Goal: Task Accomplishment & Management: Manage account settings

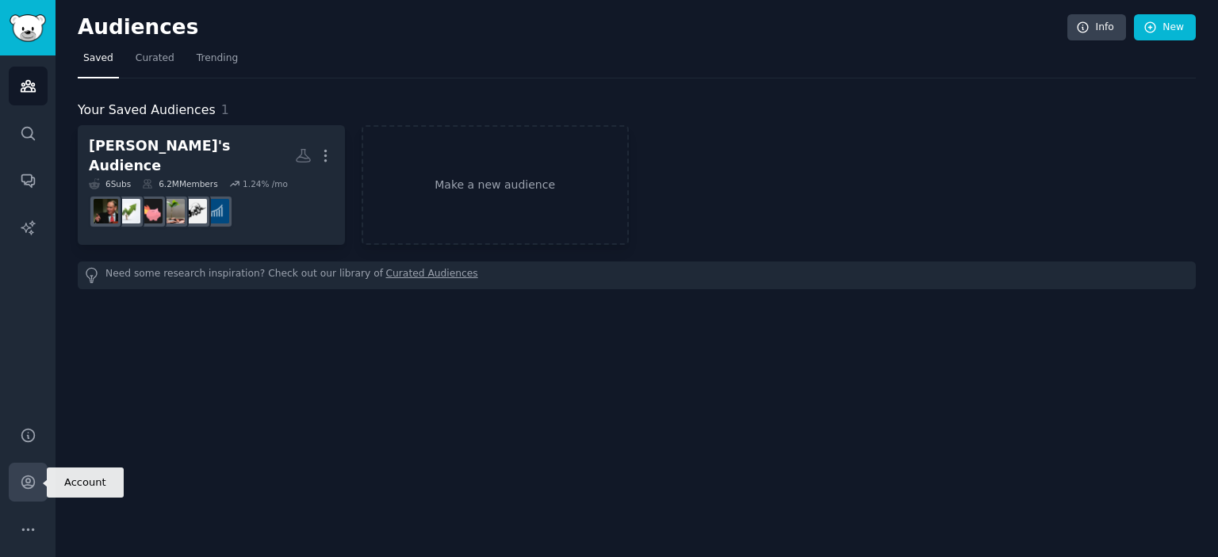
click at [17, 469] on link "Account" at bounding box center [28, 482] width 39 height 39
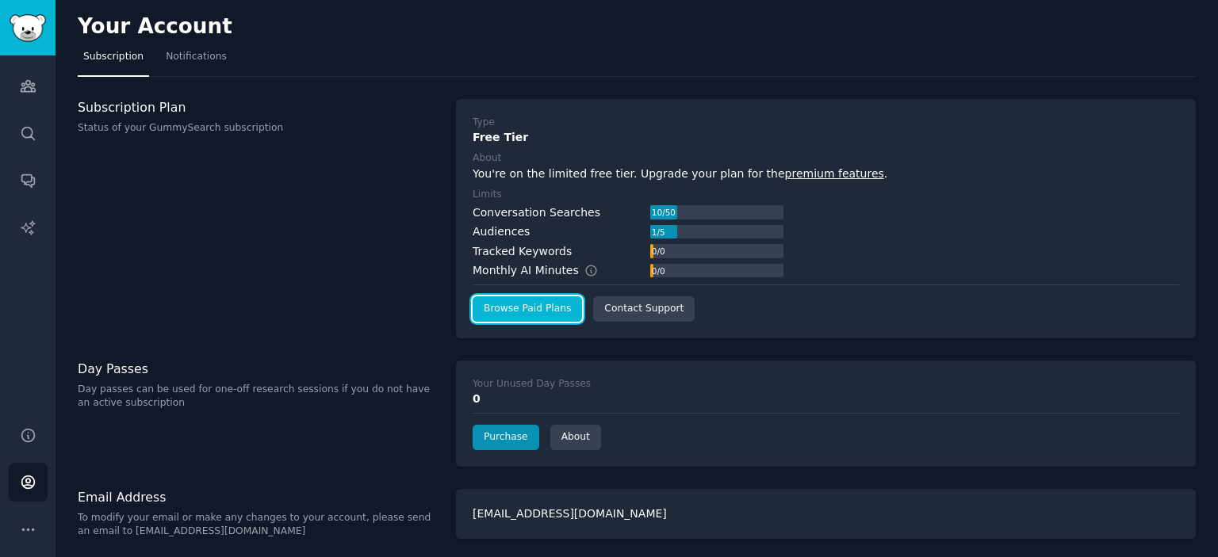
click at [501, 312] on link "Browse Paid Plans" at bounding box center [527, 309] width 109 height 25
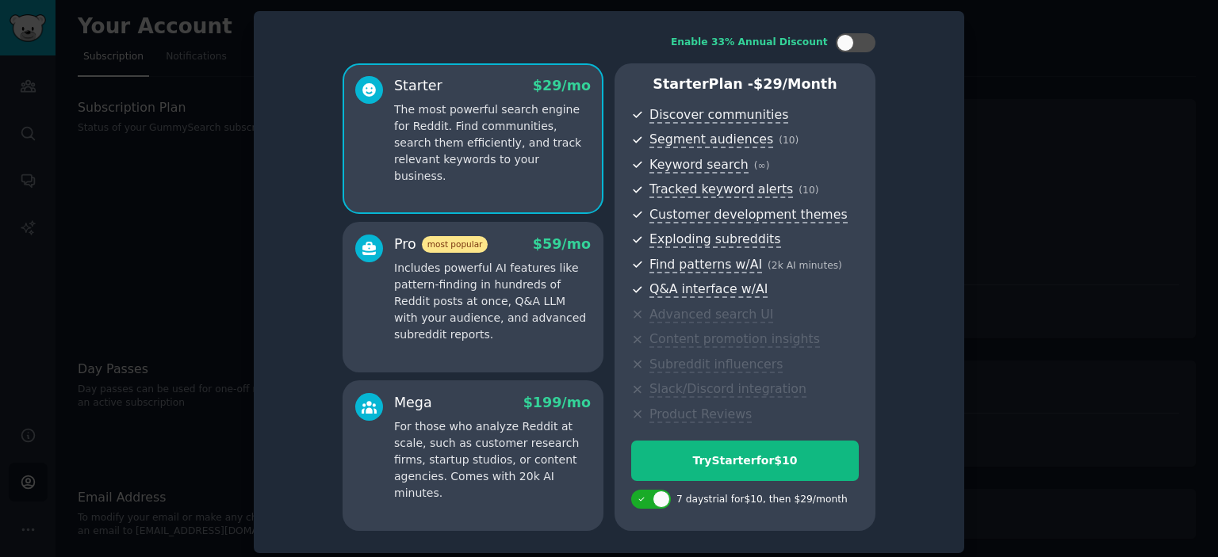
click at [496, 293] on p "Includes powerful AI features like pattern-finding in hundreds of Reddit posts …" at bounding box center [492, 301] width 197 height 83
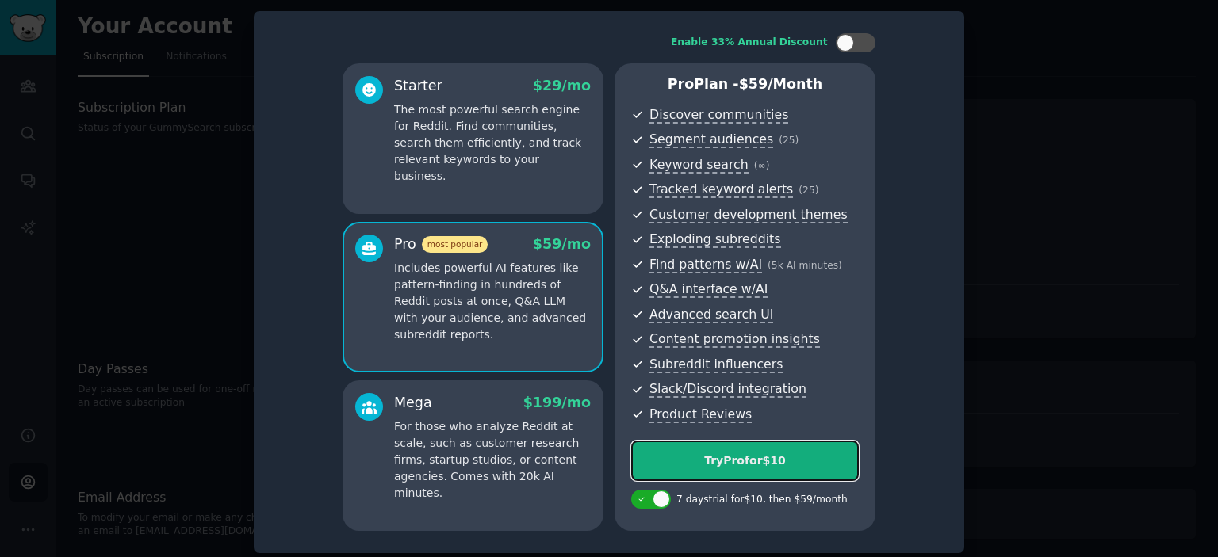
click at [764, 462] on div "Try Pro for $10" at bounding box center [745, 461] width 226 height 17
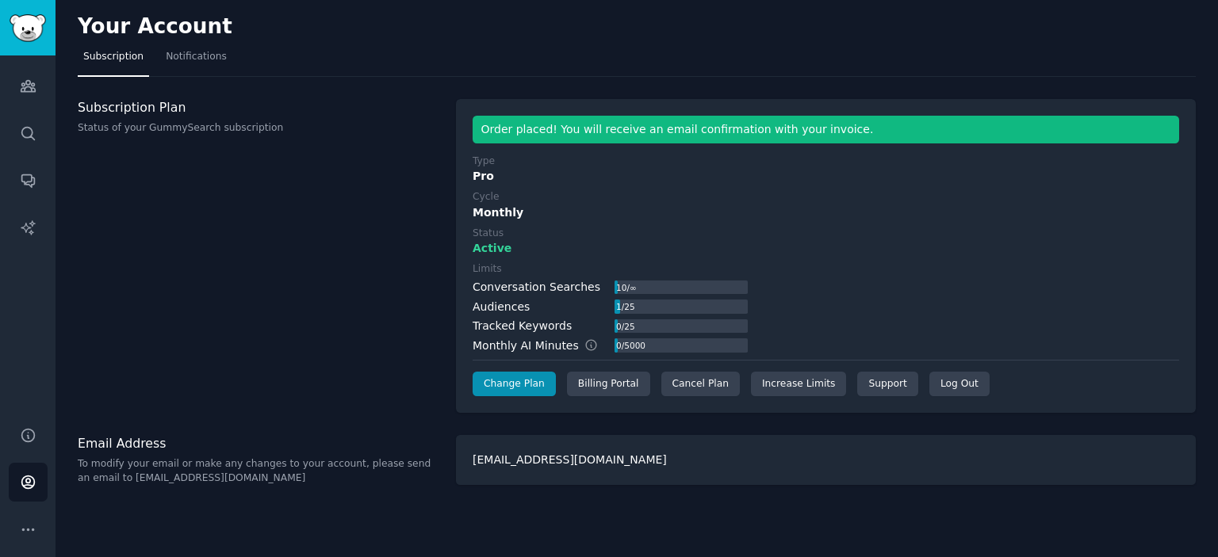
click at [325, 304] on div "Subscription Plan Status of your GummySearch subscription" at bounding box center [259, 256] width 362 height 315
click at [24, 86] on icon "Sidebar" at bounding box center [28, 86] width 14 height 11
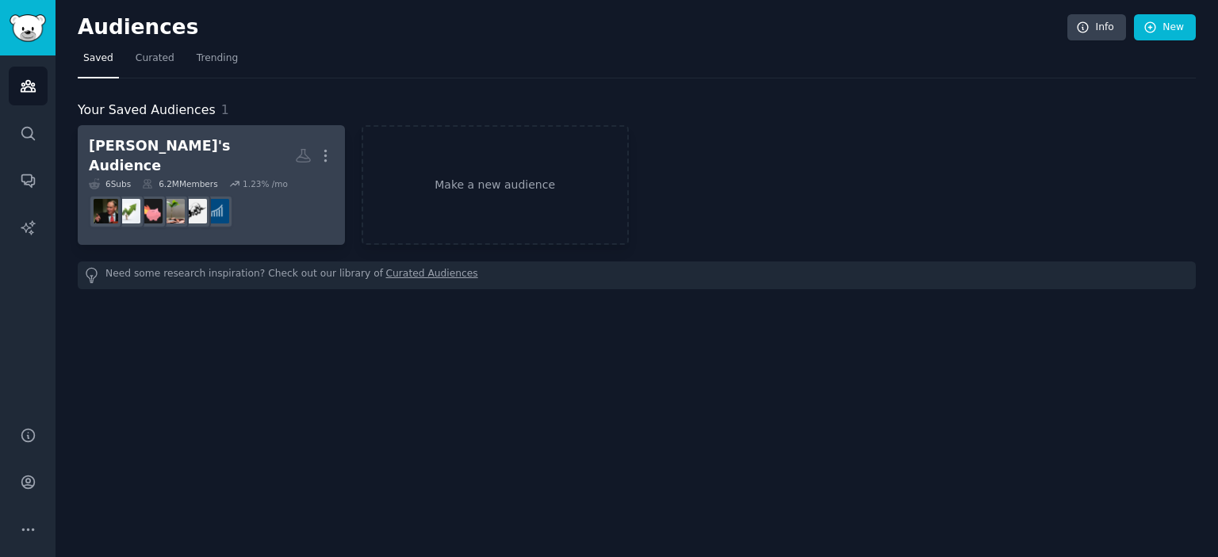
click at [170, 143] on div "[PERSON_NAME]'s Audience" at bounding box center [192, 155] width 206 height 39
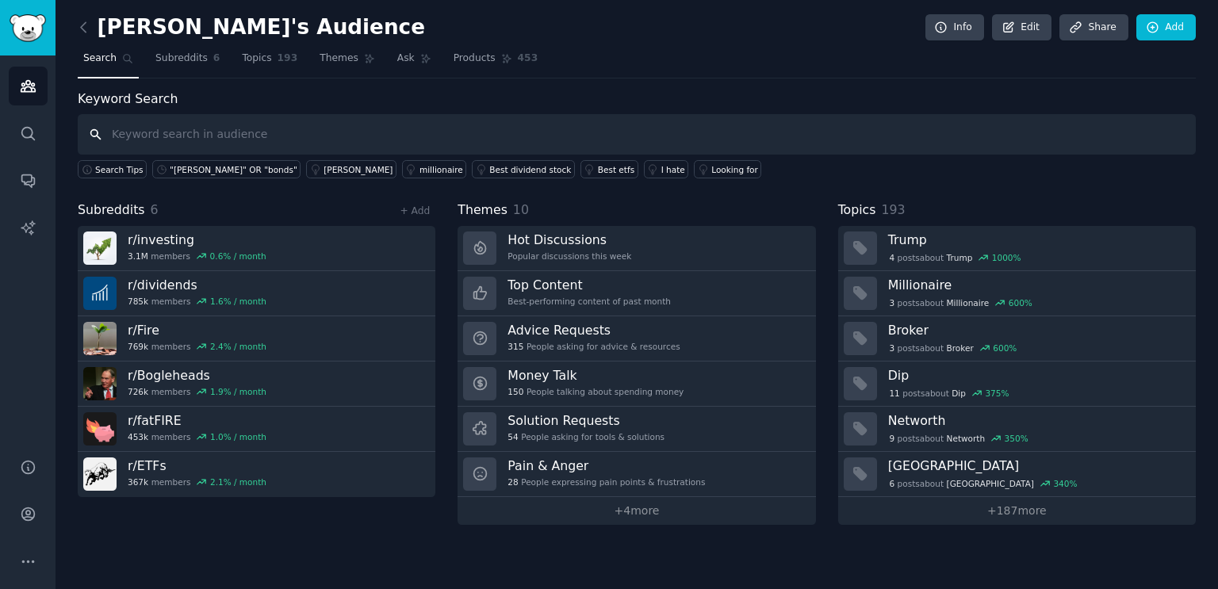
click at [216, 140] on input "text" at bounding box center [637, 134] width 1118 height 40
click at [168, 64] on span "Subreddits" at bounding box center [181, 59] width 52 height 14
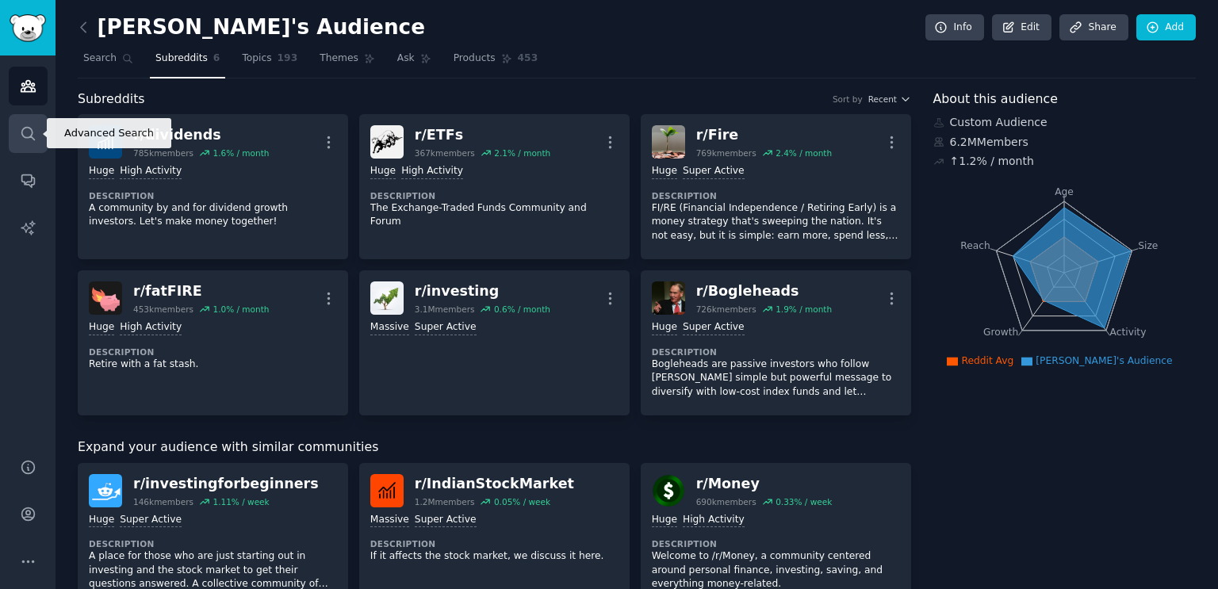
click at [23, 129] on icon "Sidebar" at bounding box center [28, 133] width 17 height 17
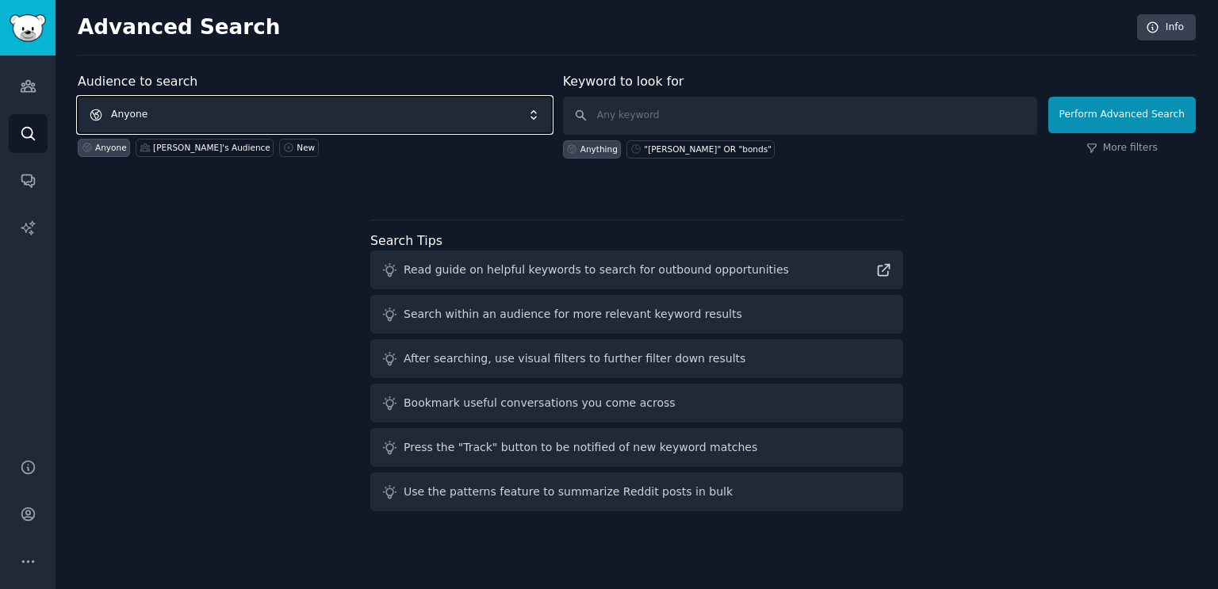
click at [209, 120] on span "Anyone" at bounding box center [315, 115] width 474 height 36
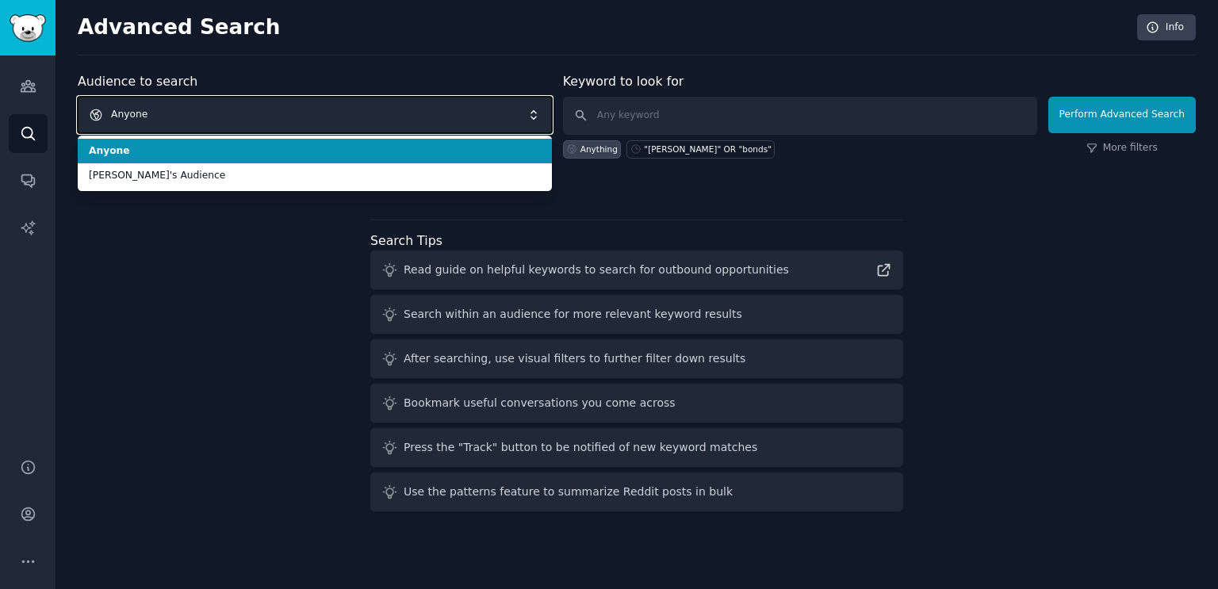
click at [209, 120] on span "Anyone" at bounding box center [315, 115] width 474 height 36
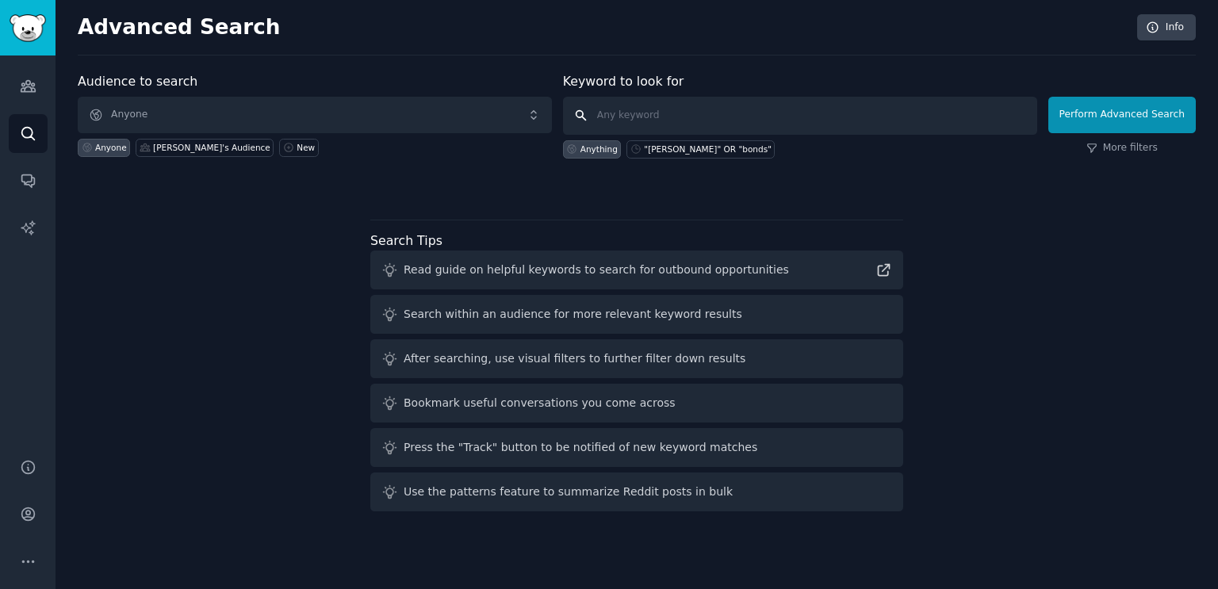
click at [644, 111] on input "text" at bounding box center [800, 116] width 474 height 38
click at [29, 94] on link "Audiences" at bounding box center [28, 86] width 39 height 39
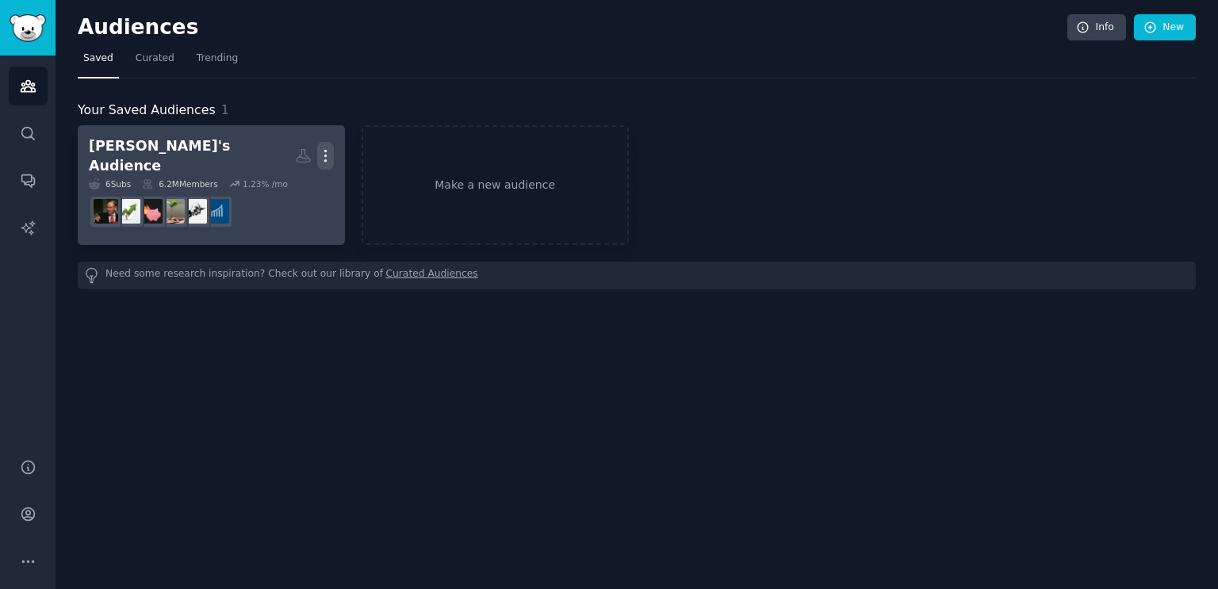
click at [327, 151] on icon "button" at bounding box center [325, 155] width 17 height 17
click at [163, 151] on div "[PERSON_NAME]'s Audience" at bounding box center [192, 155] width 206 height 39
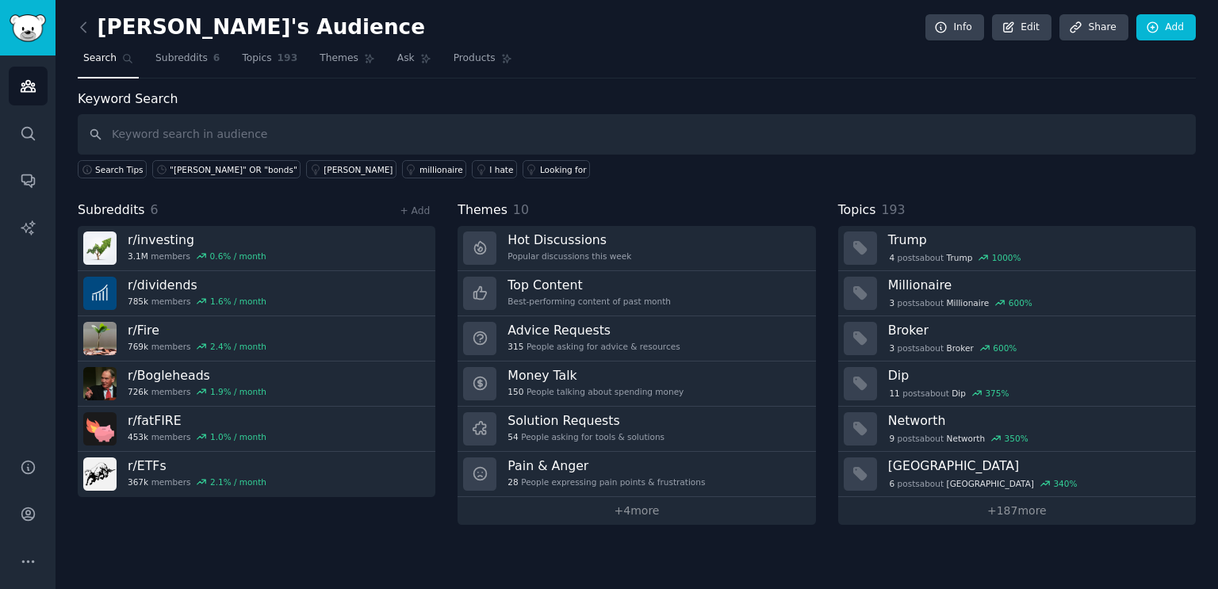
click at [318, 132] on input "text" at bounding box center [637, 134] width 1118 height 40
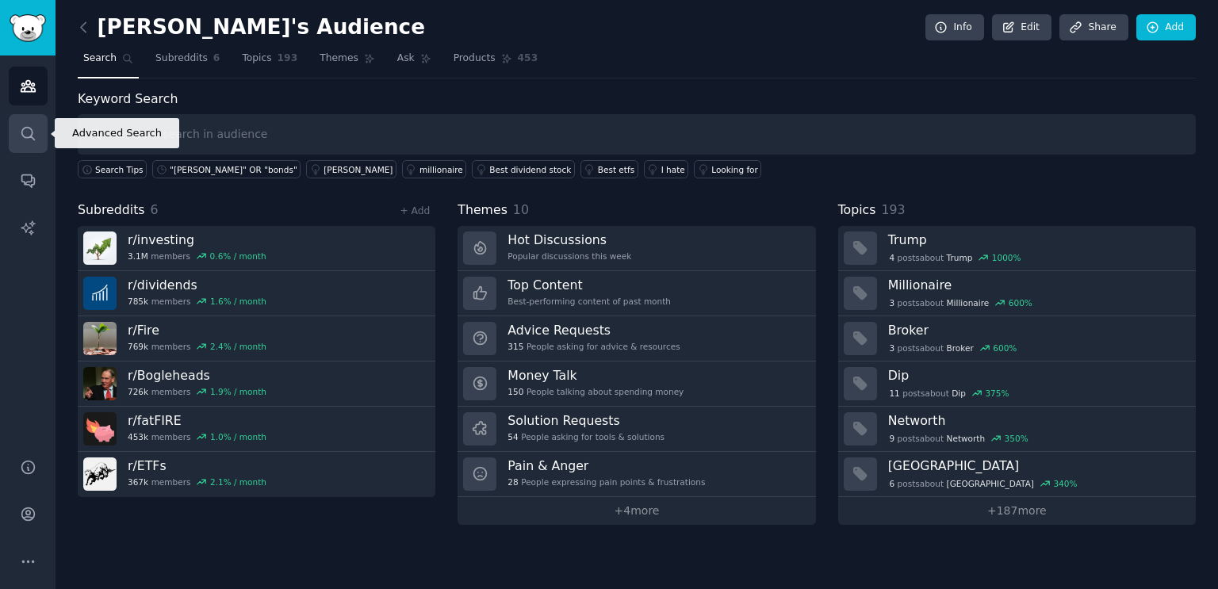
click at [35, 140] on icon "Sidebar" at bounding box center [28, 133] width 17 height 17
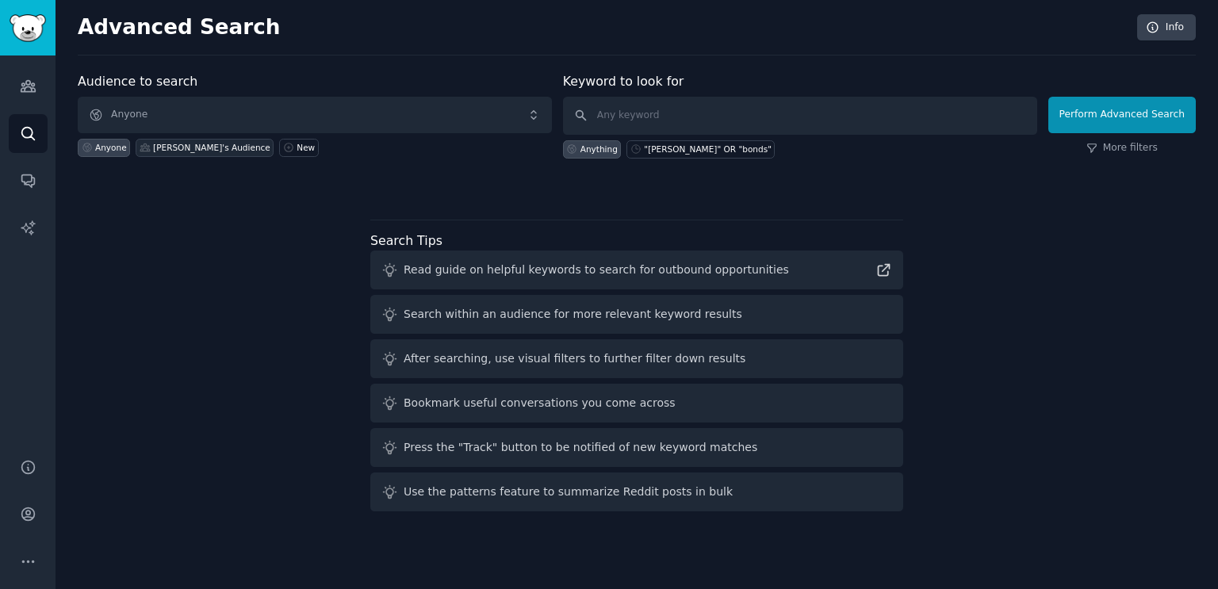
click at [167, 148] on div "[PERSON_NAME]'s Audience" at bounding box center [211, 147] width 117 height 11
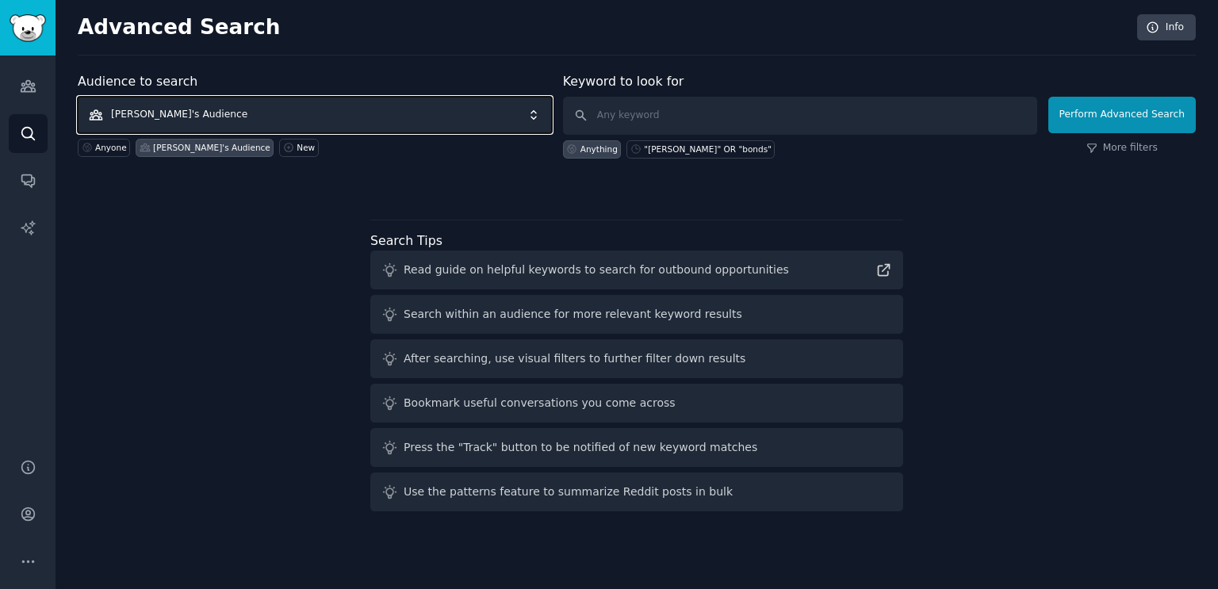
click at [454, 107] on span "[PERSON_NAME]'s Audience" at bounding box center [315, 115] width 474 height 36
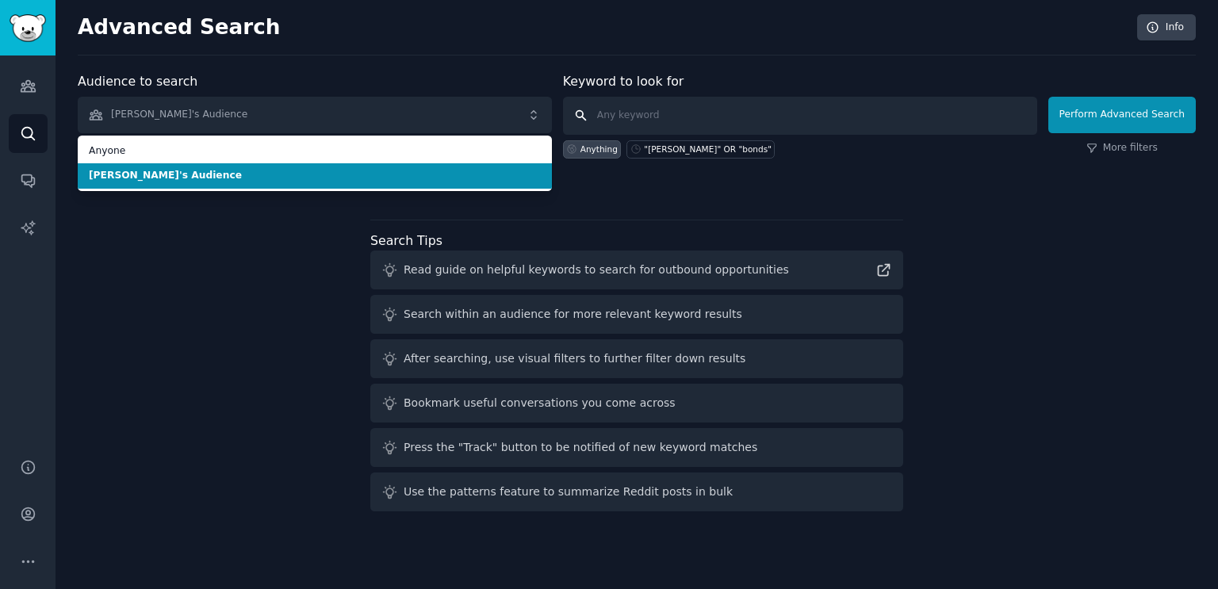
click at [664, 109] on input "text" at bounding box center [800, 116] width 474 height 38
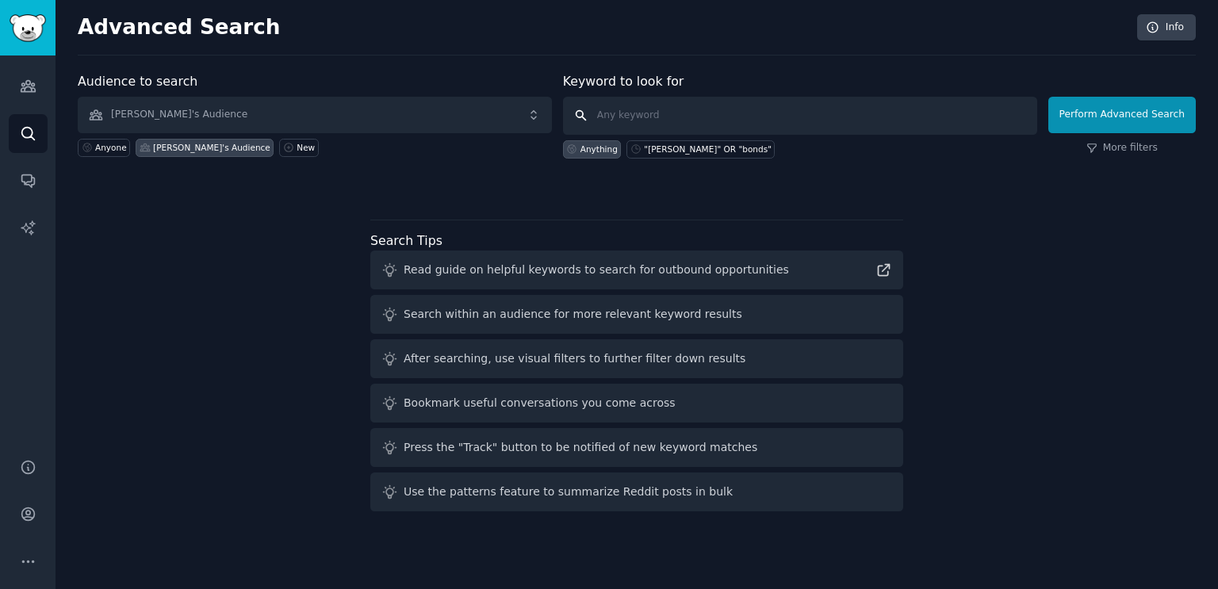
paste input "bonds"
type input "bonds"
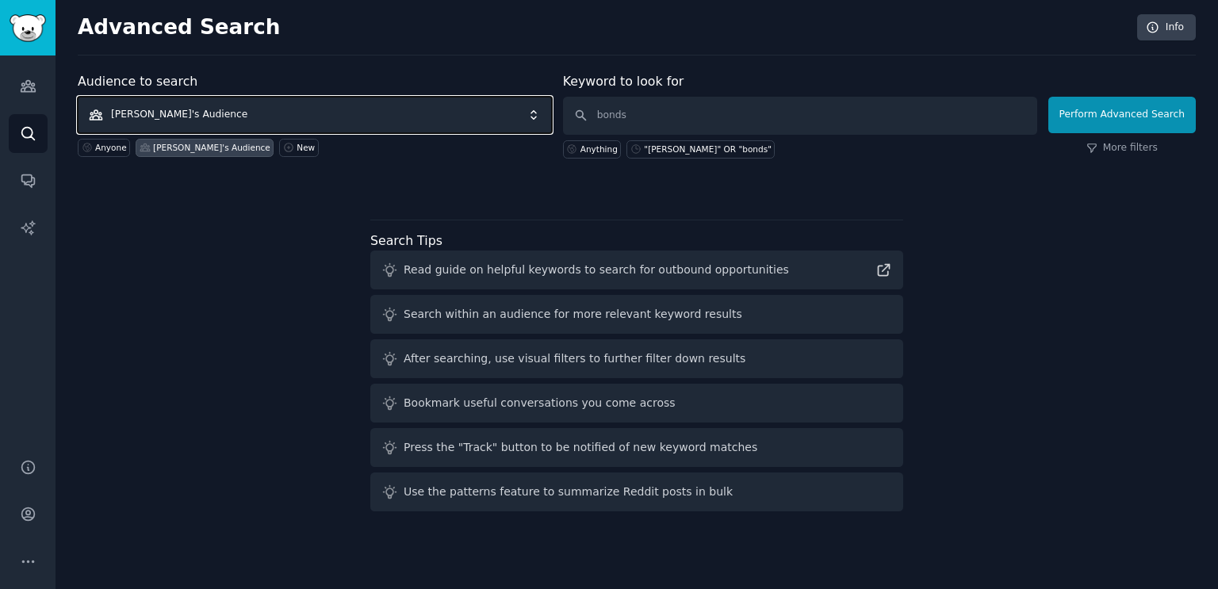
click at [439, 111] on span "[PERSON_NAME]'s Audience" at bounding box center [315, 115] width 474 height 36
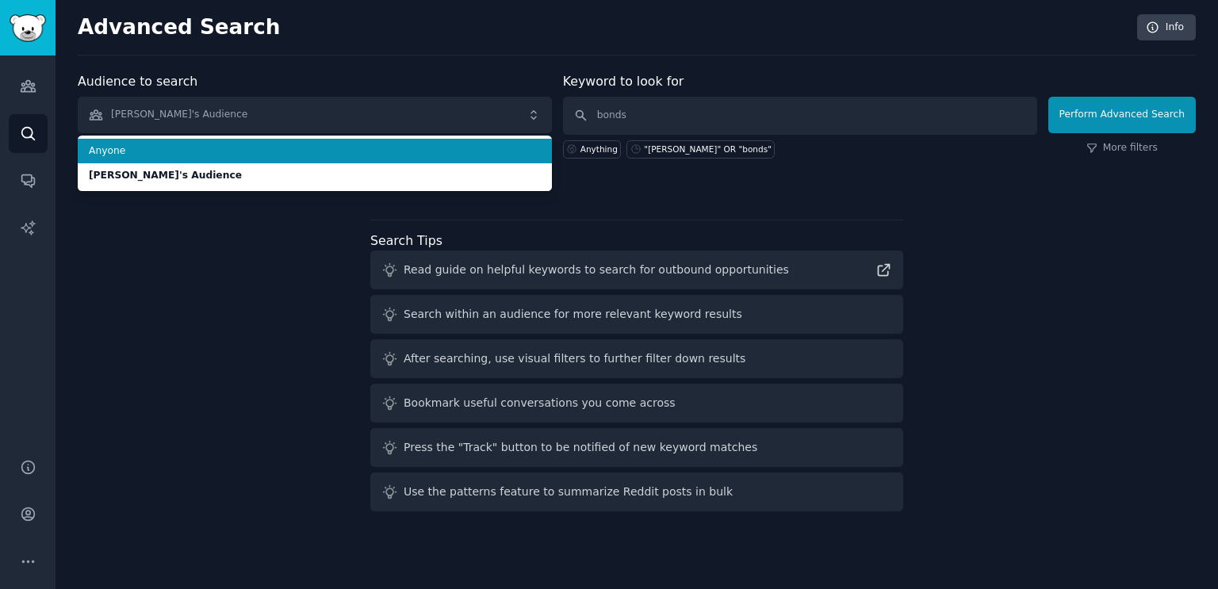
click at [320, 142] on li "Anyone" at bounding box center [315, 151] width 474 height 25
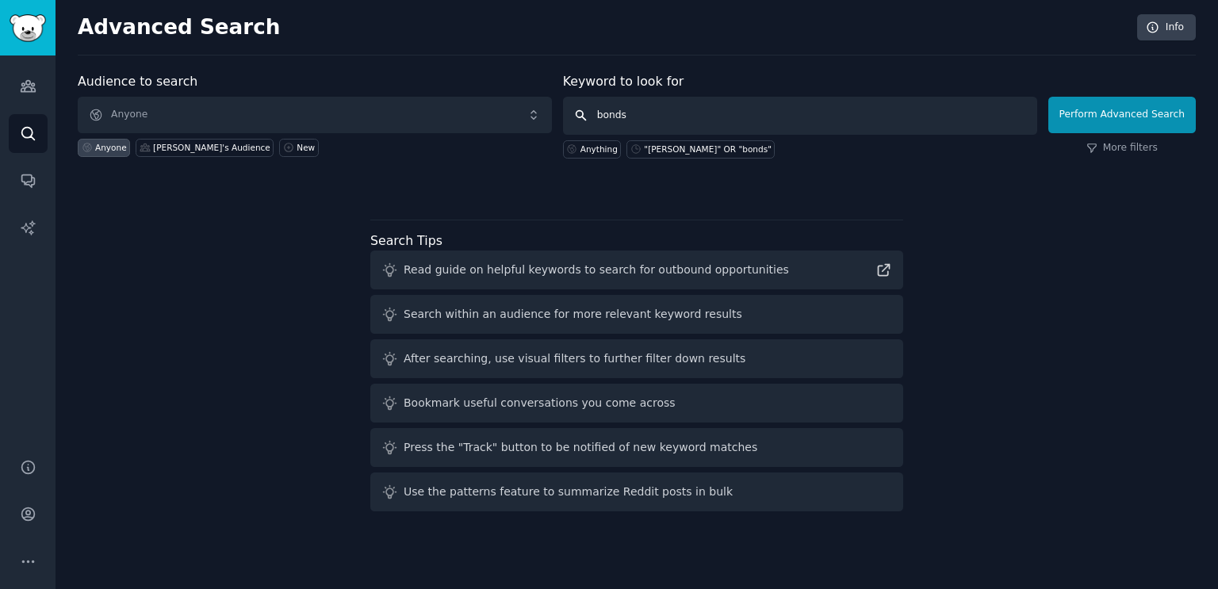
click at [707, 117] on input "bonds" at bounding box center [800, 116] width 474 height 38
click at [1102, 114] on button "Perform Advanced Search" at bounding box center [1121, 115] width 147 height 36
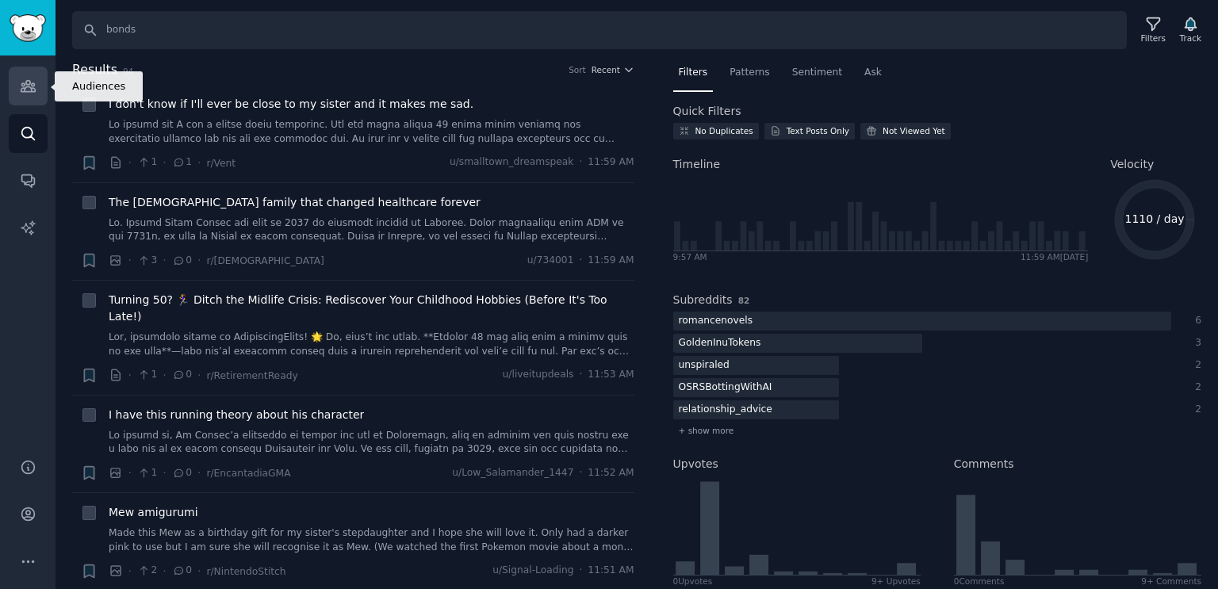
click at [20, 89] on icon "Sidebar" at bounding box center [28, 86] width 17 height 17
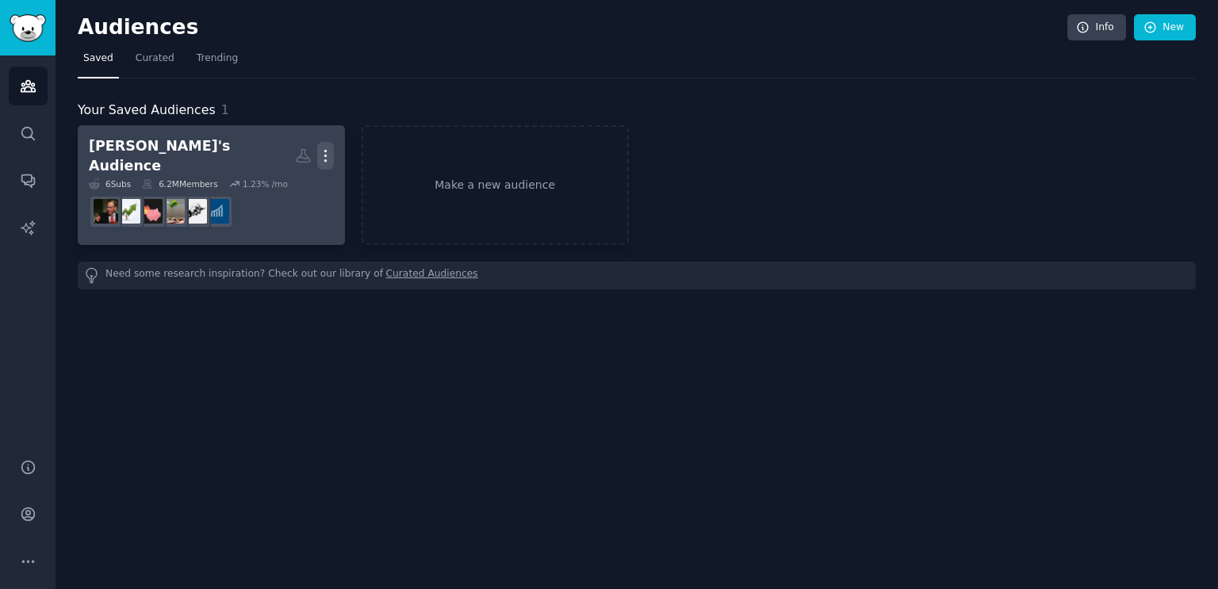
click at [327, 155] on icon "button" at bounding box center [325, 155] width 17 height 17
click at [303, 226] on link "Silo's Audience Custom Audience More View Delete 6 Sub s 6.2M Members 1.23 % /m…" at bounding box center [211, 185] width 267 height 120
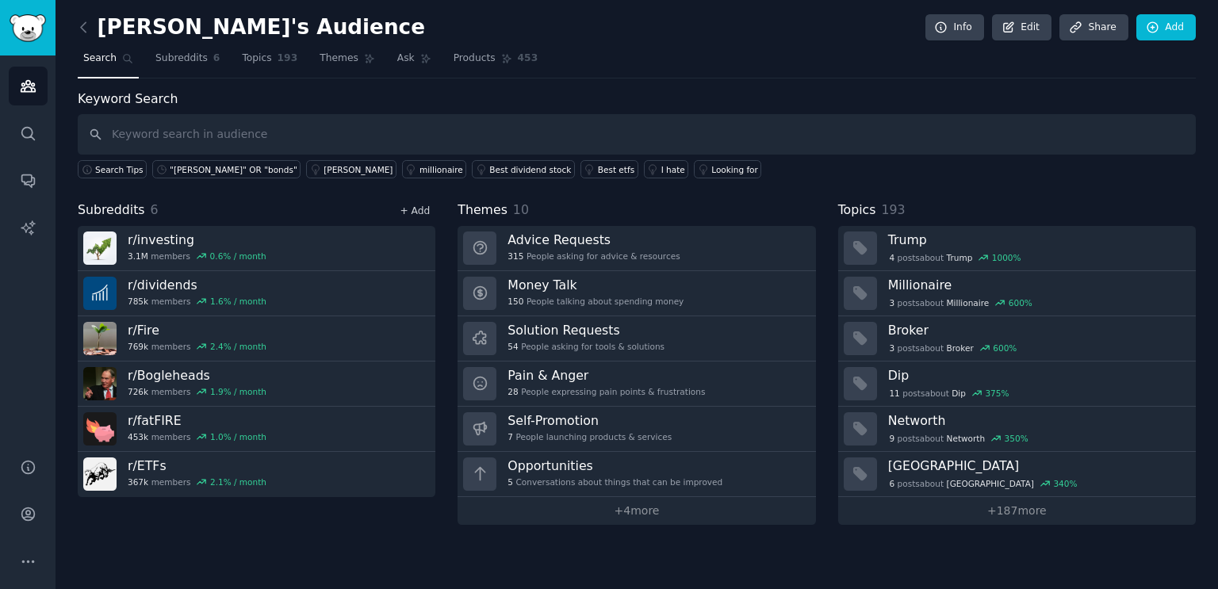
click at [421, 209] on link "+ Add" at bounding box center [415, 210] width 30 height 11
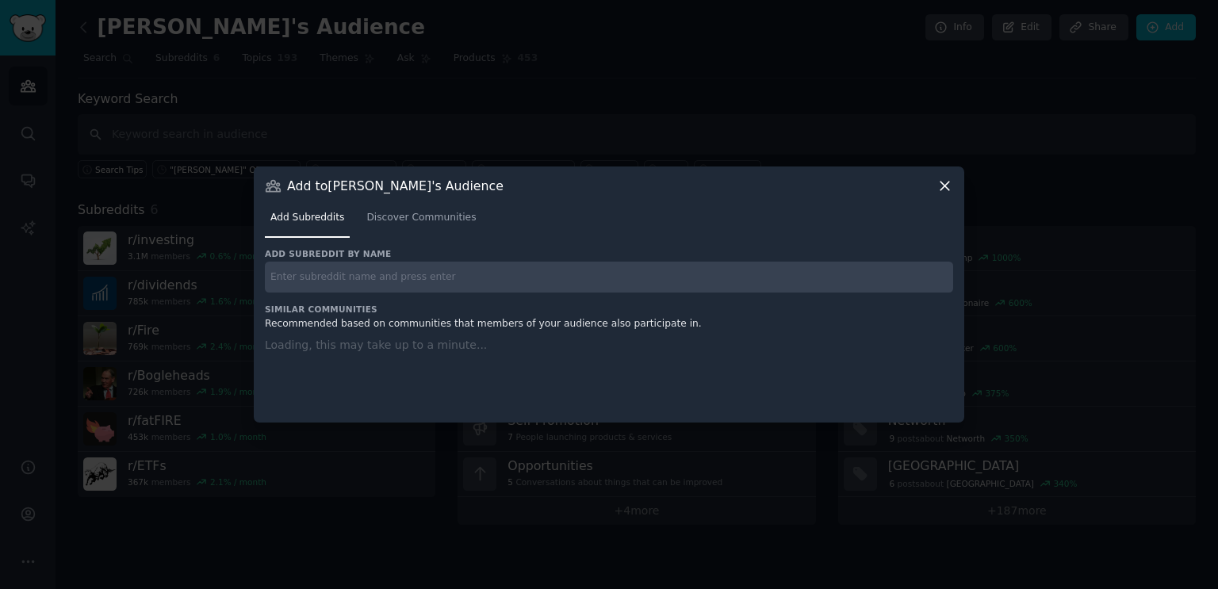
click at [372, 281] on div "Add subreddit by name Similar Communities Recommended based on communities that…" at bounding box center [609, 325] width 688 height 155
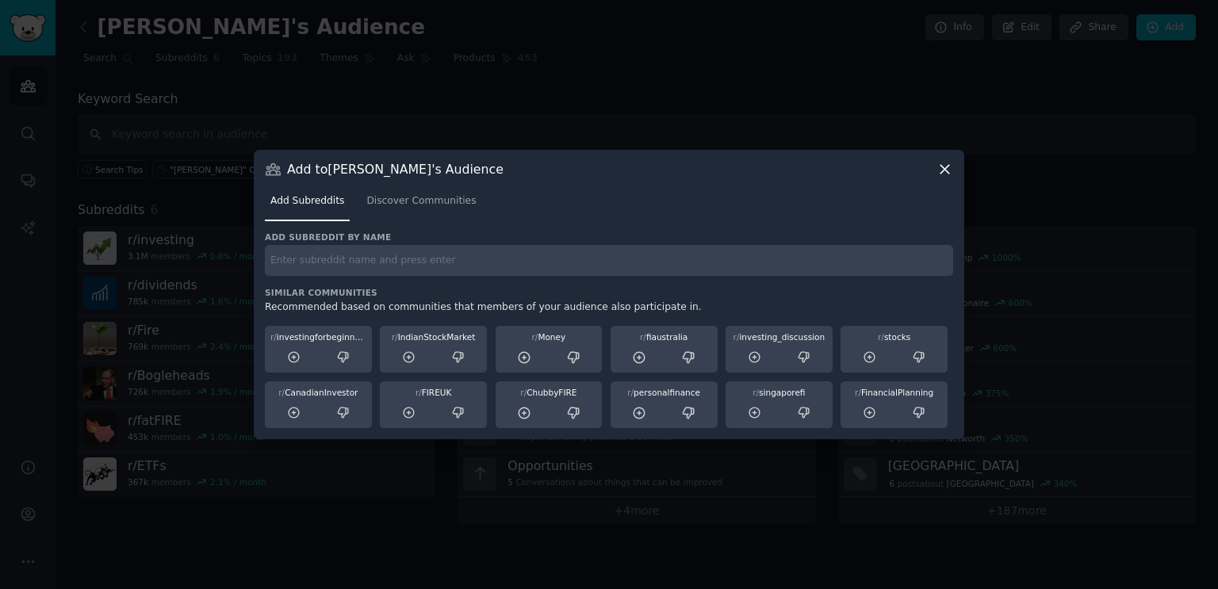
click at [376, 261] on input "text" at bounding box center [609, 260] width 688 height 31
paste input "bonds"
click at [474, 270] on input "bonds" at bounding box center [609, 260] width 688 height 31
type input "bonds"
click at [474, 257] on div at bounding box center [479, 248] width 33 height 33
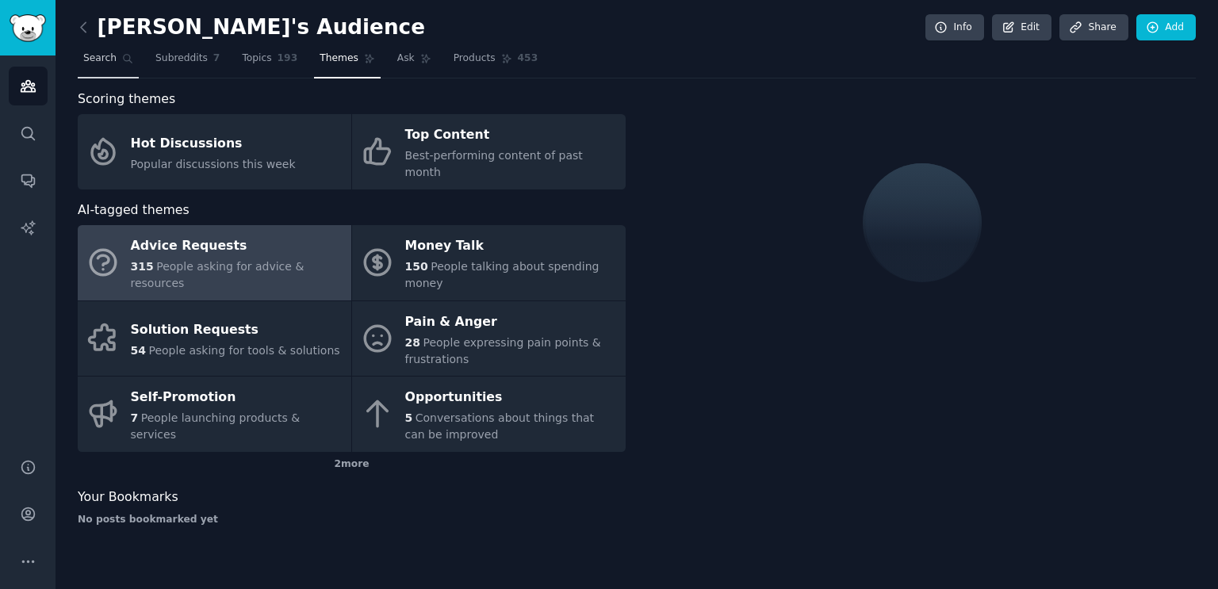
click at [109, 63] on span "Search" at bounding box center [99, 59] width 33 height 14
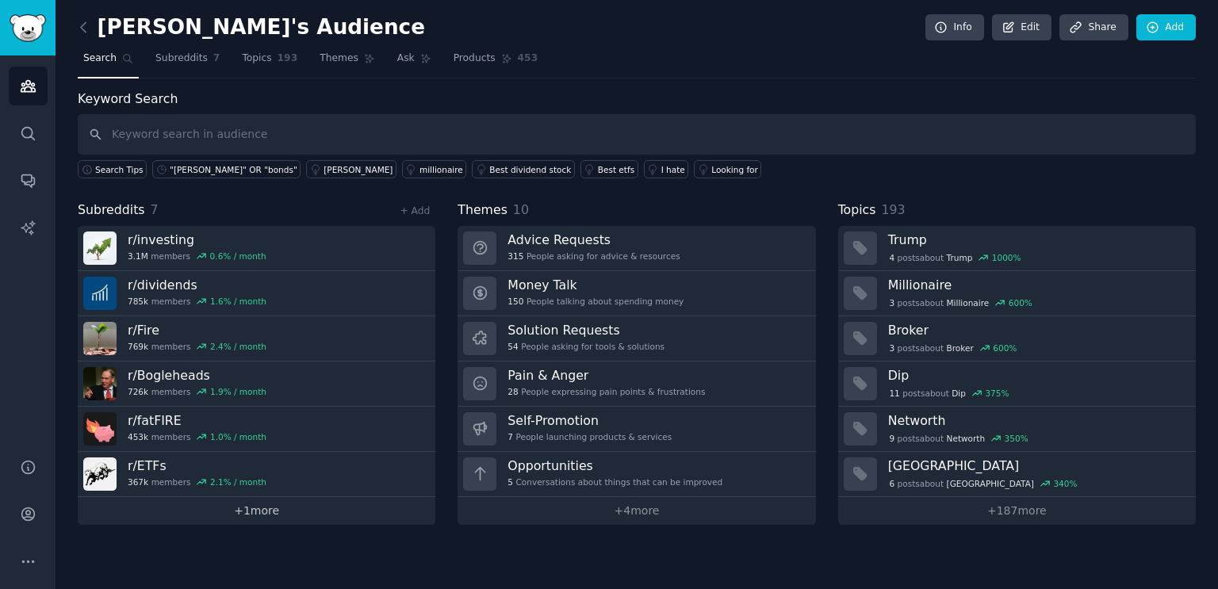
click at [257, 514] on link "+ 1 more" at bounding box center [257, 511] width 358 height 28
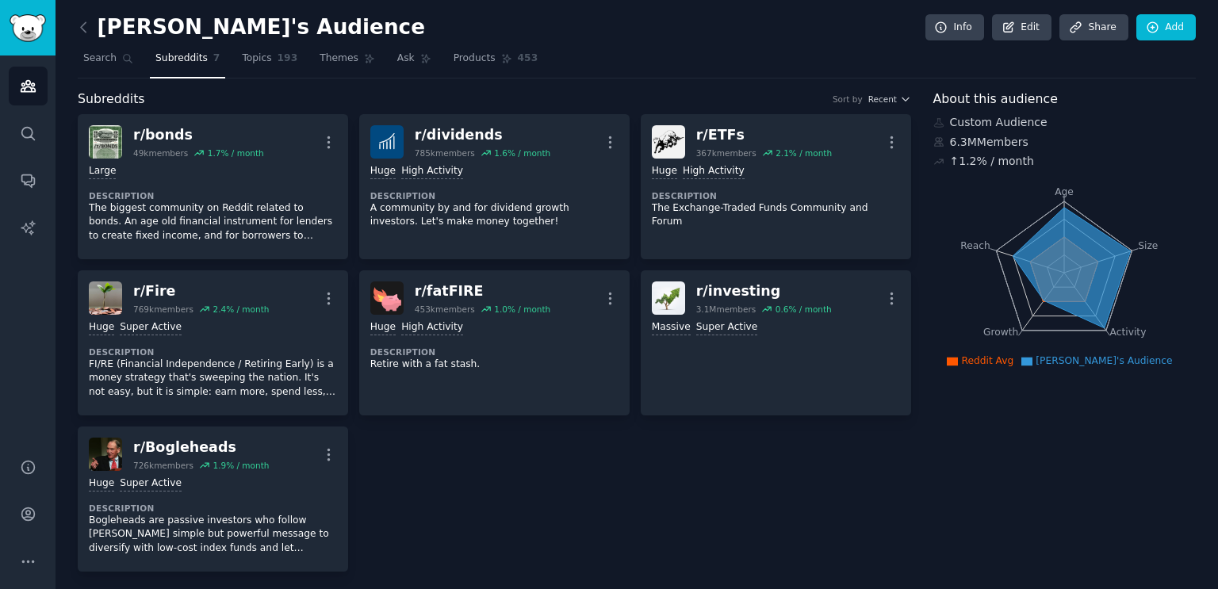
click at [163, 61] on span "Subreddits" at bounding box center [181, 59] width 52 height 14
click at [126, 60] on icon at bounding box center [128, 59] width 9 height 9
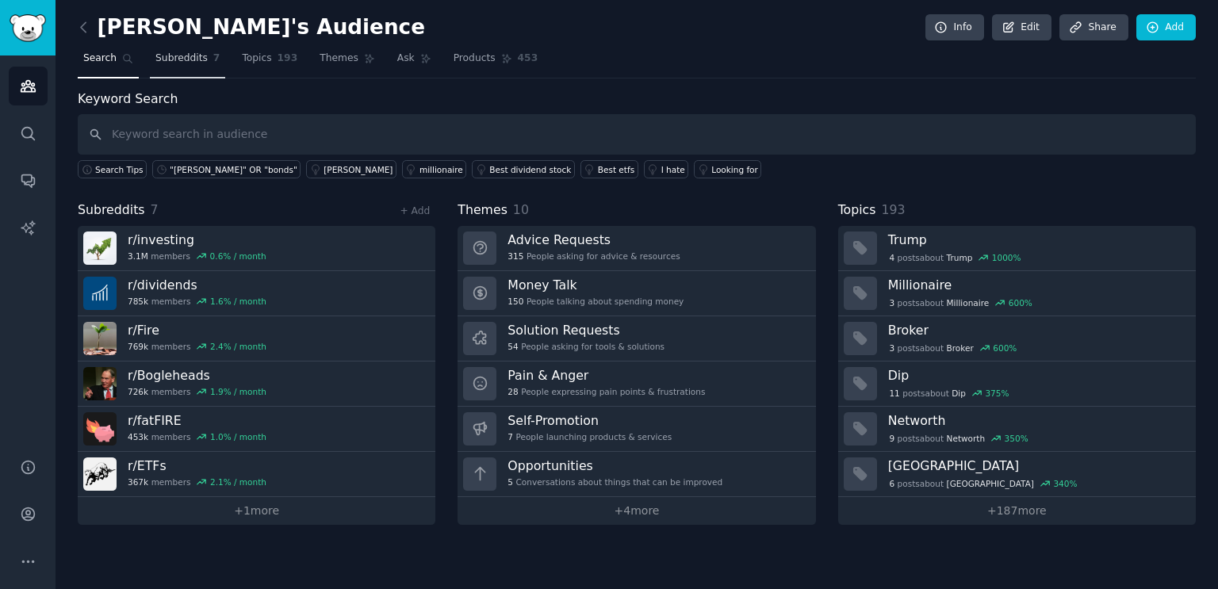
click at [184, 47] on link "Subreddits 7" at bounding box center [187, 62] width 75 height 33
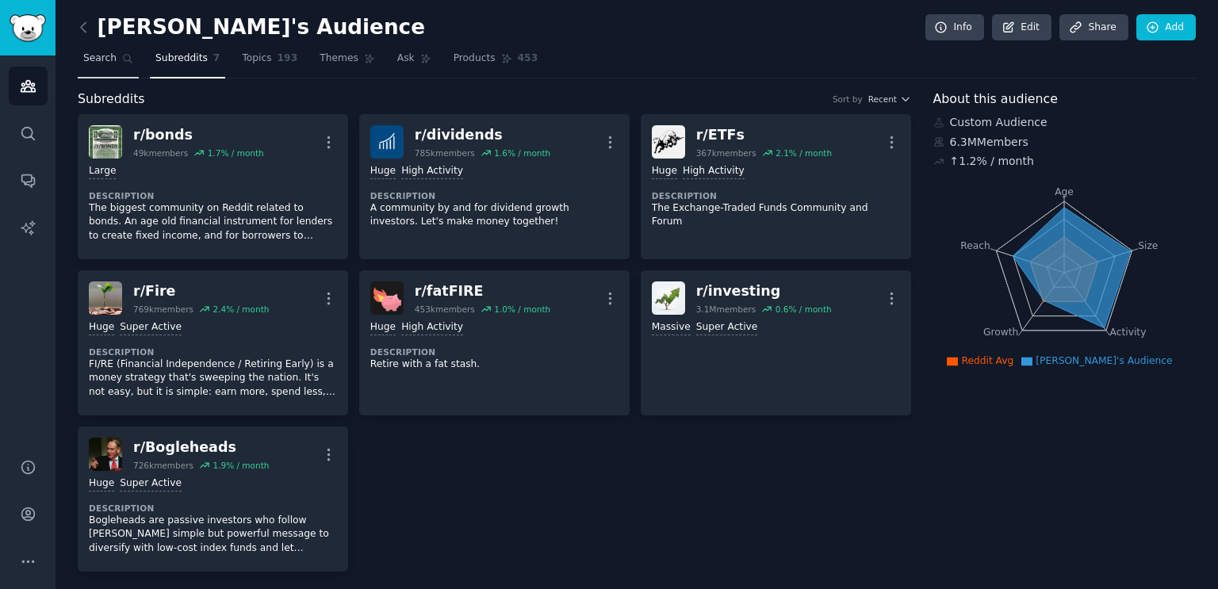
click at [98, 52] on span "Search" at bounding box center [99, 59] width 33 height 14
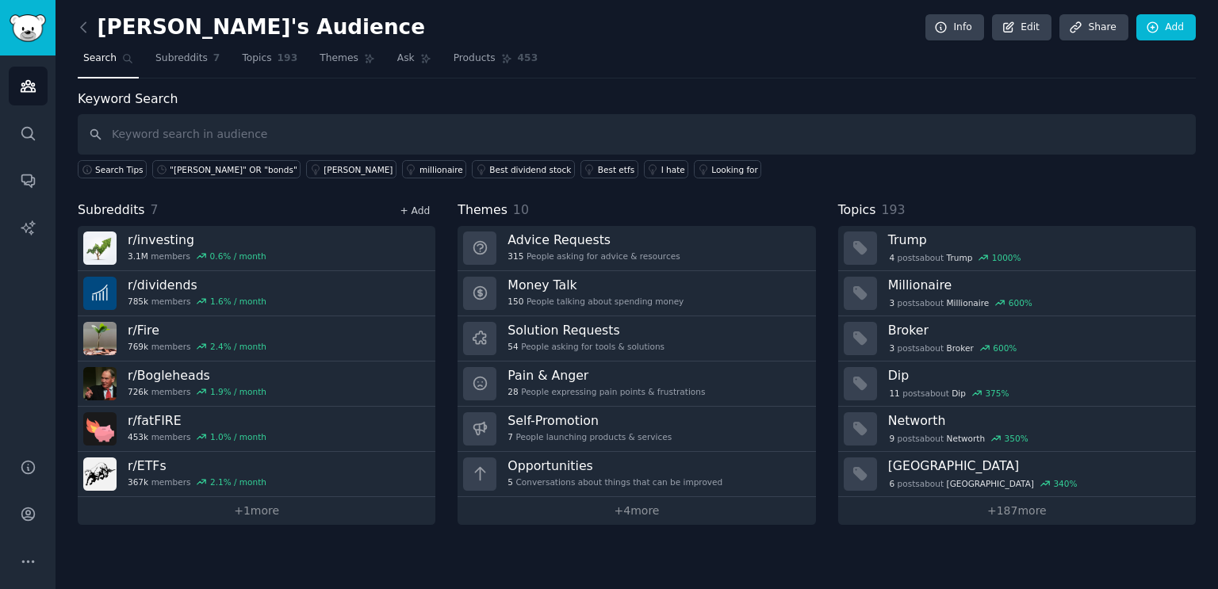
click at [426, 210] on link "+ Add" at bounding box center [415, 210] width 30 height 11
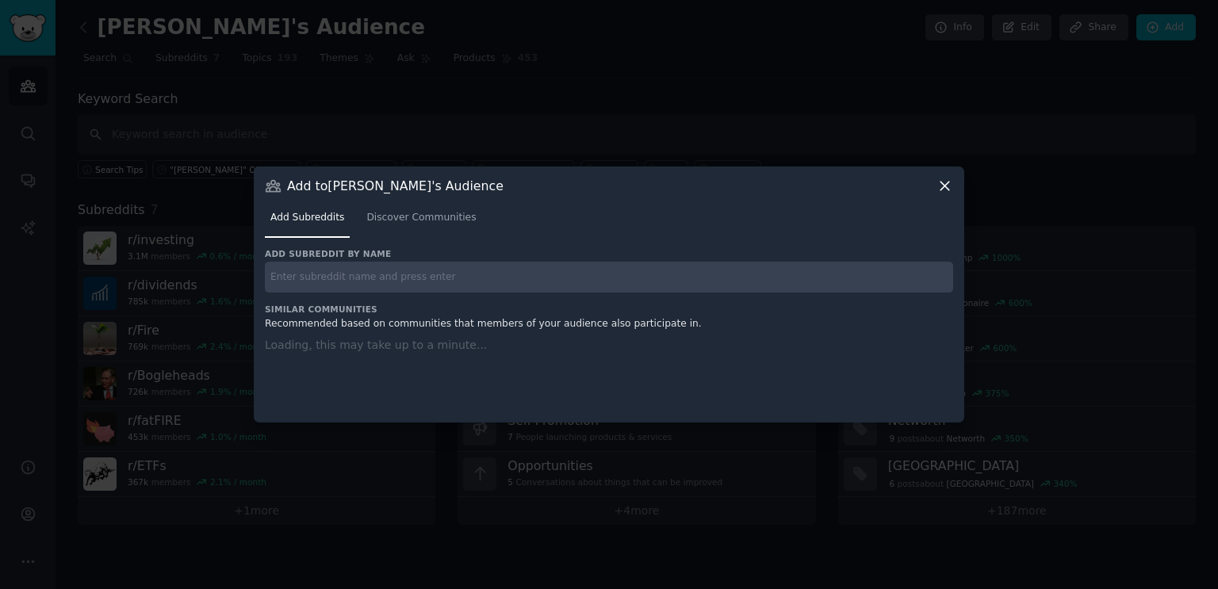
click at [442, 286] on div "Add subreddit by name Similar Communities Recommended based on communities that…" at bounding box center [609, 325] width 688 height 155
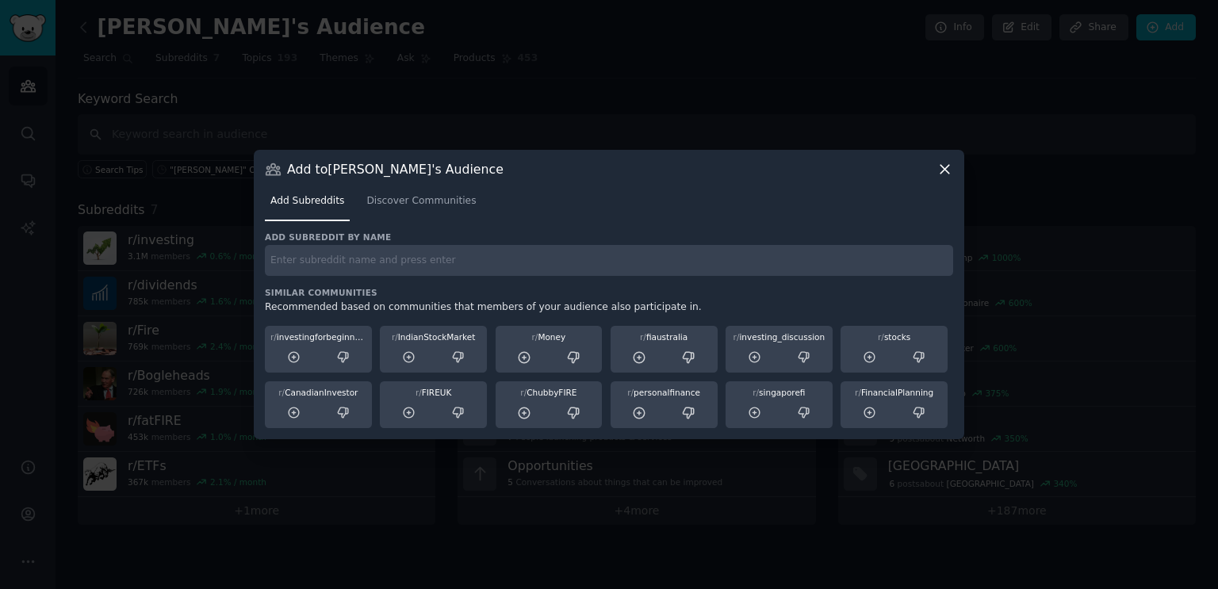
paste input "Treasurydirect"
type input "Treasurydirect"
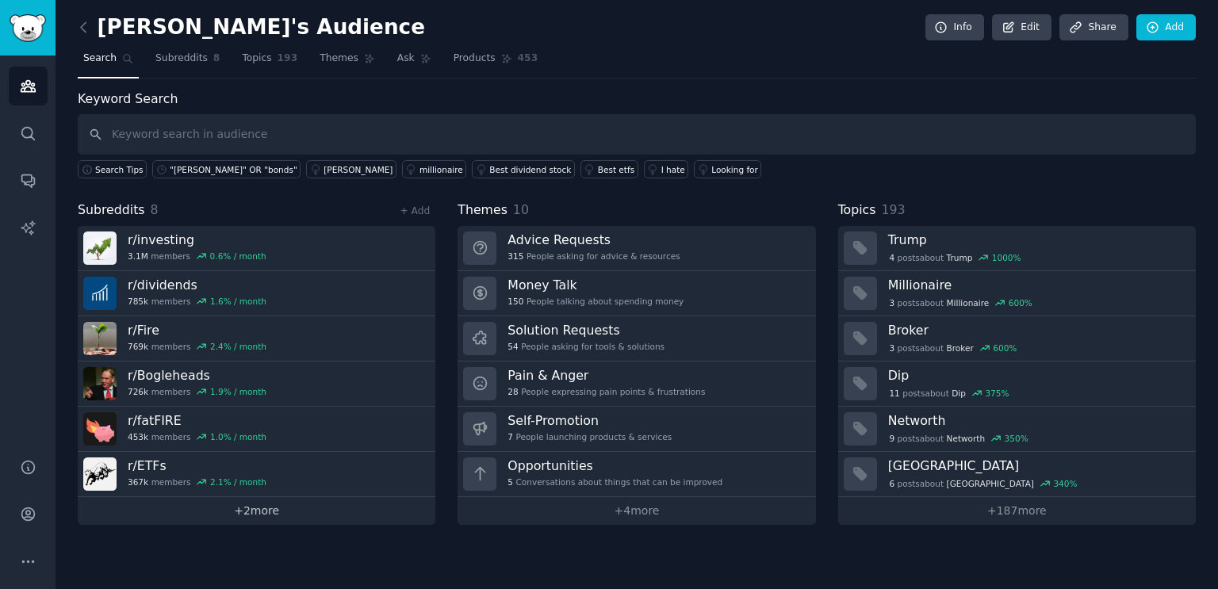
click at [263, 507] on link "+ 2 more" at bounding box center [257, 511] width 358 height 28
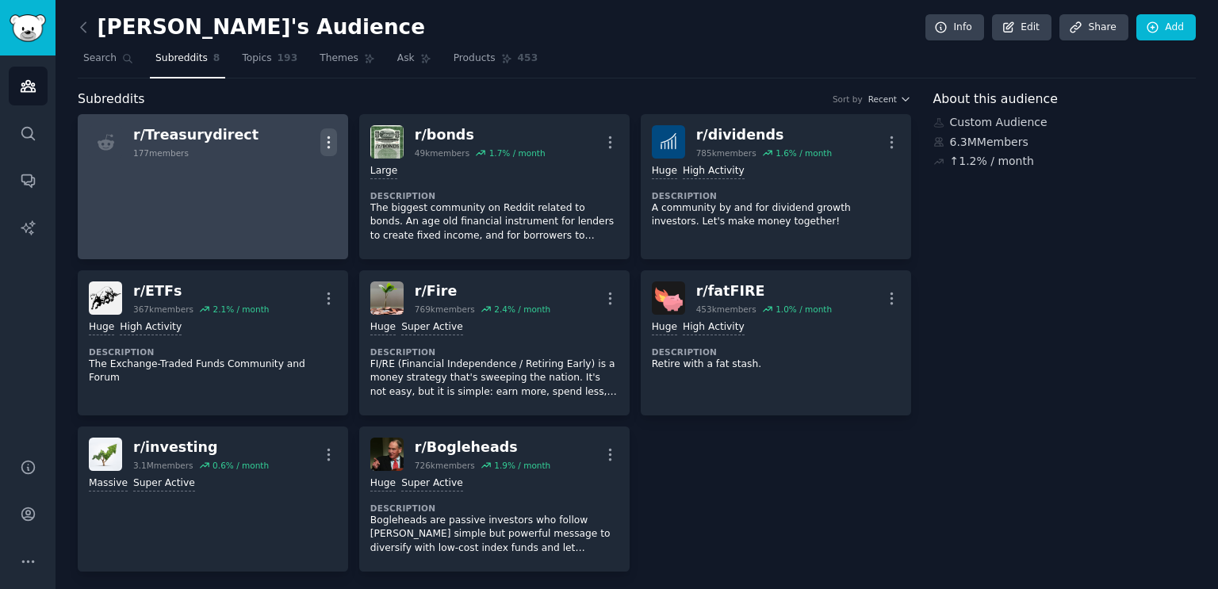
click at [329, 138] on icon "button" at bounding box center [328, 142] width 17 height 17
click at [261, 178] on p "Delete" at bounding box center [266, 175] width 36 height 17
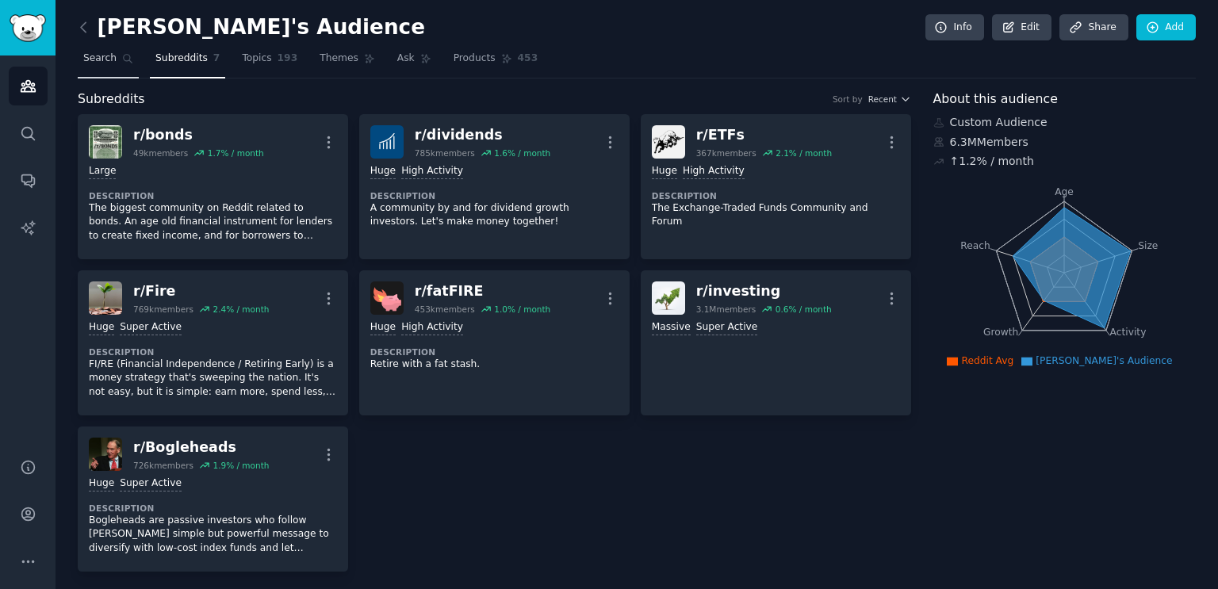
click at [99, 59] on span "Search" at bounding box center [99, 59] width 33 height 14
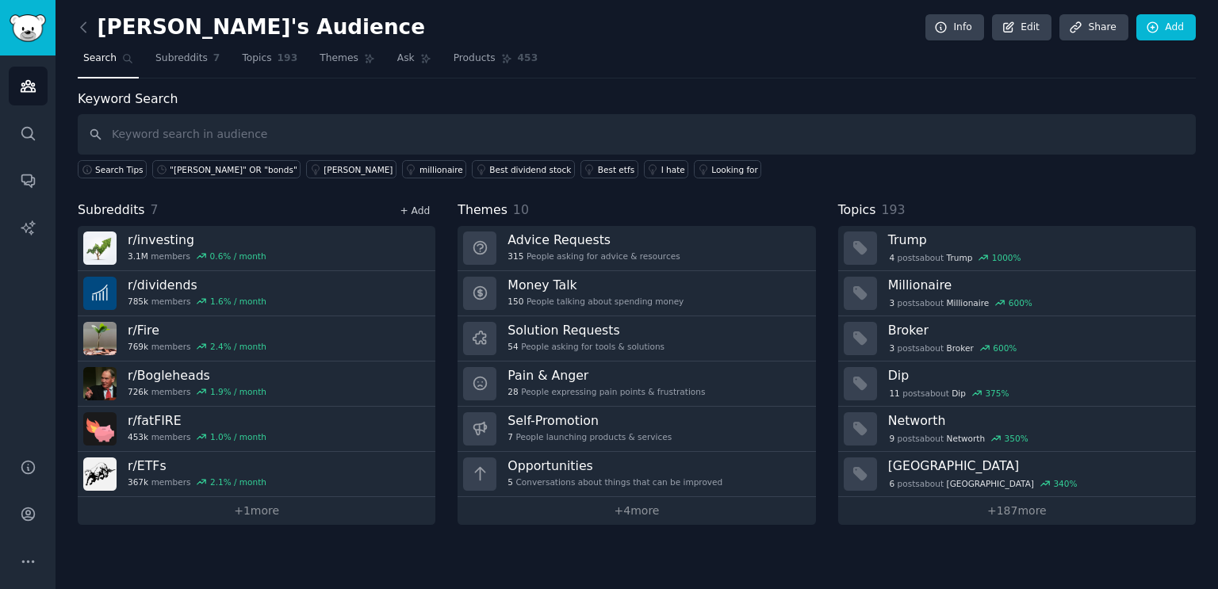
click at [412, 207] on link "+ Add" at bounding box center [415, 210] width 30 height 11
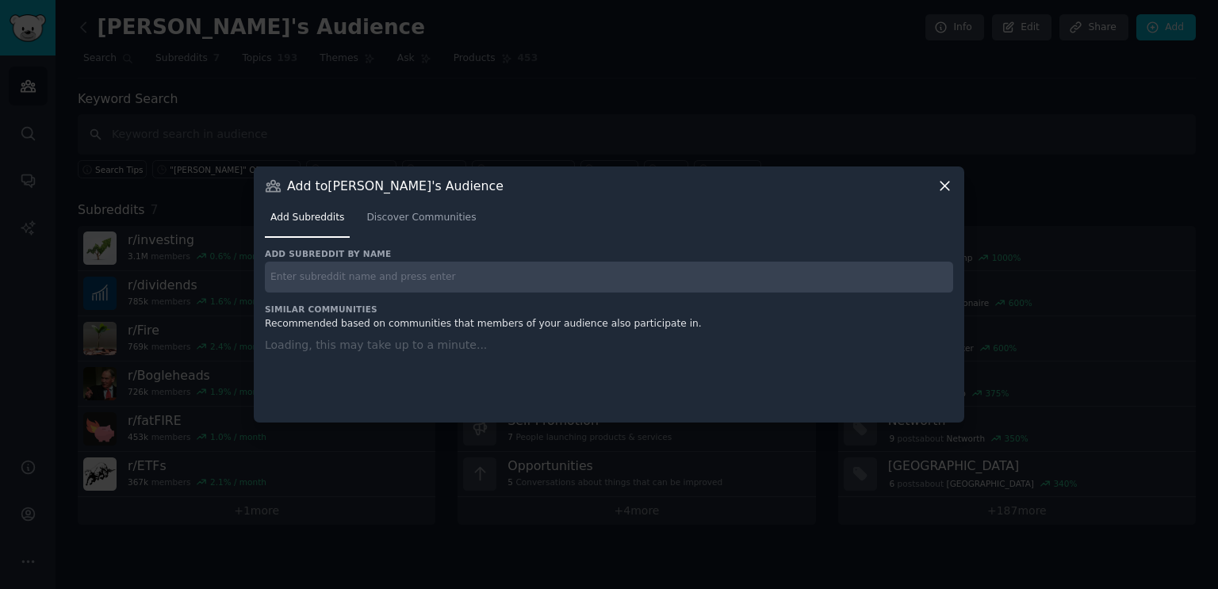
click at [390, 278] on div "Add subreddit by name Similar Communities Recommended based on communities that…" at bounding box center [609, 325] width 688 height 155
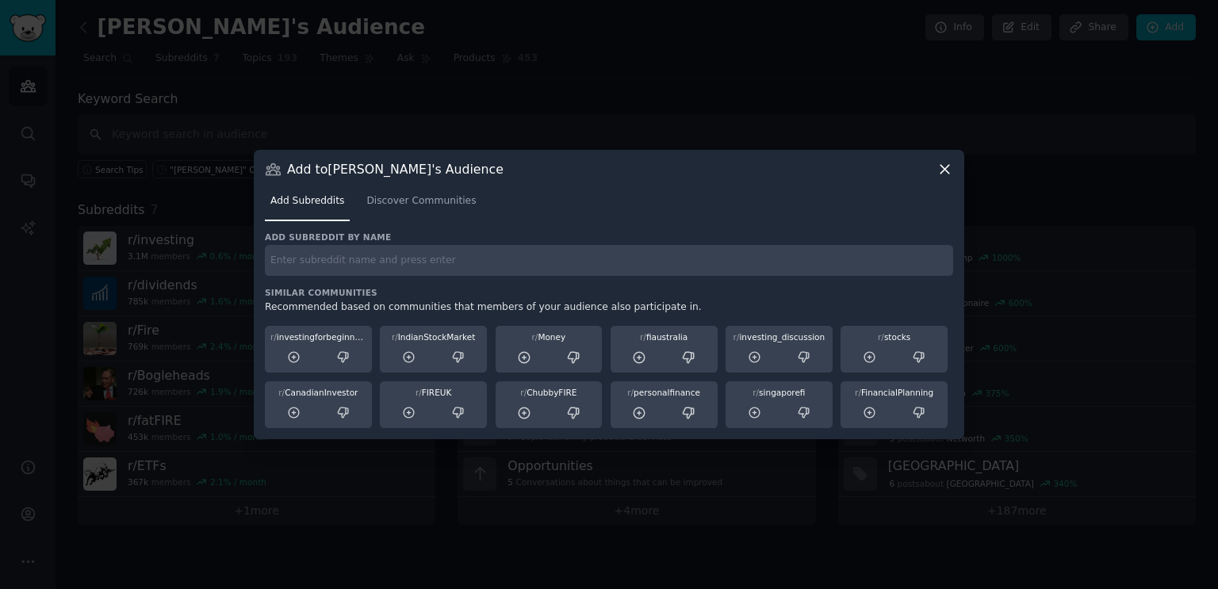
paste input "dividends"
type input "dividends"
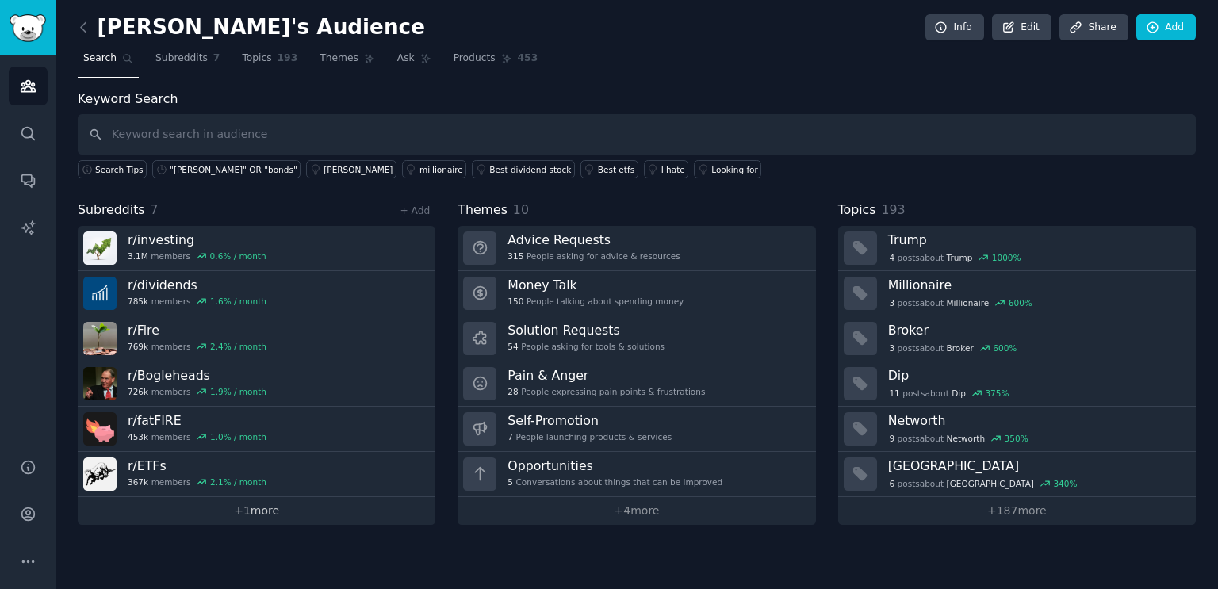
click at [249, 507] on link "+ 1 more" at bounding box center [257, 511] width 358 height 28
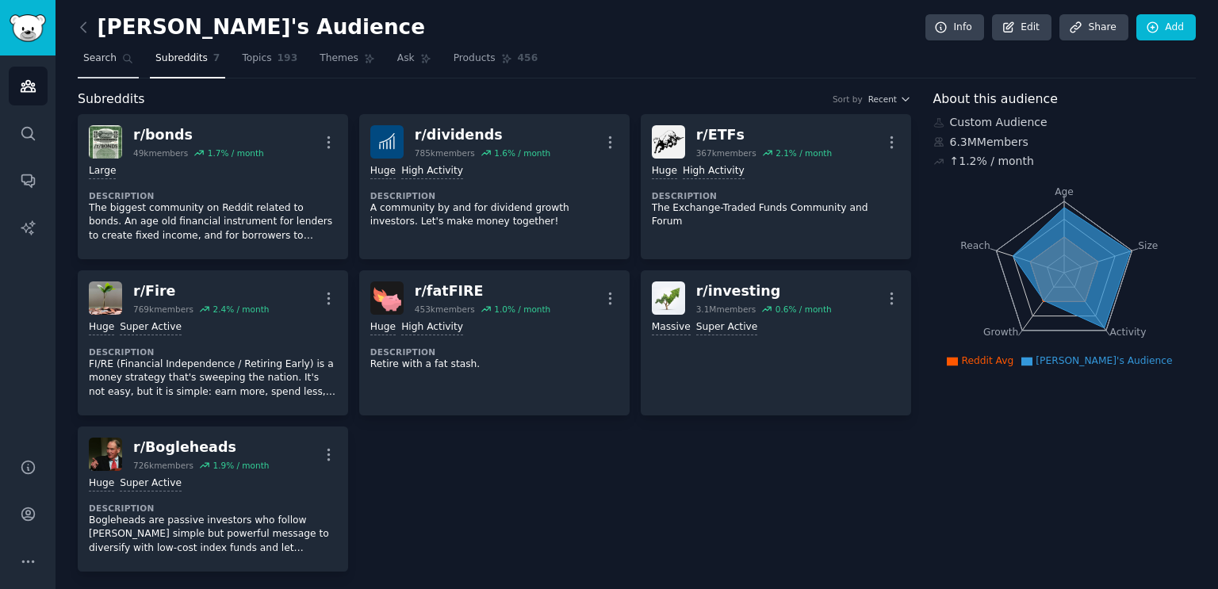
click at [110, 59] on span "Search" at bounding box center [99, 59] width 33 height 14
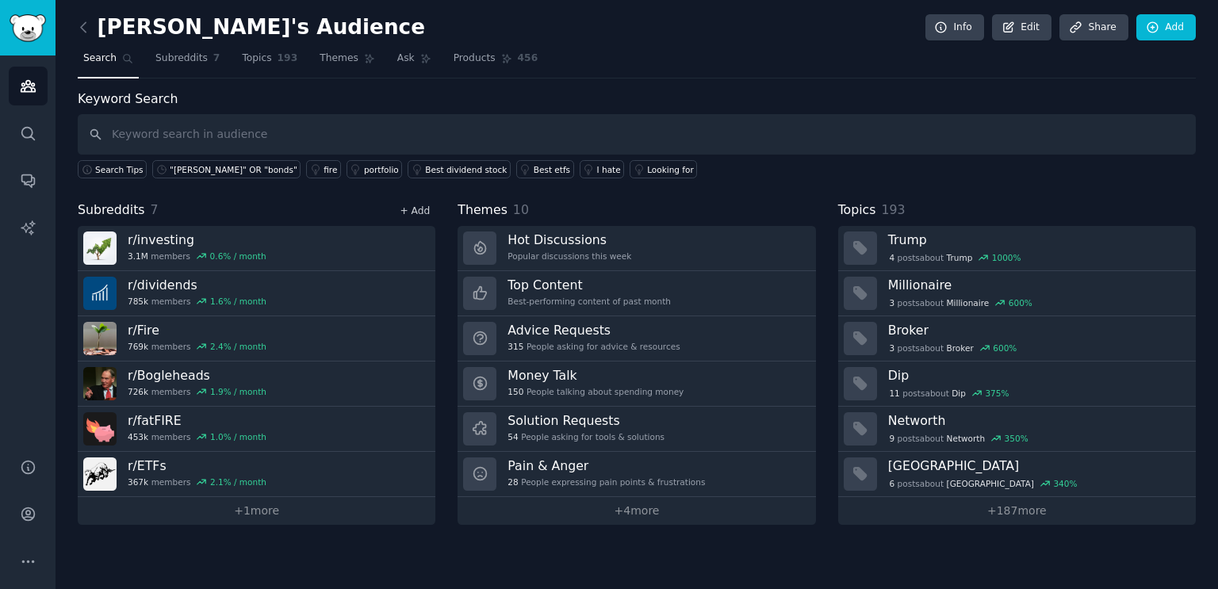
click at [422, 205] on link "+ Add" at bounding box center [415, 210] width 30 height 11
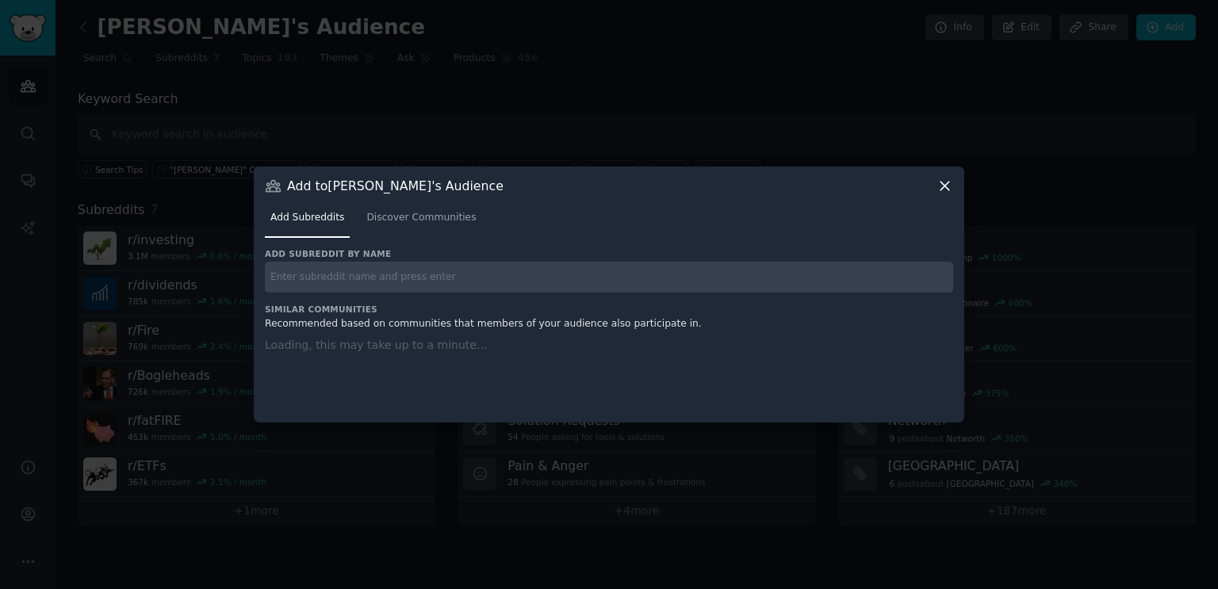
click at [457, 274] on input "text" at bounding box center [609, 277] width 688 height 31
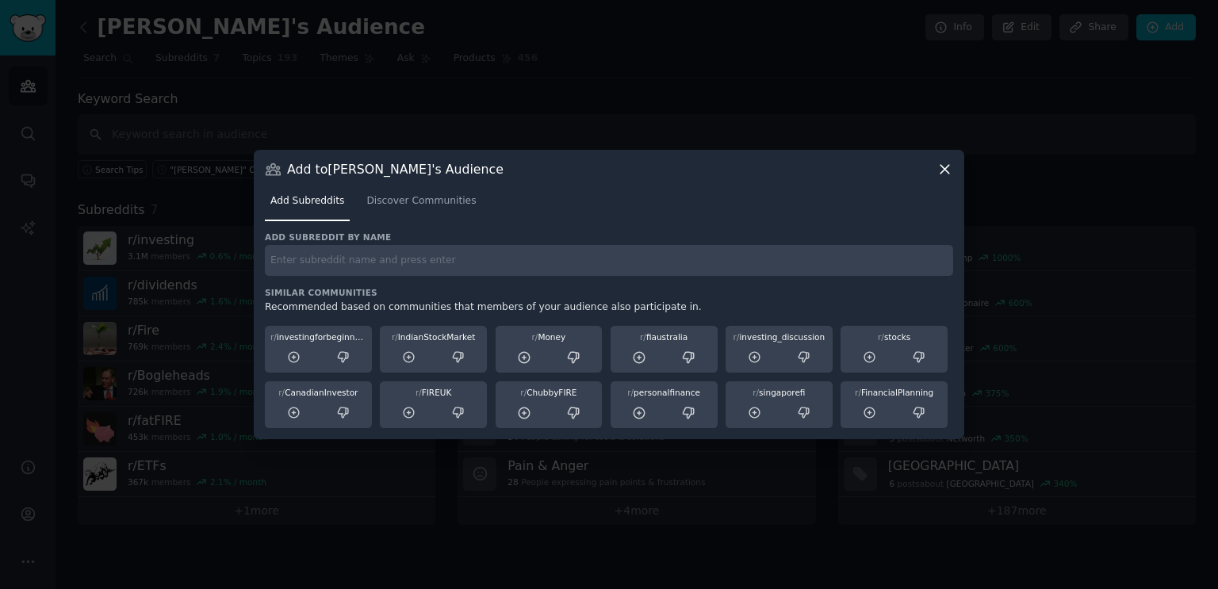
paste input "interactivebrokers"
type input "interactivebrokers"
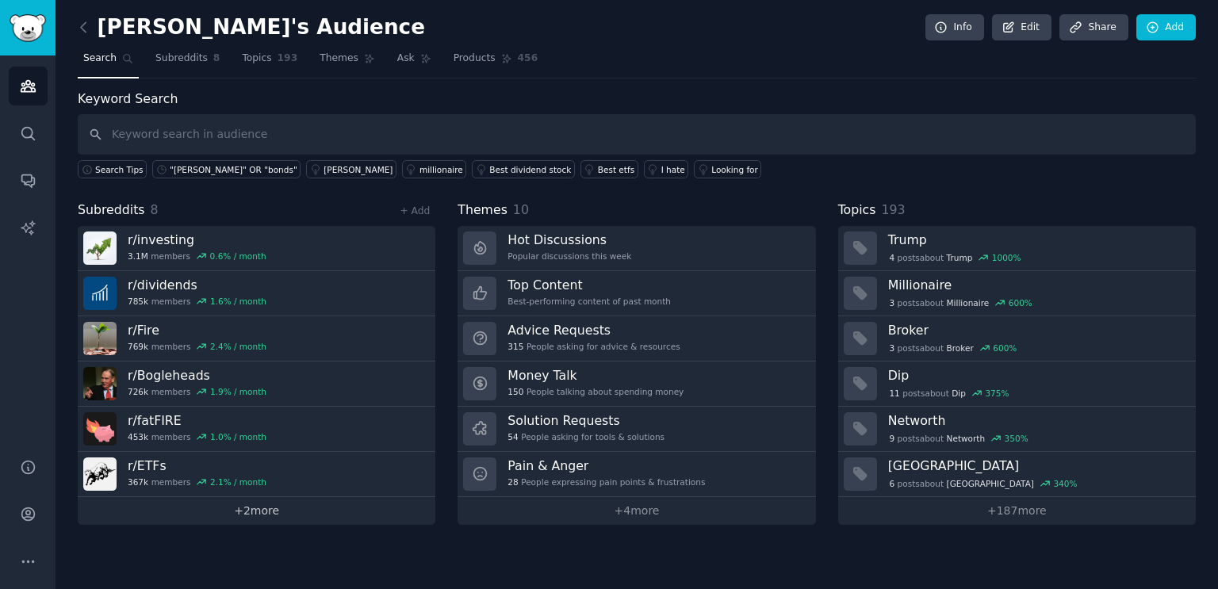
click at [250, 507] on link "+ 2 more" at bounding box center [257, 511] width 358 height 28
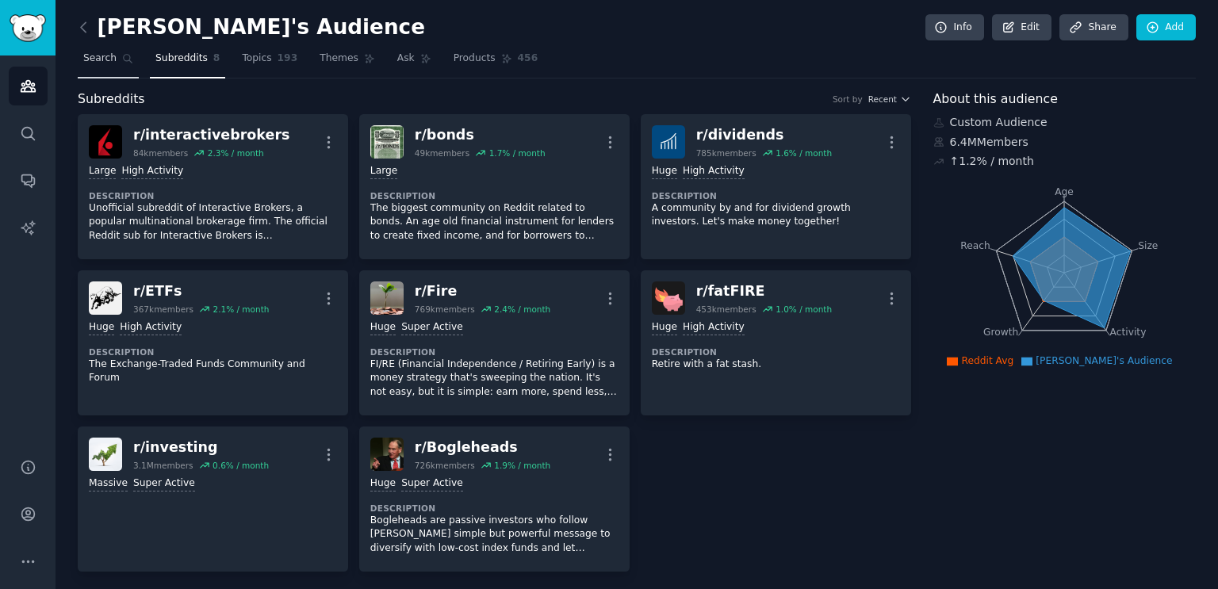
click at [108, 56] on span "Search" at bounding box center [99, 59] width 33 height 14
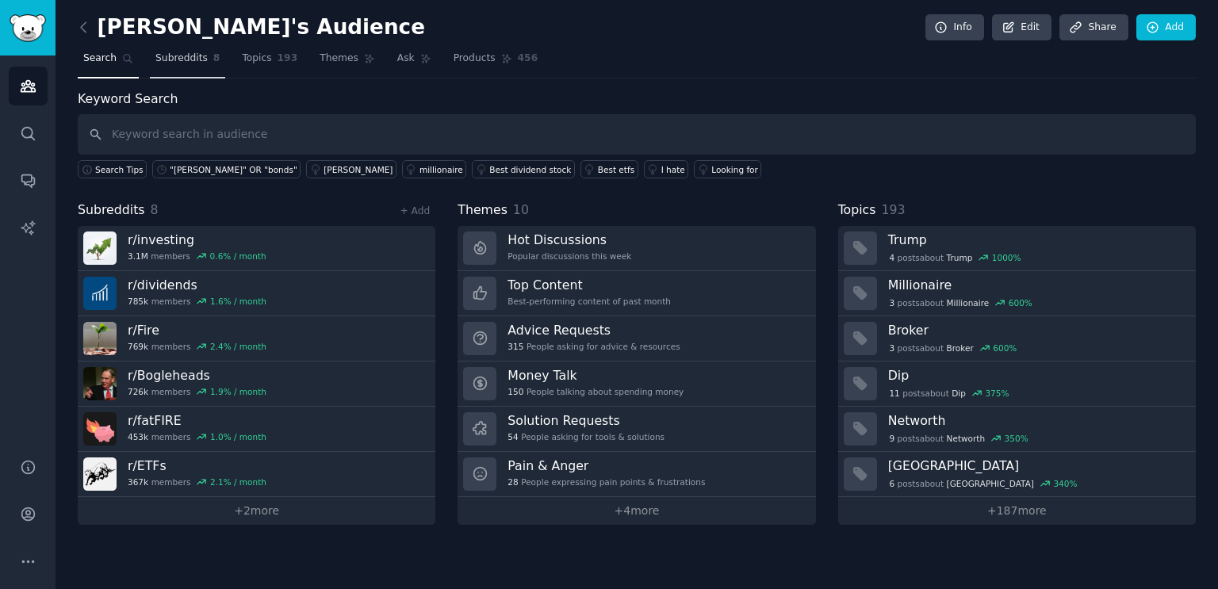
click at [186, 61] on span "Subreddits" at bounding box center [181, 59] width 52 height 14
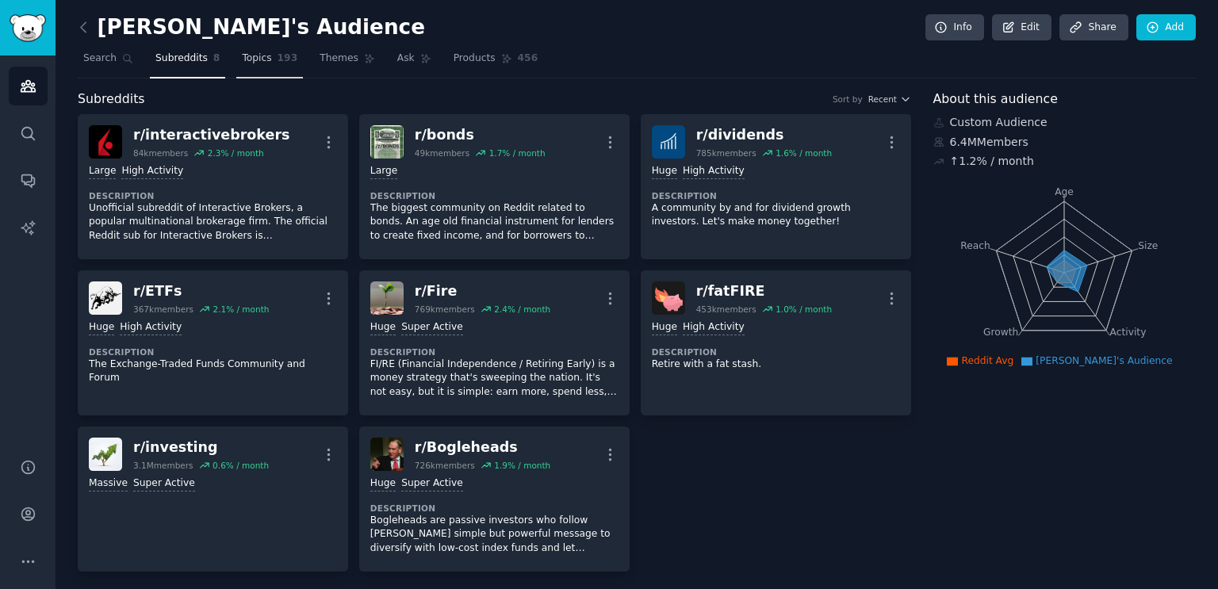
click at [278, 59] on span "193" at bounding box center [288, 59] width 21 height 14
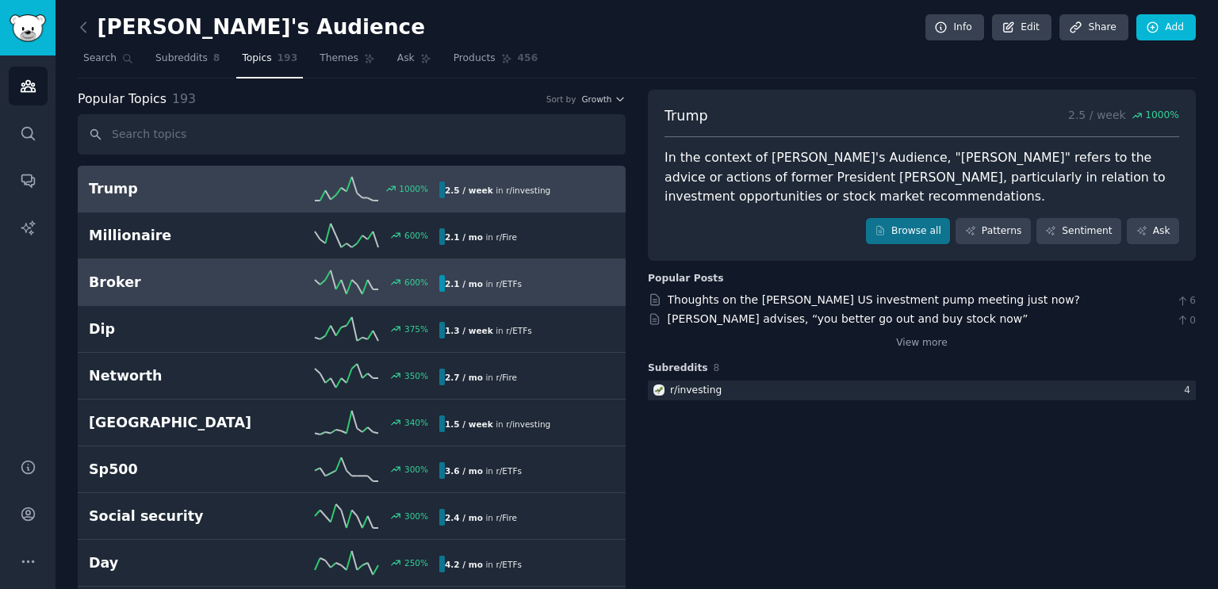
click at [194, 276] on h2 "Broker" at bounding box center [176, 283] width 175 height 20
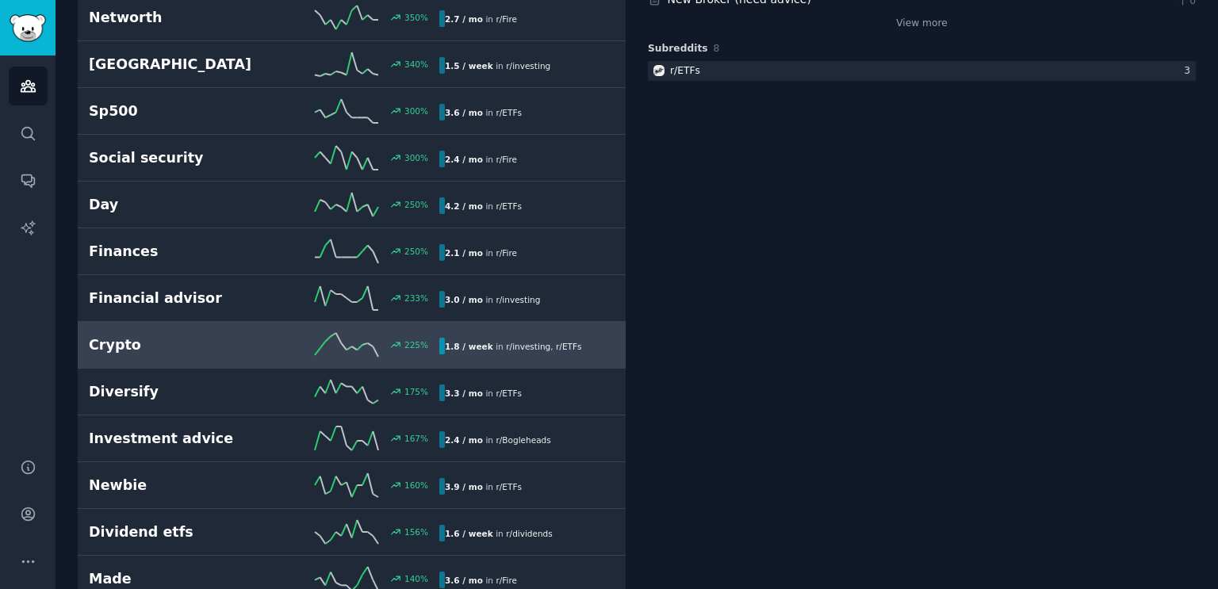
scroll to position [396, 0]
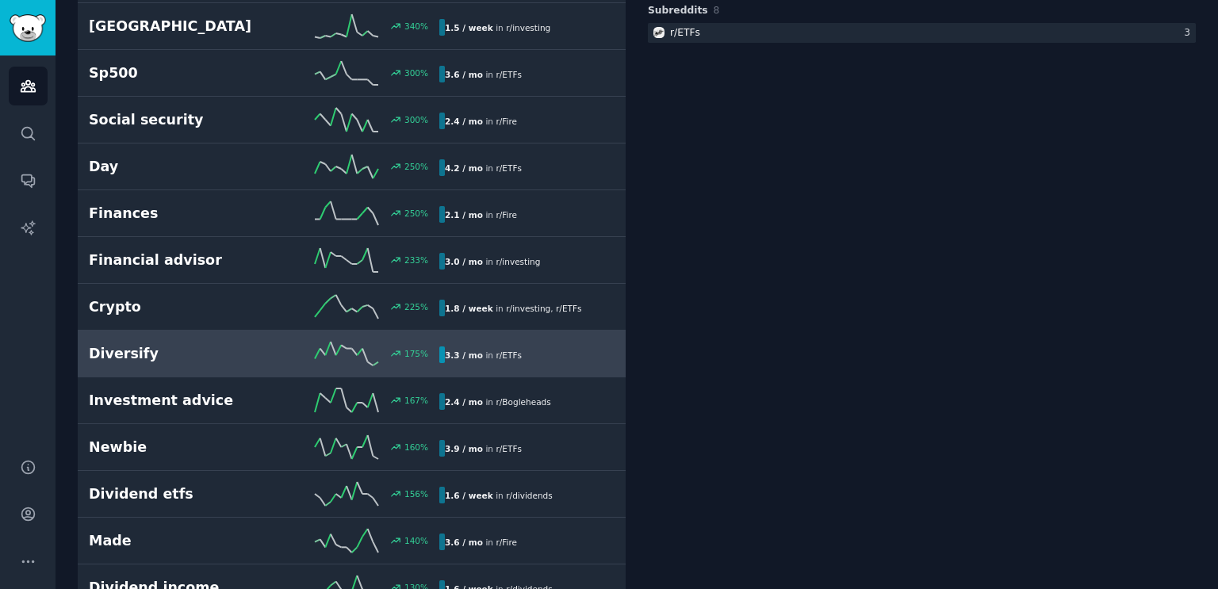
click at [196, 362] on link "Diversify 175 % 3.3 / mo in r/ ETFs" at bounding box center [352, 354] width 548 height 47
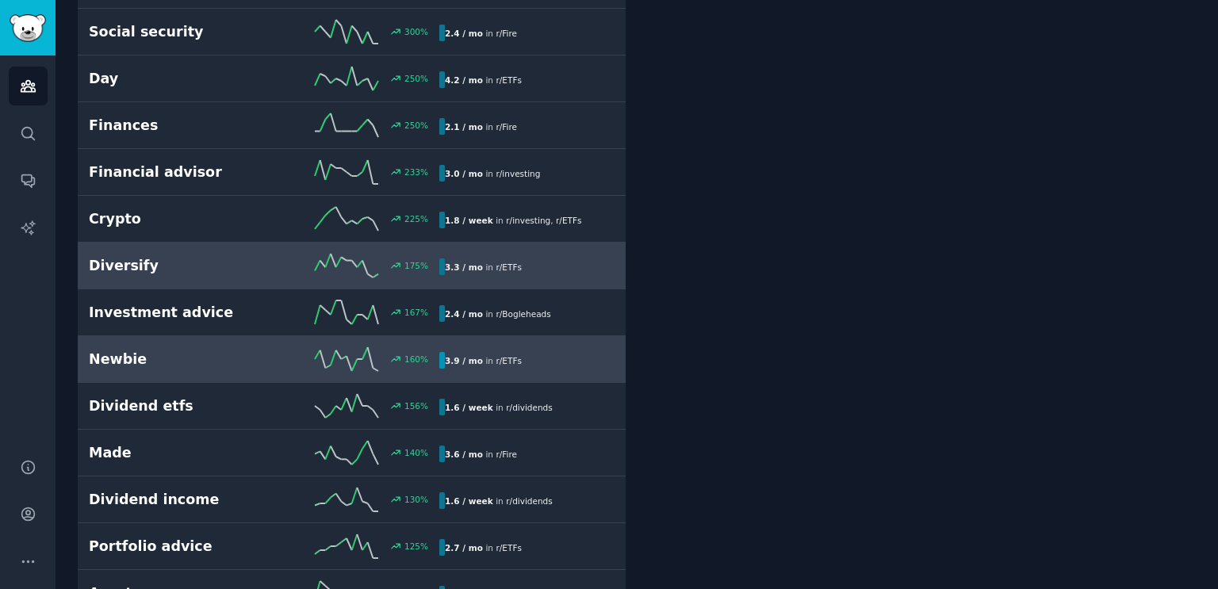
scroll to position [643, 0]
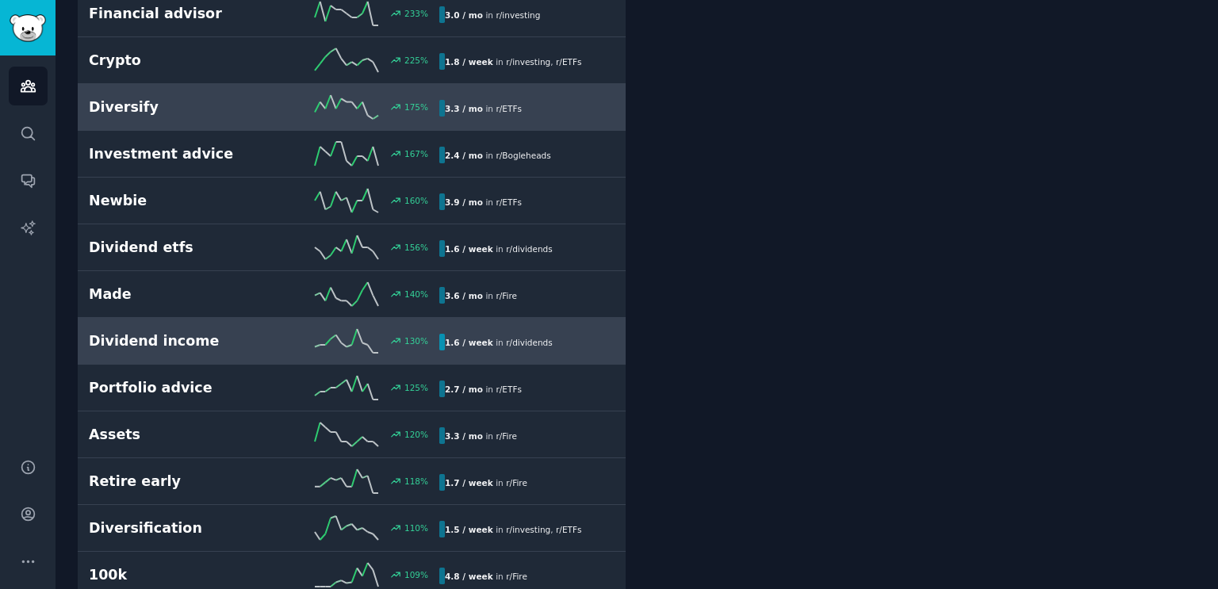
click at [190, 339] on h2 "Dividend income" at bounding box center [176, 341] width 175 height 20
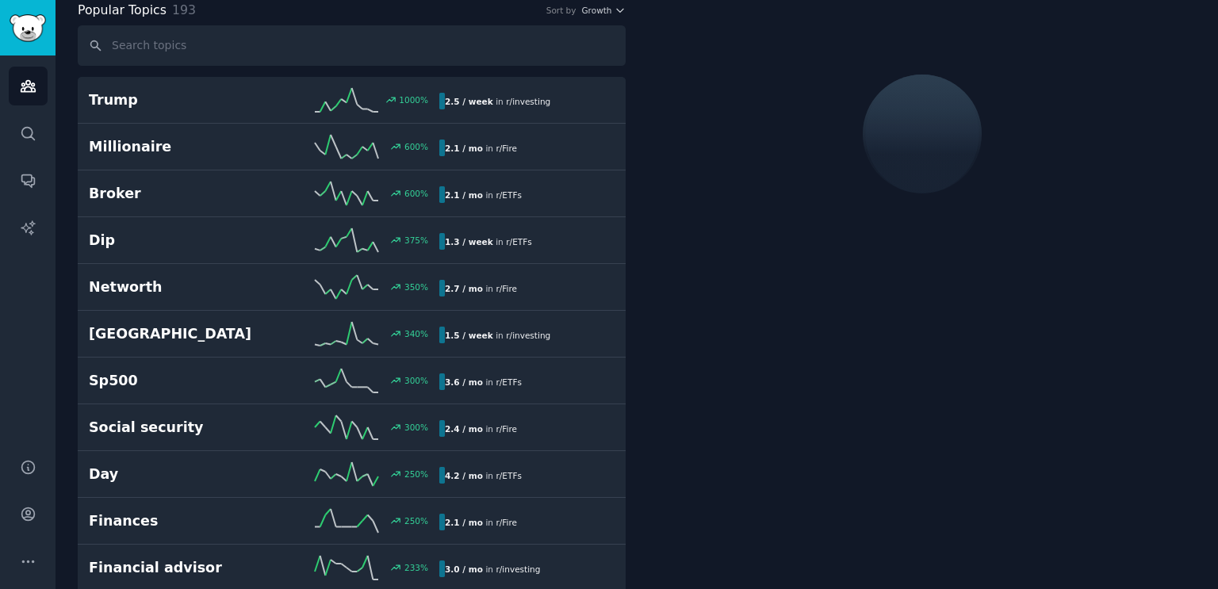
scroll to position [88, 0]
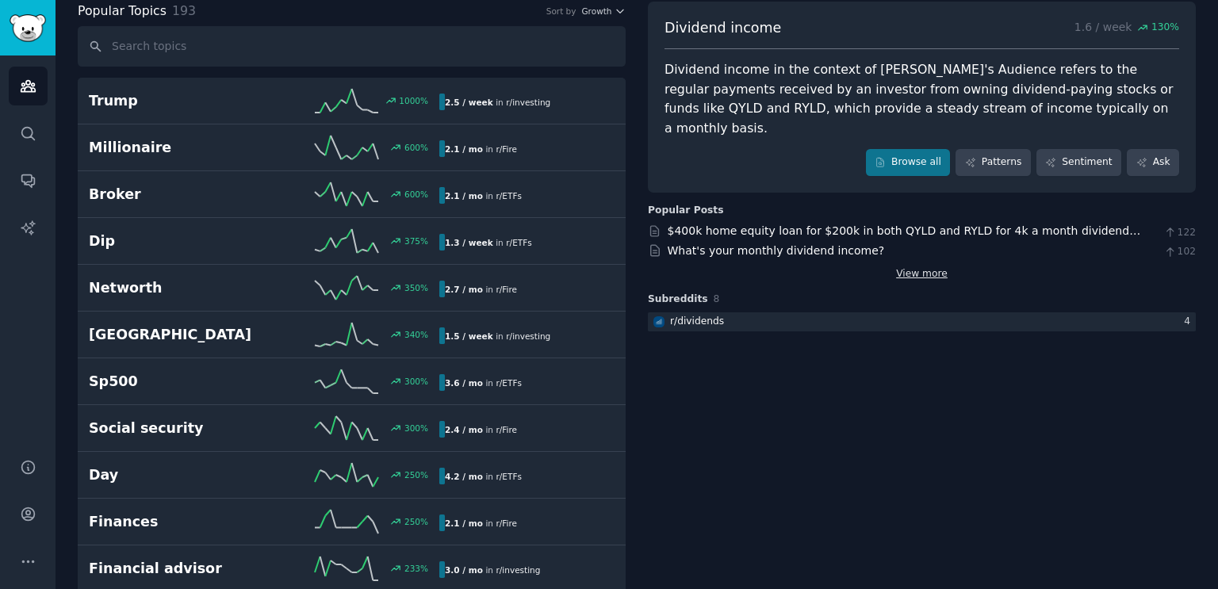
click at [900, 267] on link "View more" at bounding box center [922, 274] width 52 height 14
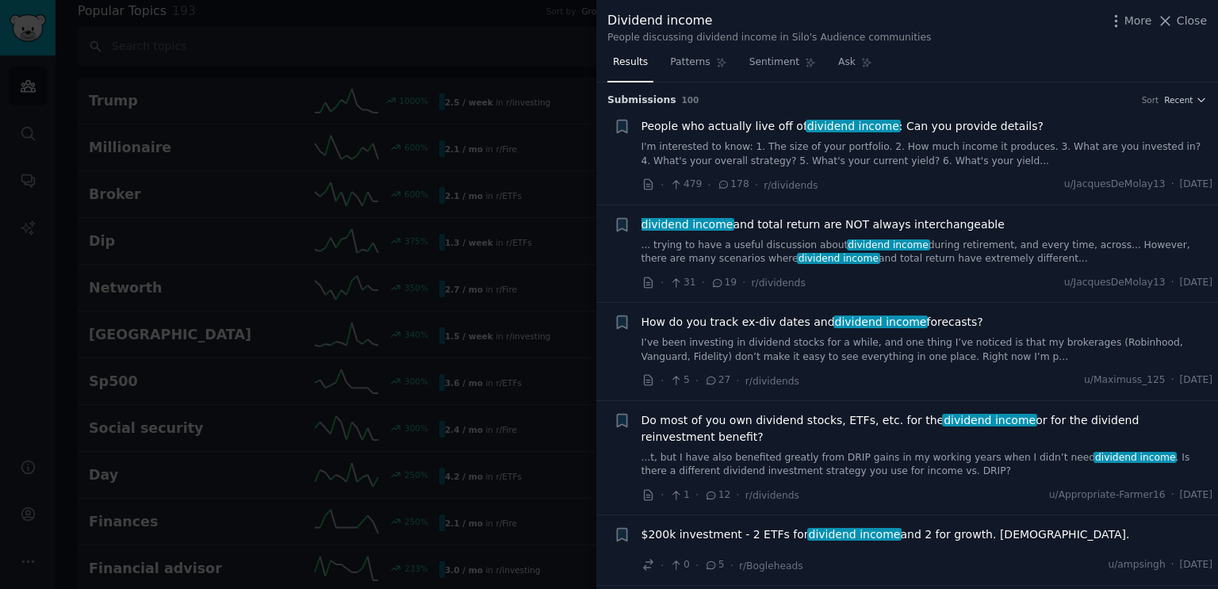
click at [745, 130] on span "People who actually live off of dividend income : Can you provide details?" at bounding box center [842, 126] width 402 height 17
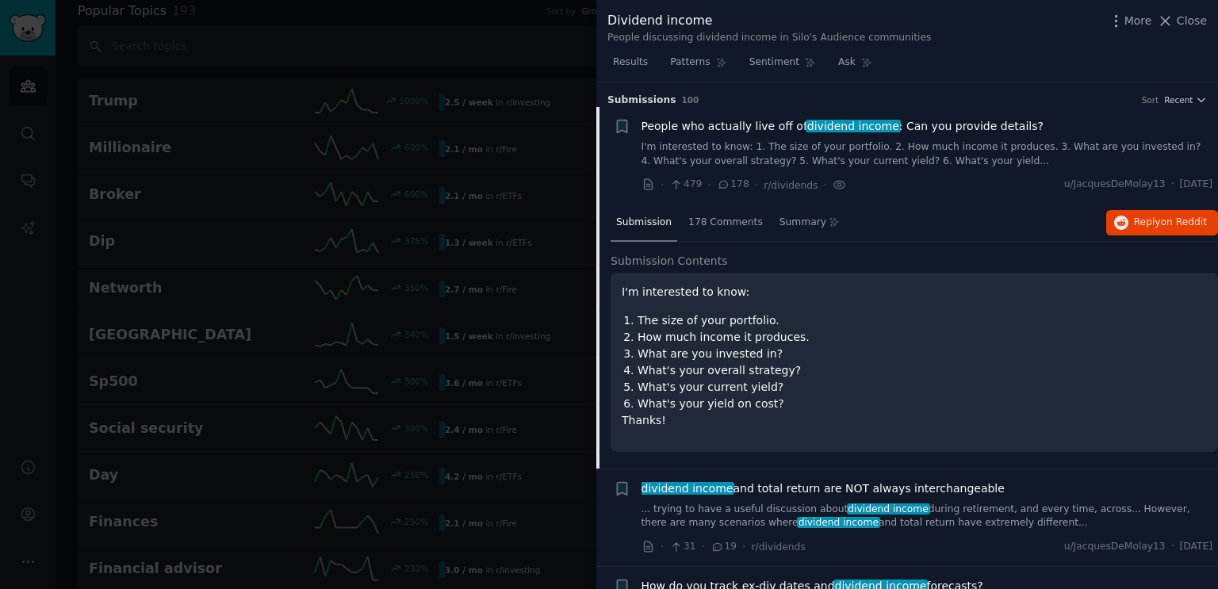
scroll to position [25, 0]
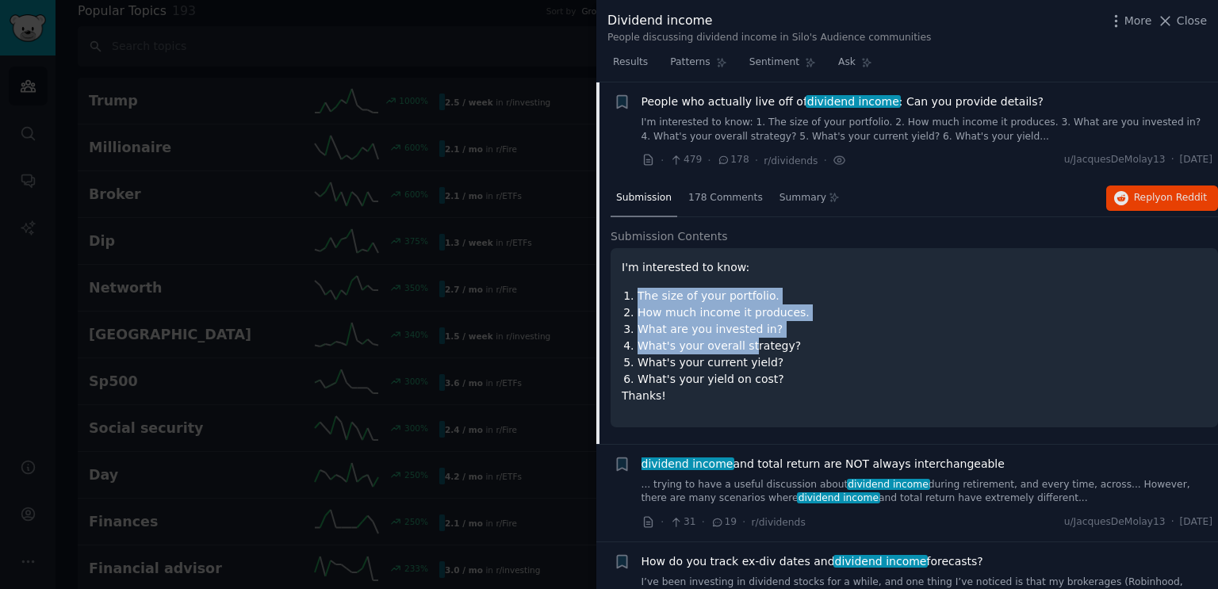
drag, startPoint x: 637, startPoint y: 292, endPoint x: 742, endPoint y: 348, distance: 118.8
click at [742, 348] on ol "The size of your portfolio. How much income it produces. What are you invested …" at bounding box center [914, 338] width 585 height 100
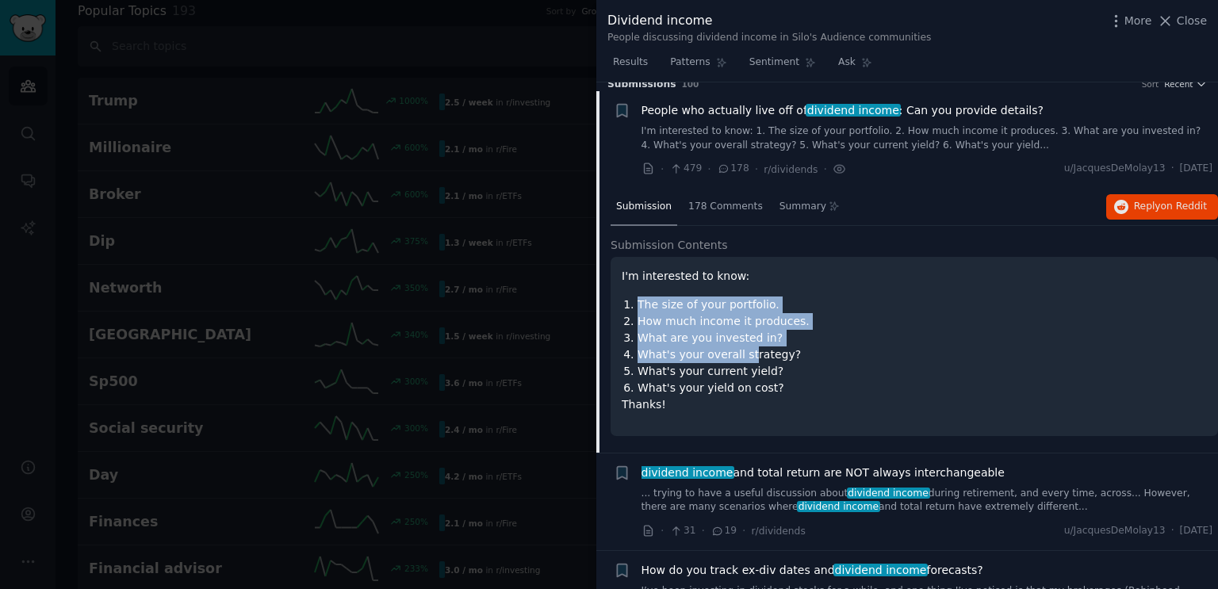
scroll to position [0, 0]
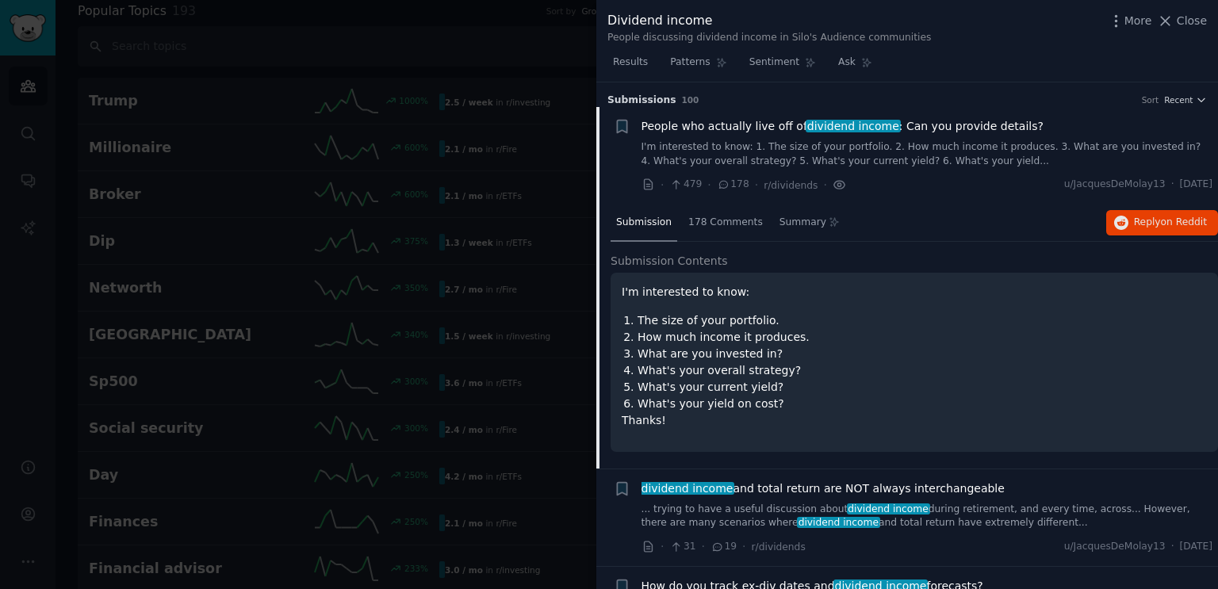
click at [833, 183] on icon at bounding box center [840, 185] width 14 height 17
click at [833, 184] on icon at bounding box center [840, 185] width 14 height 17
click at [833, 186] on icon at bounding box center [840, 185] width 14 height 17
click at [650, 187] on icon at bounding box center [648, 185] width 14 height 14
click at [623, 127] on icon "button" at bounding box center [622, 127] width 10 height 13
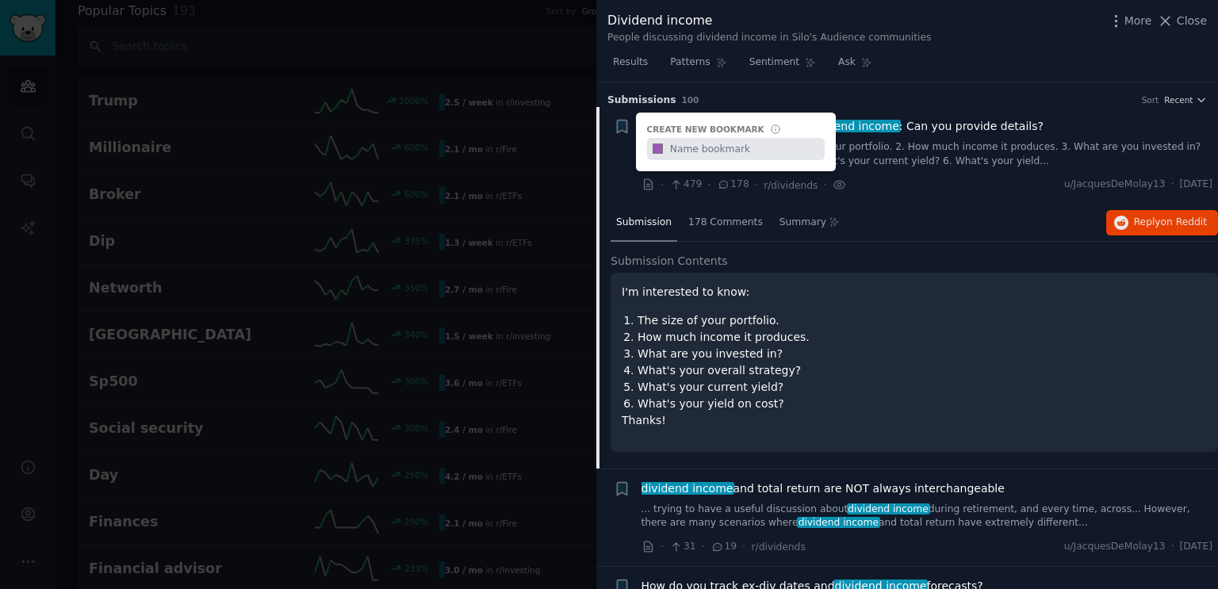
click at [709, 148] on input "text" at bounding box center [745, 149] width 157 height 22
type input "Comment on"
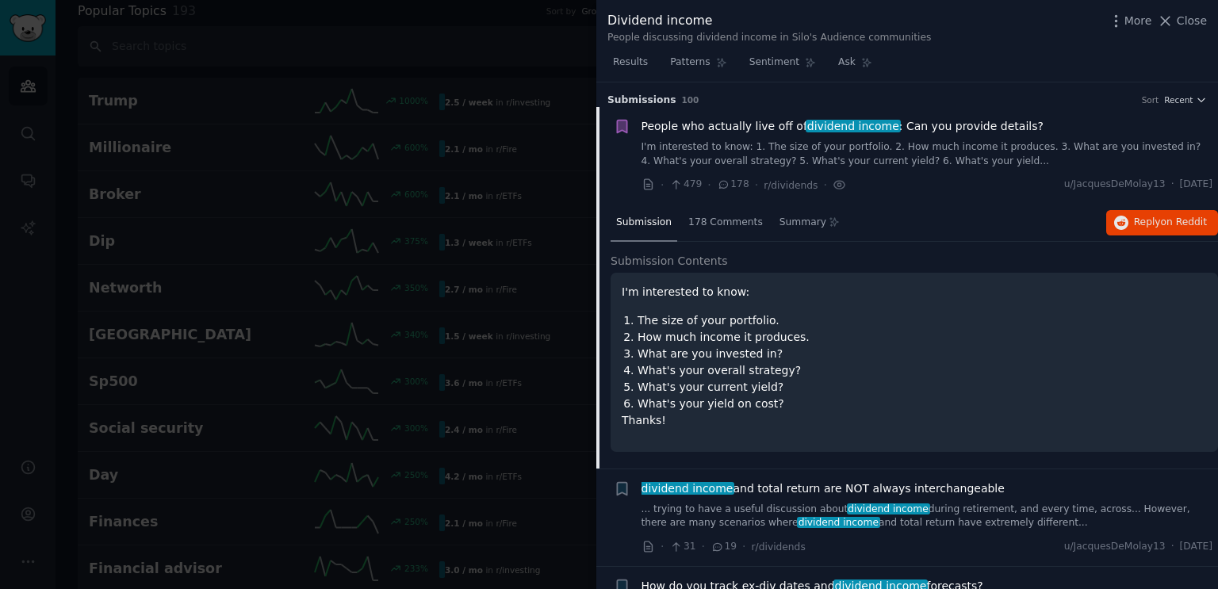
scroll to position [238, 0]
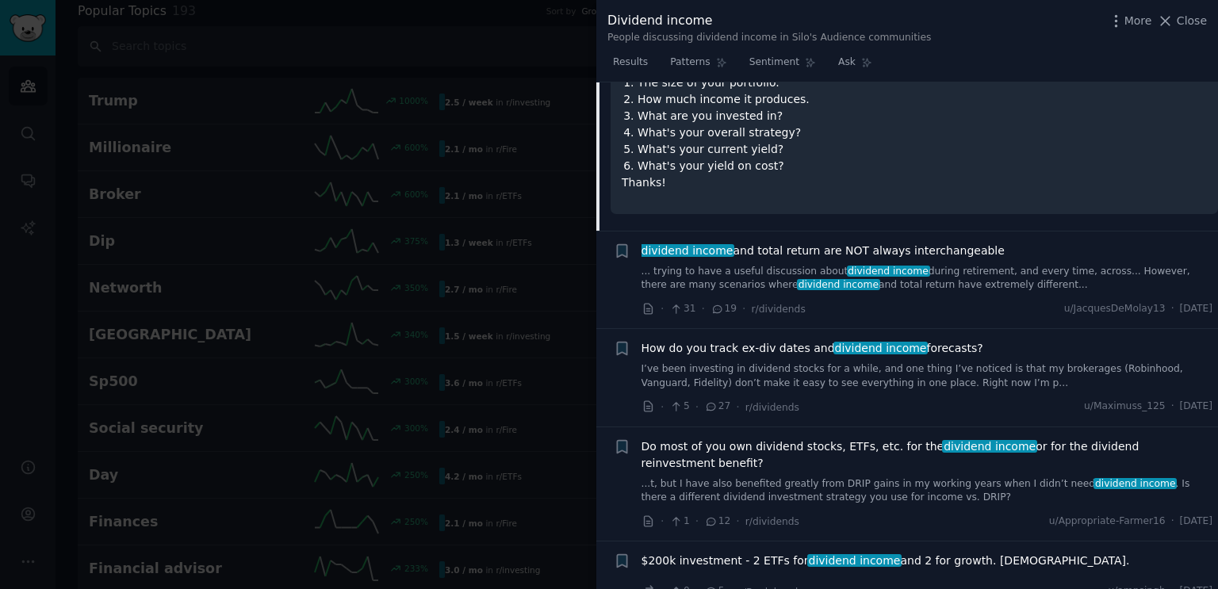
click at [374, 350] on div at bounding box center [609, 294] width 1218 height 589
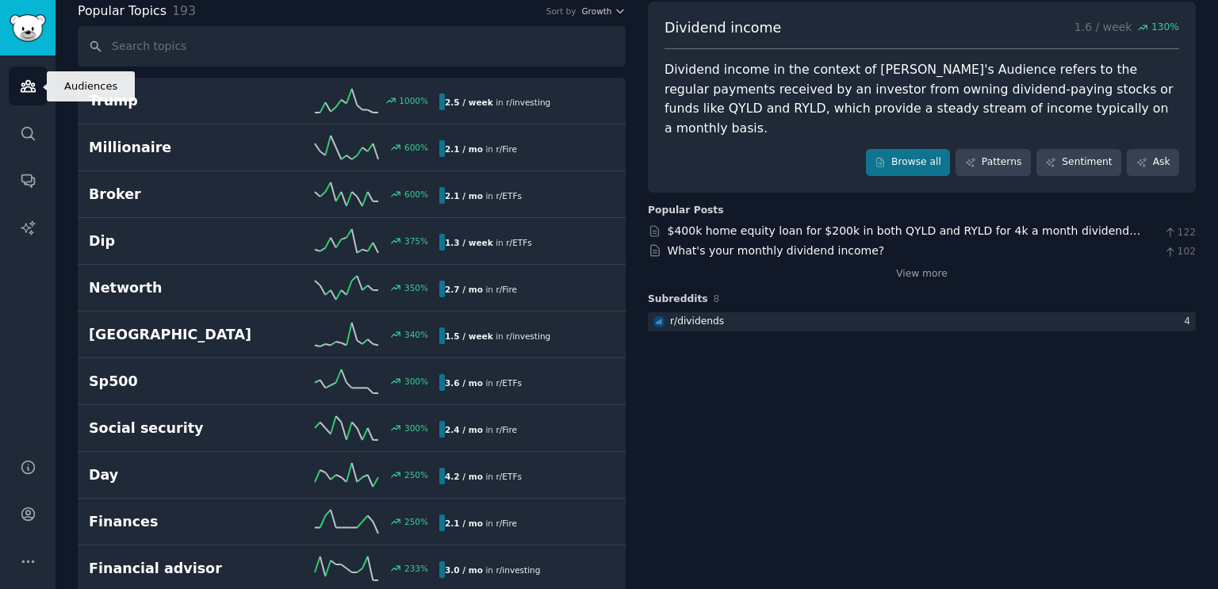
click at [22, 90] on icon "Sidebar" at bounding box center [28, 86] width 17 height 17
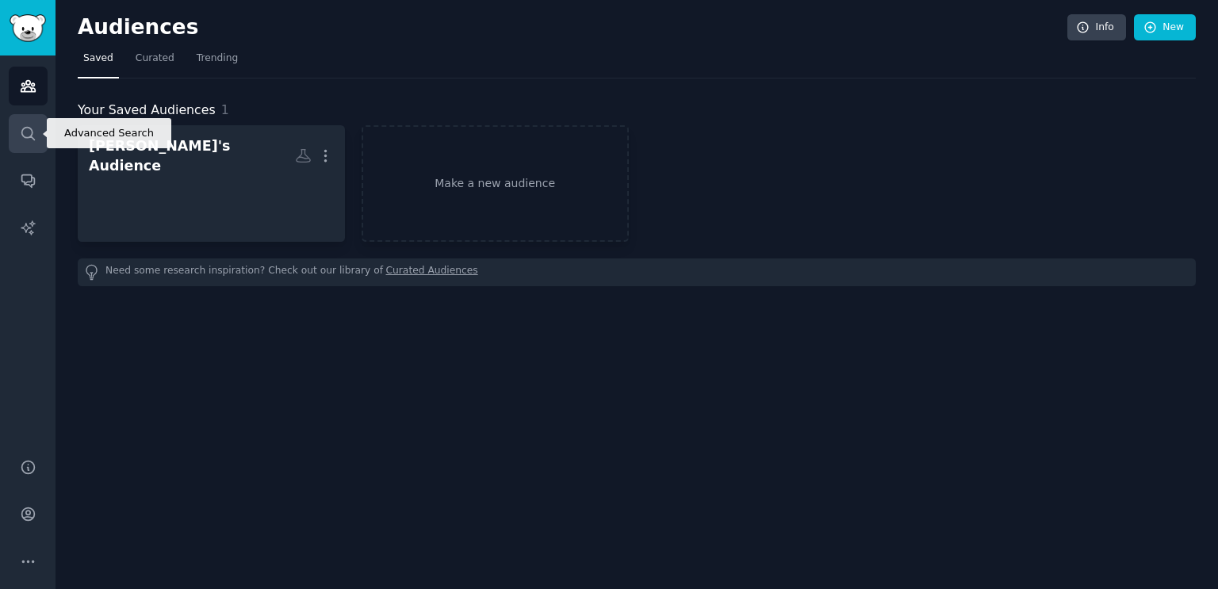
click at [25, 136] on icon "Sidebar" at bounding box center [28, 133] width 17 height 17
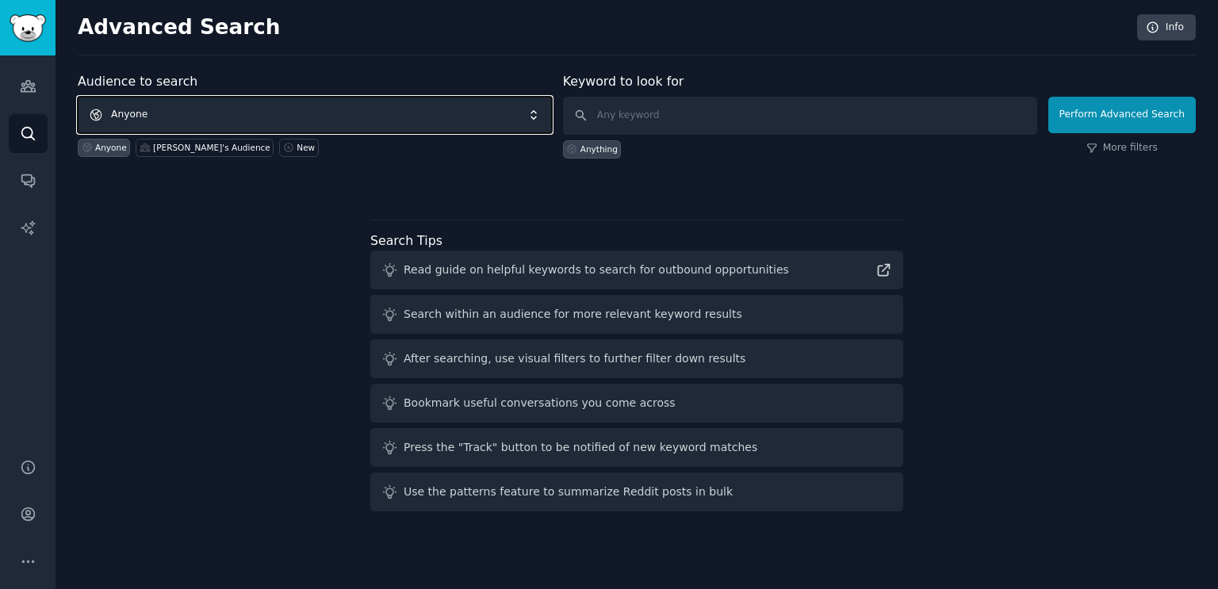
click at [304, 120] on span "Anyone" at bounding box center [315, 115] width 474 height 36
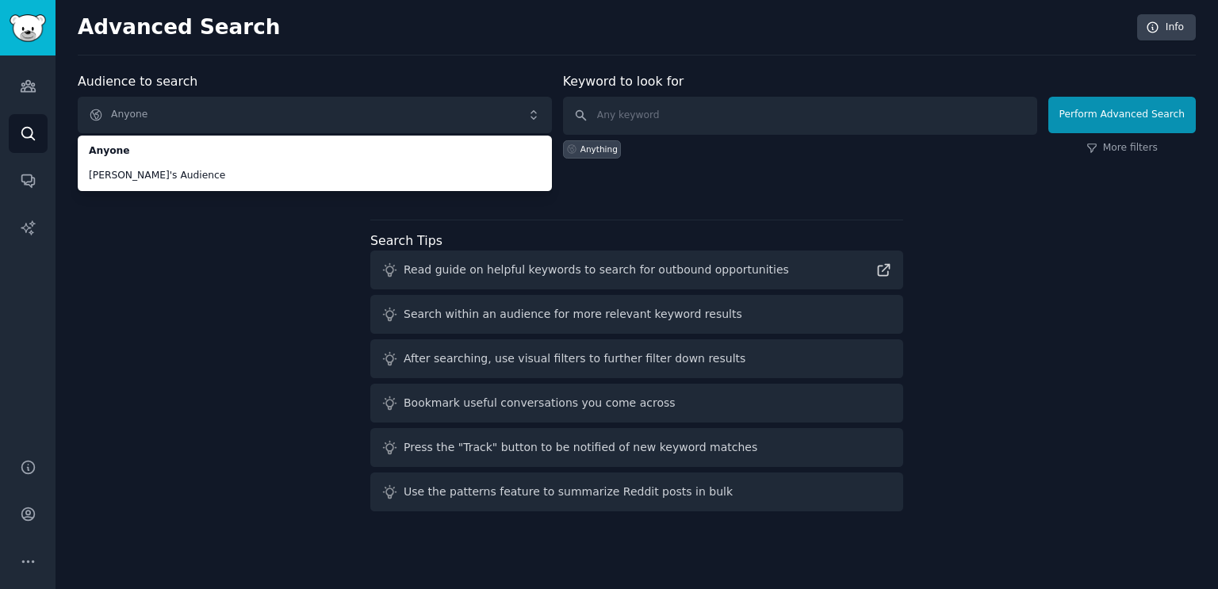
click at [115, 331] on div "Audience to search Anyone Anyone Silo's Audience Anyone Silo's Audience New Key…" at bounding box center [637, 295] width 1118 height 446
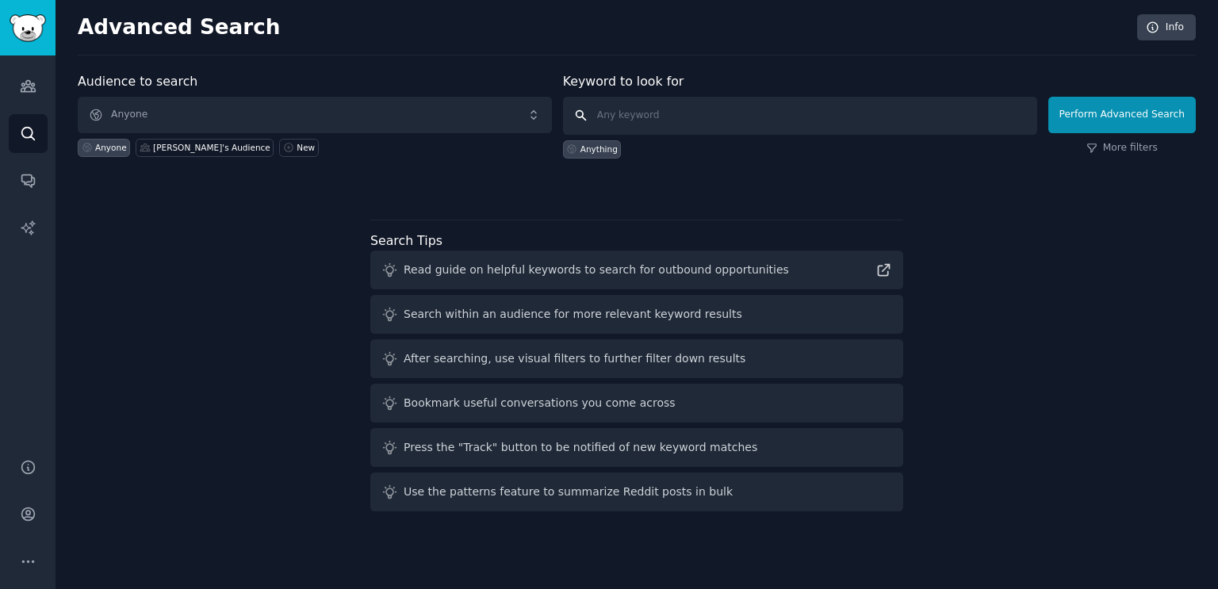
click at [847, 118] on input "text" at bounding box center [800, 116] width 474 height 38
click at [15, 569] on button "More" at bounding box center [28, 561] width 39 height 39
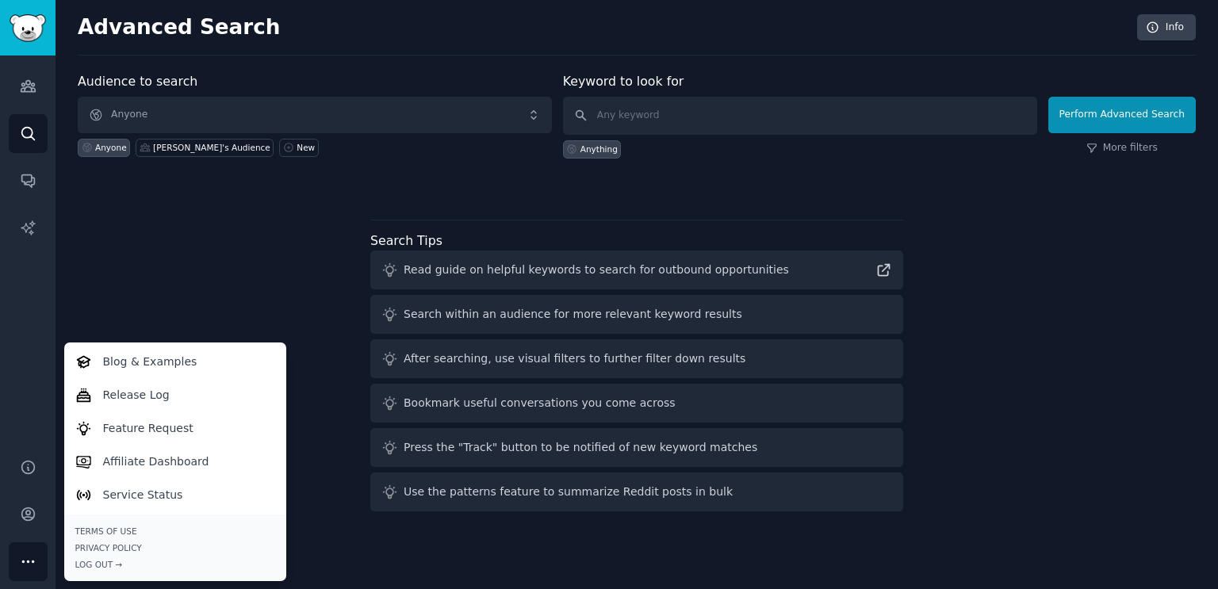
click at [163, 270] on div "Audience to search Anyone Anyone Silo's Audience New Keyword to look for Anythi…" at bounding box center [637, 295] width 1118 height 446
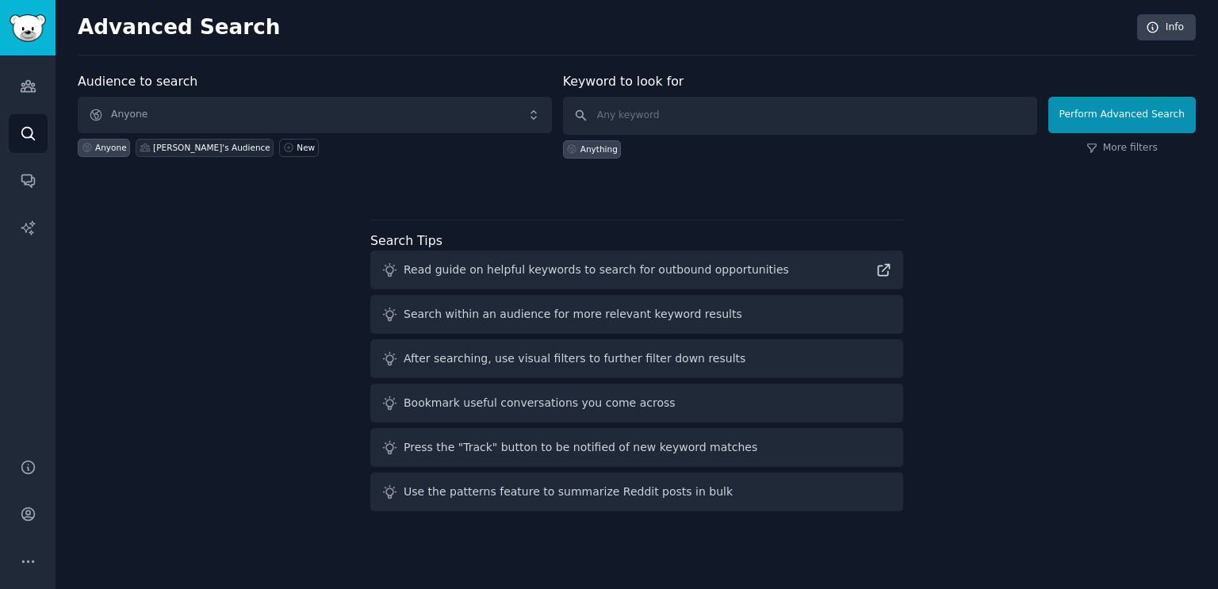
click at [163, 142] on div "Silo's Audience" at bounding box center [211, 147] width 117 height 11
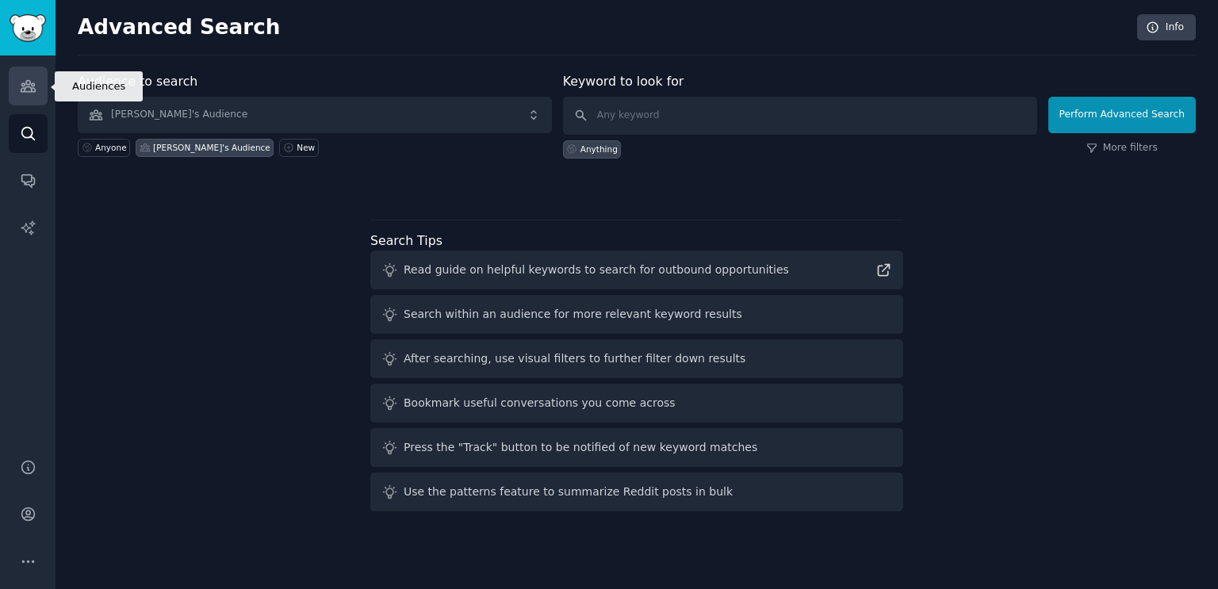
click at [32, 97] on link "Audiences" at bounding box center [28, 86] width 39 height 39
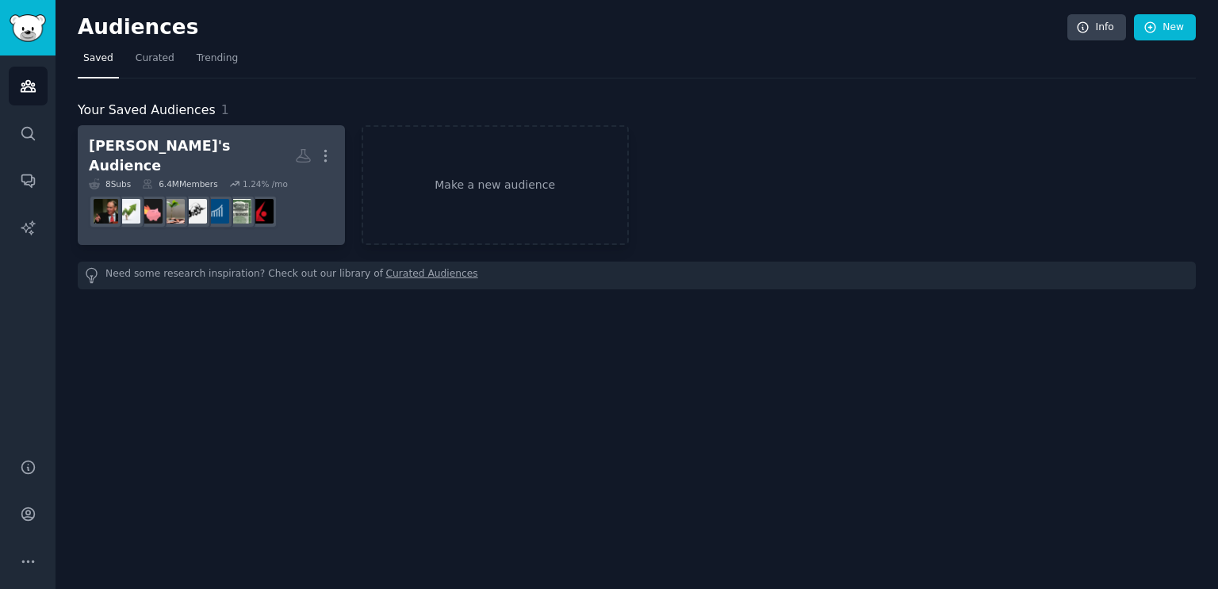
click at [316, 205] on dd "r/interactivebrokers" at bounding box center [211, 212] width 245 height 44
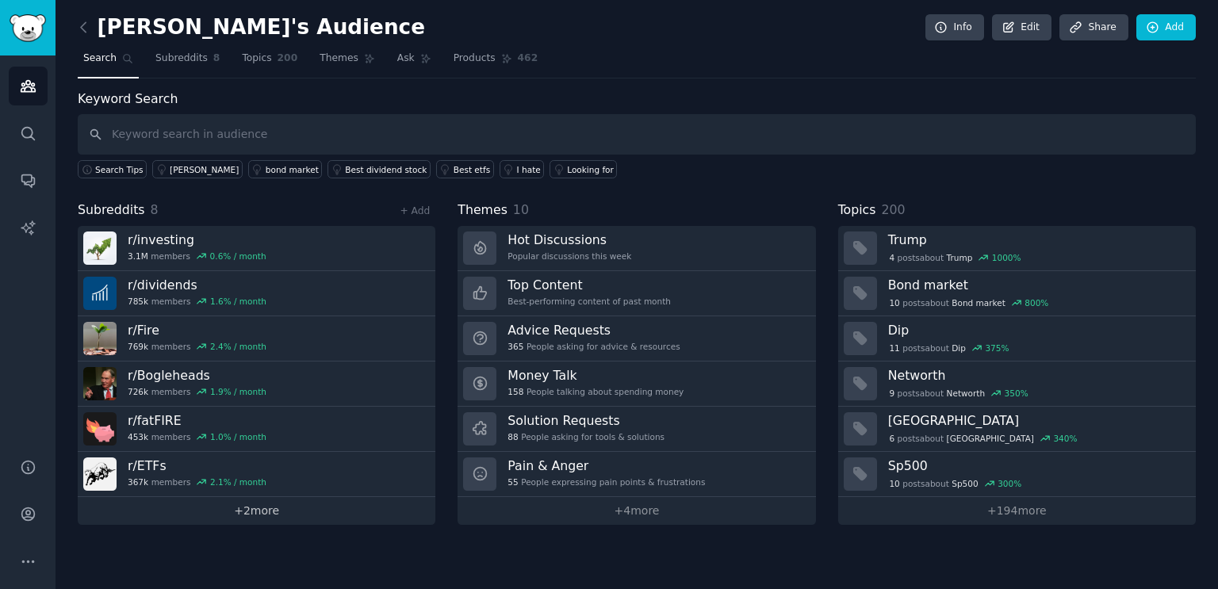
click at [255, 503] on link "+ 2 more" at bounding box center [257, 511] width 358 height 28
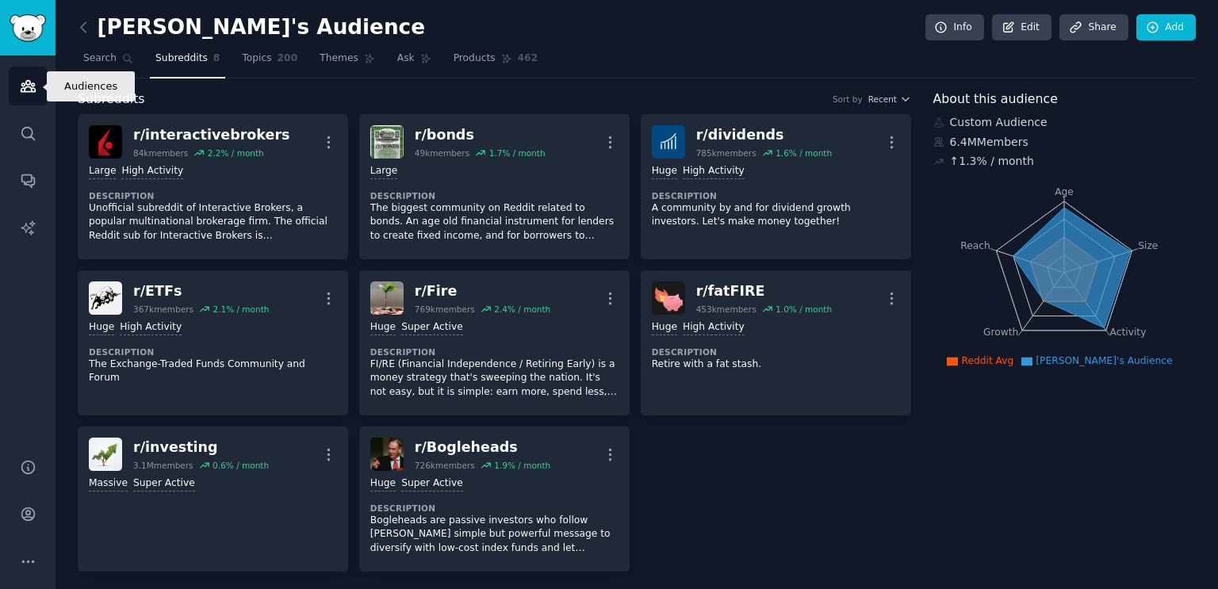
click at [33, 88] on icon "Sidebar" at bounding box center [28, 86] width 14 height 11
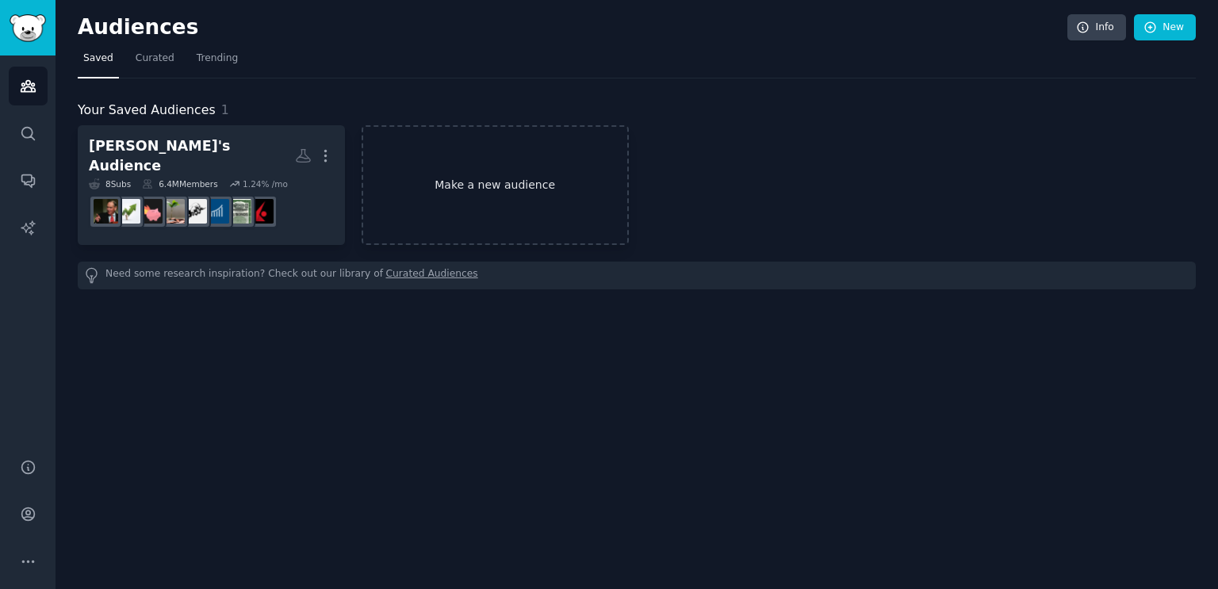
click at [480, 199] on link "Make a new audience" at bounding box center [495, 185] width 267 height 120
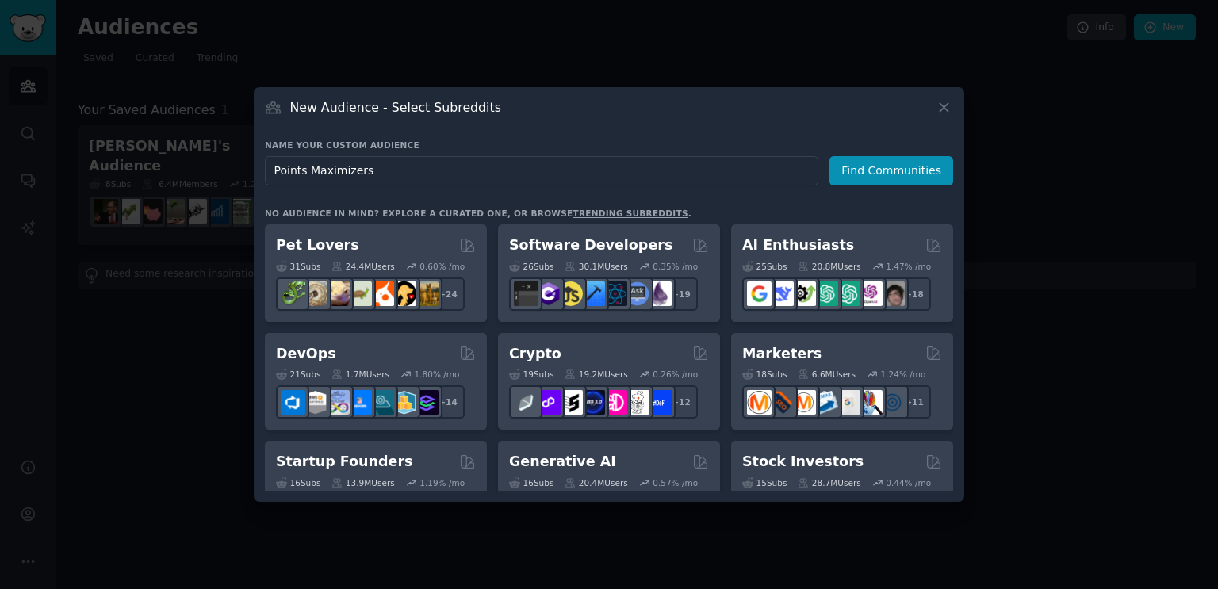
click at [326, 166] on input "Points Maximizers" at bounding box center [541, 170] width 553 height 29
type input "Points Maximizers"
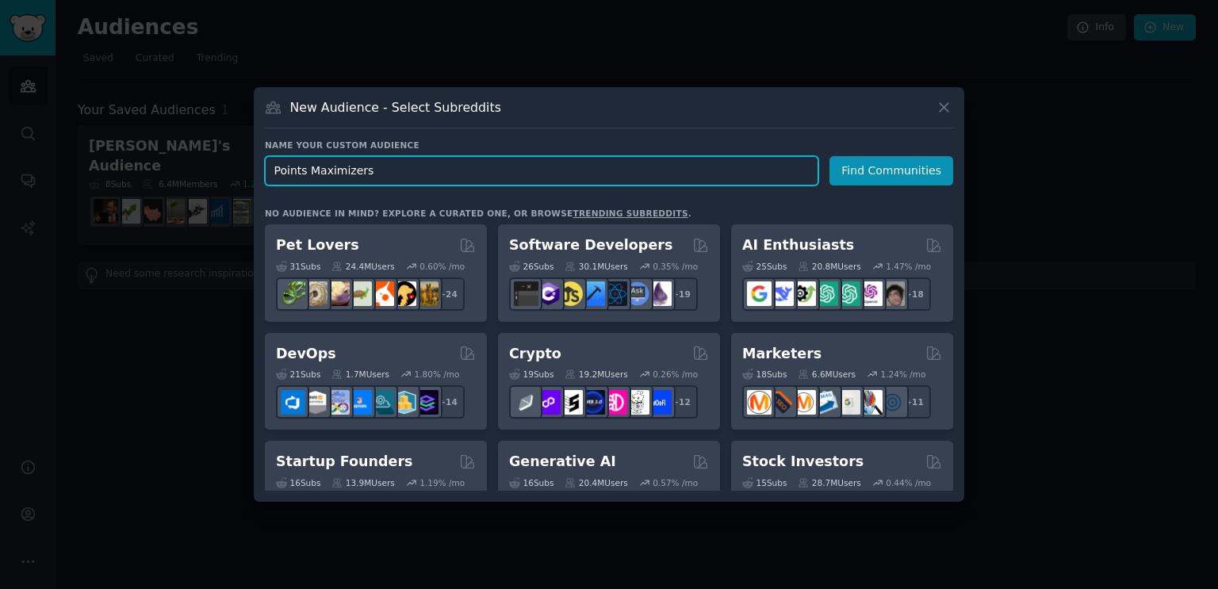
drag, startPoint x: 676, startPoint y: 172, endPoint x: 792, endPoint y: 177, distance: 116.7
click at [676, 172] on input "Points Maximizers" at bounding box center [541, 170] width 553 height 29
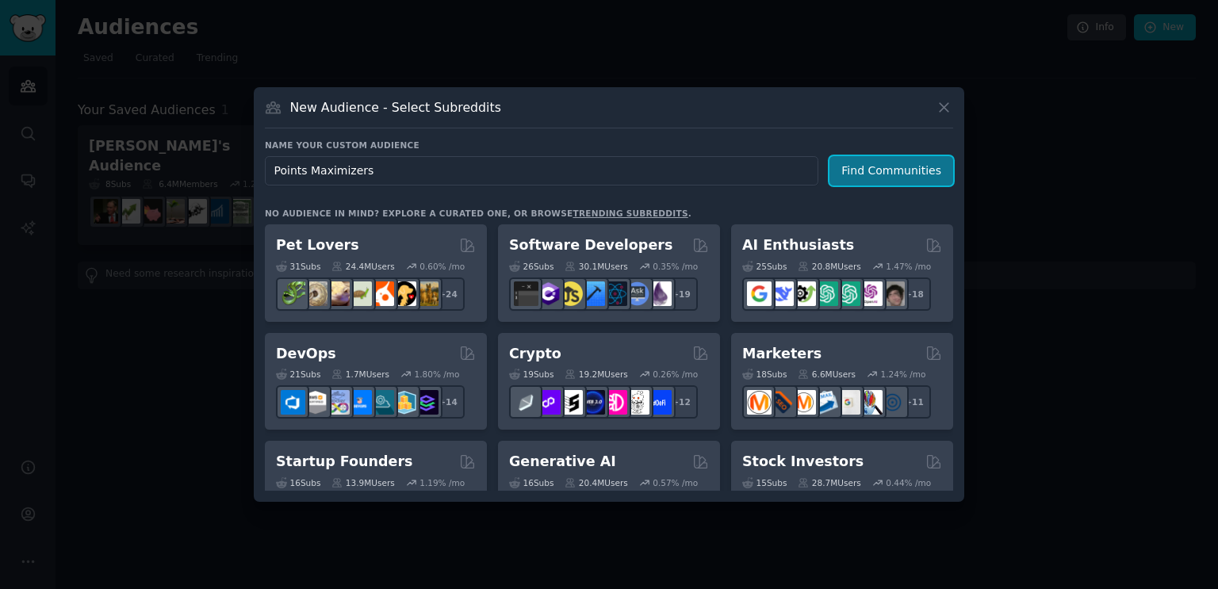
click at [901, 171] on button "Find Communities" at bounding box center [891, 170] width 124 height 29
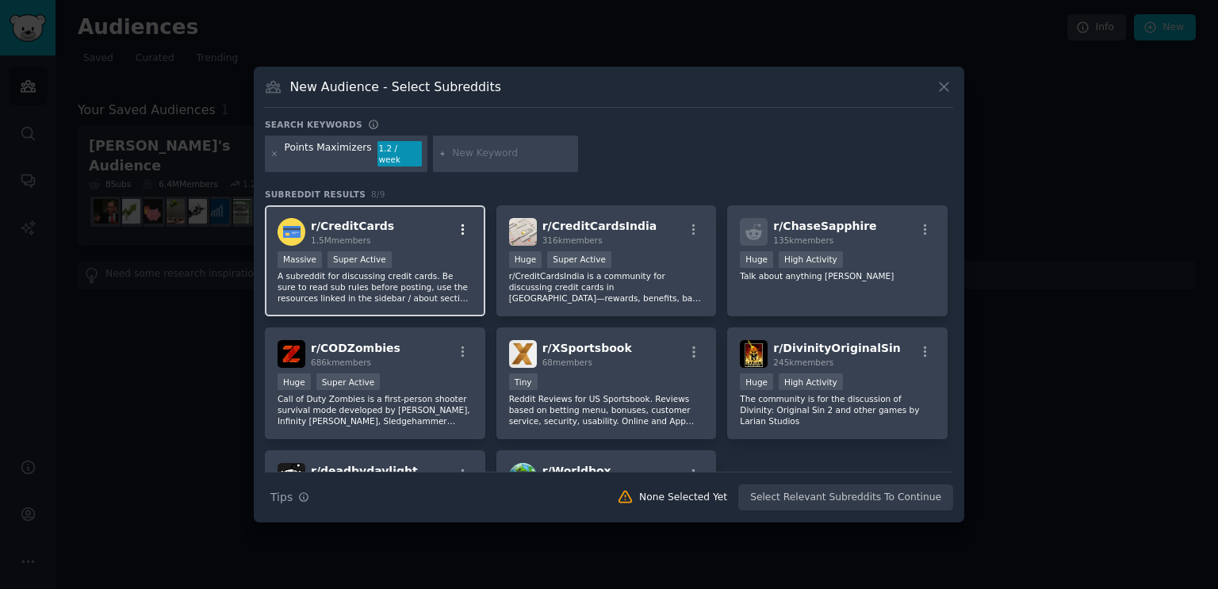
click at [459, 223] on icon "button" at bounding box center [463, 230] width 14 height 14
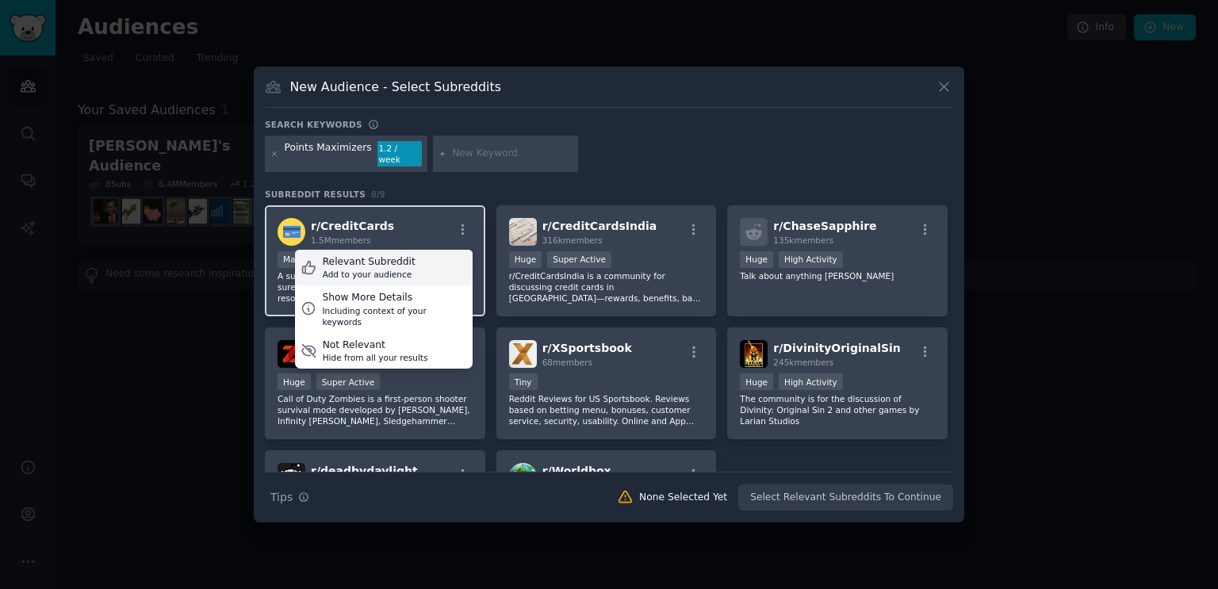
click at [392, 261] on div "Relevant Subreddit" at bounding box center [369, 262] width 93 height 14
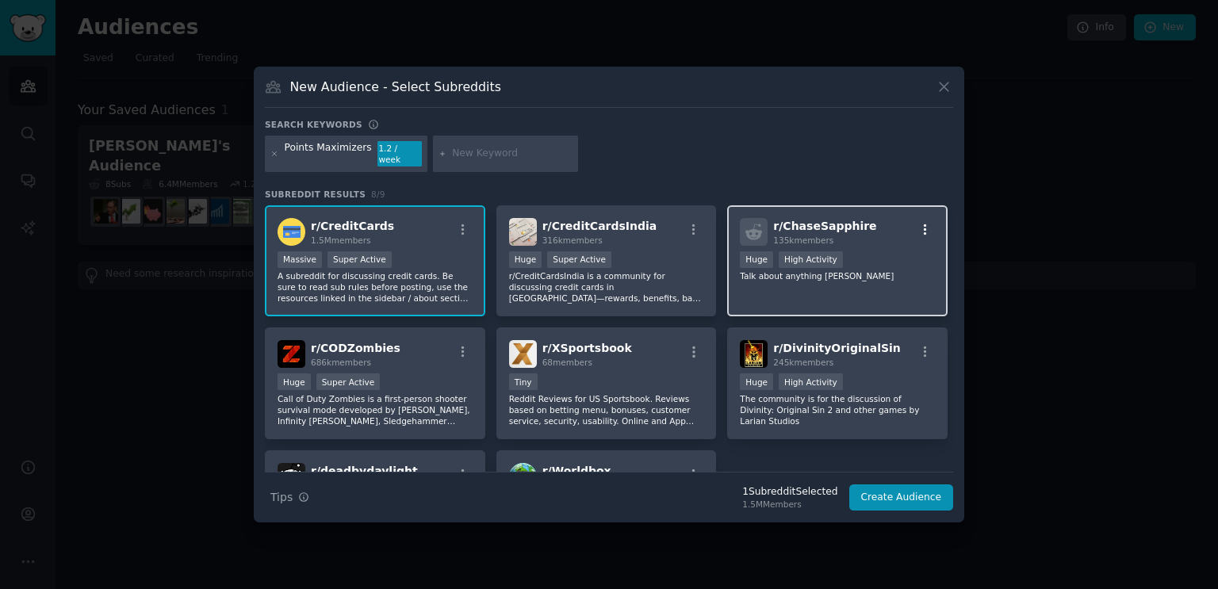
click at [924, 224] on icon "button" at bounding box center [925, 230] width 14 height 14
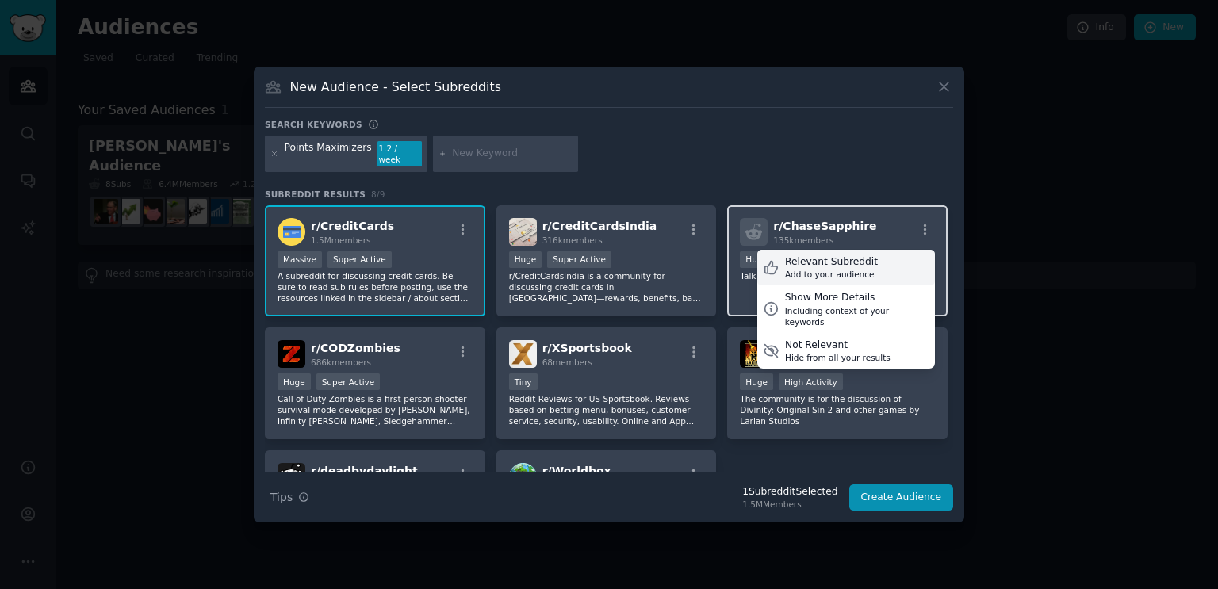
click at [869, 259] on div "Relevant Subreddit Add to your audience" at bounding box center [846, 268] width 178 height 36
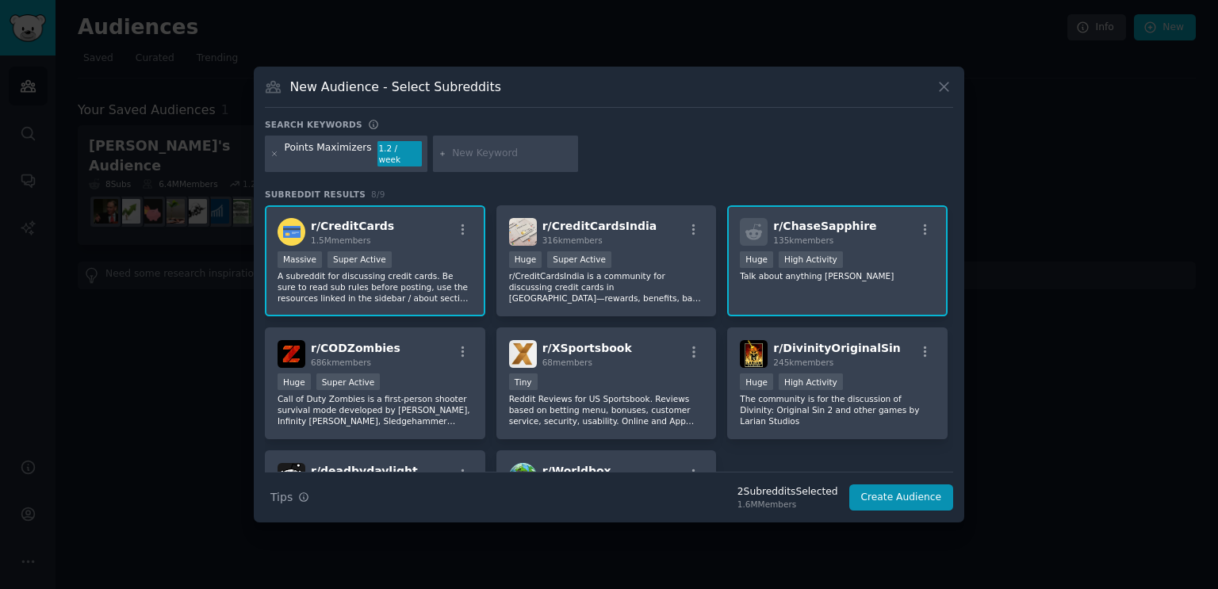
click at [466, 151] on input "text" at bounding box center [512, 154] width 121 height 14
paste input "churning"
type input "churning"
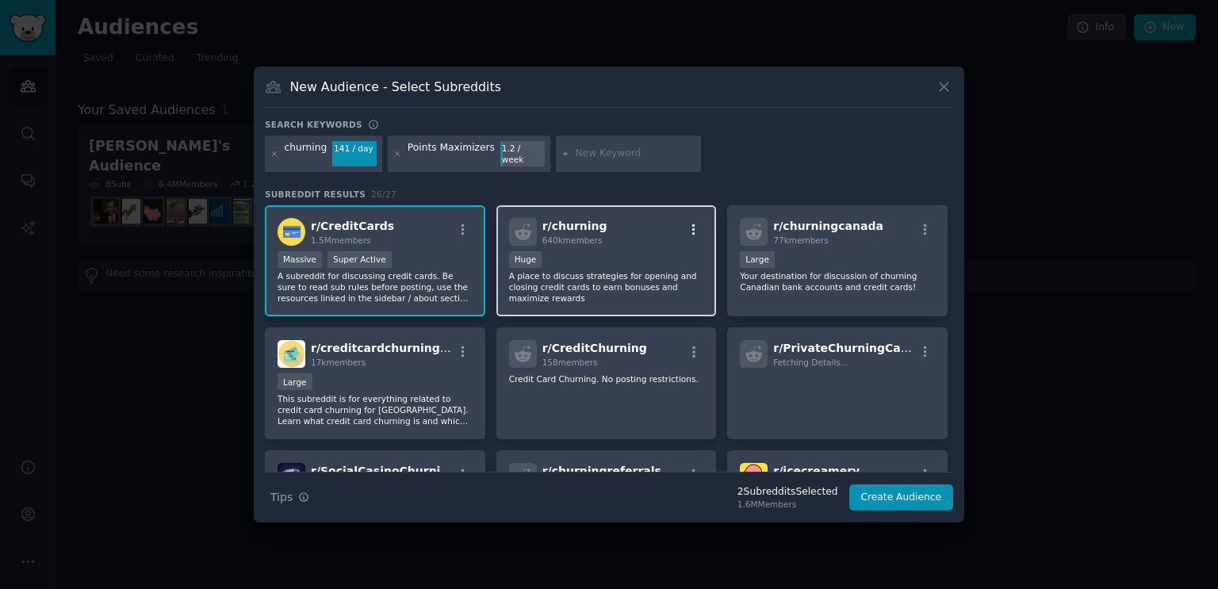
click at [693, 223] on icon "button" at bounding box center [694, 230] width 14 height 14
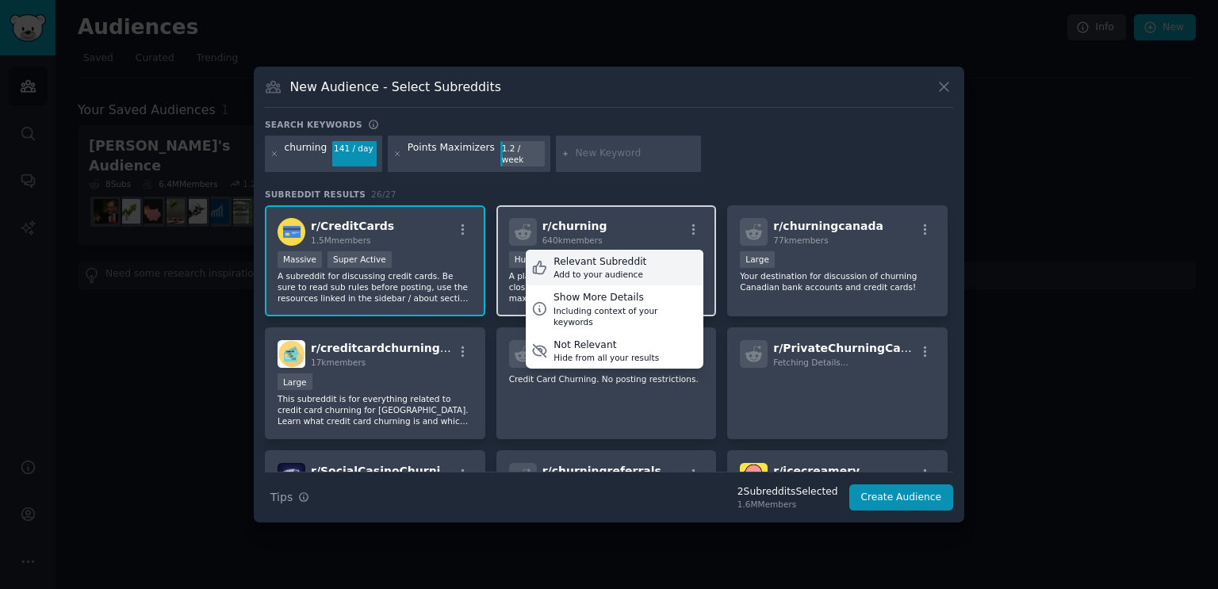
click at [631, 257] on div "Relevant Subreddit" at bounding box center [599, 262] width 93 height 14
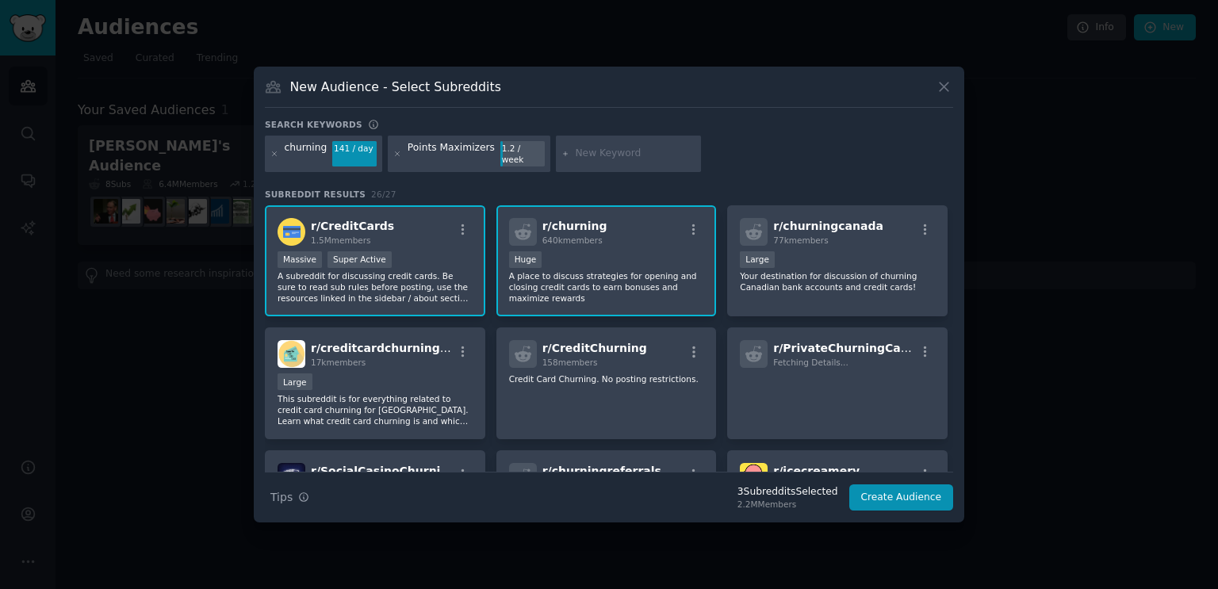
click at [603, 149] on input "text" at bounding box center [635, 154] width 121 height 14
click at [590, 149] on input "text" at bounding box center [635, 154] width 121 height 14
paste input "awardtravel"
type input "awardtravel"
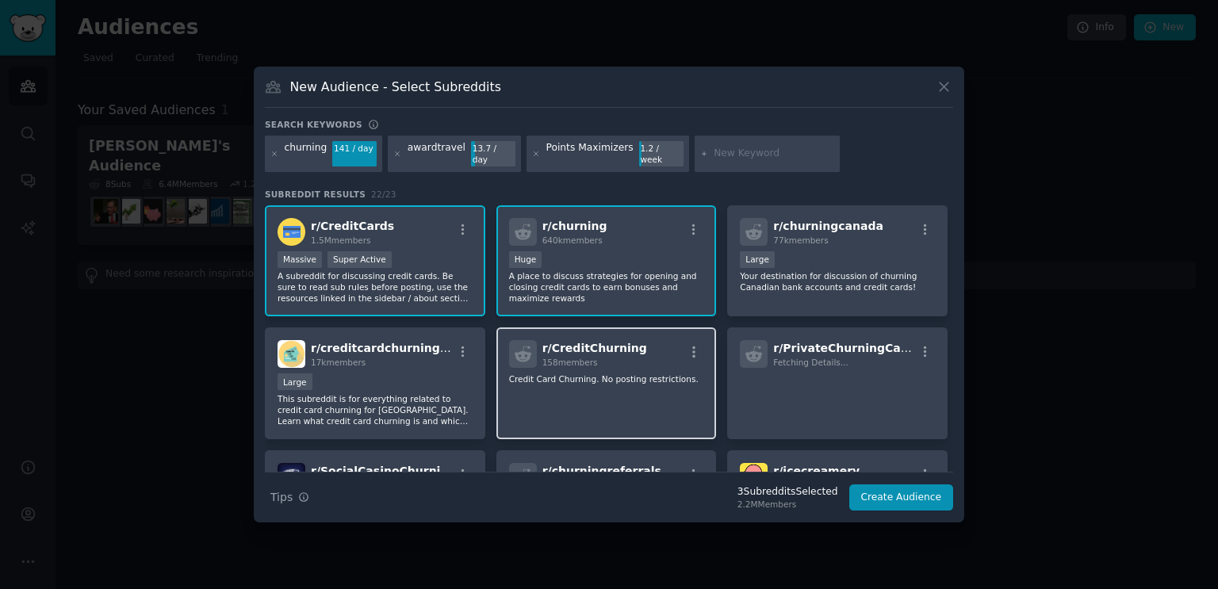
scroll to position [79, 0]
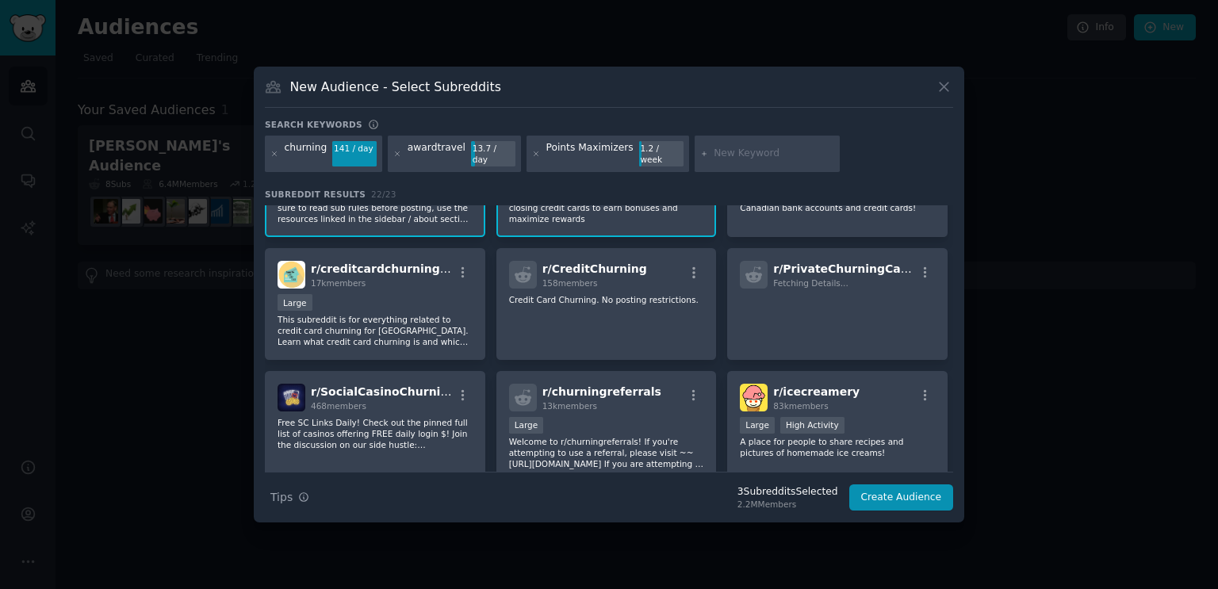
click at [416, 155] on div "awardtravel" at bounding box center [437, 153] width 58 height 25
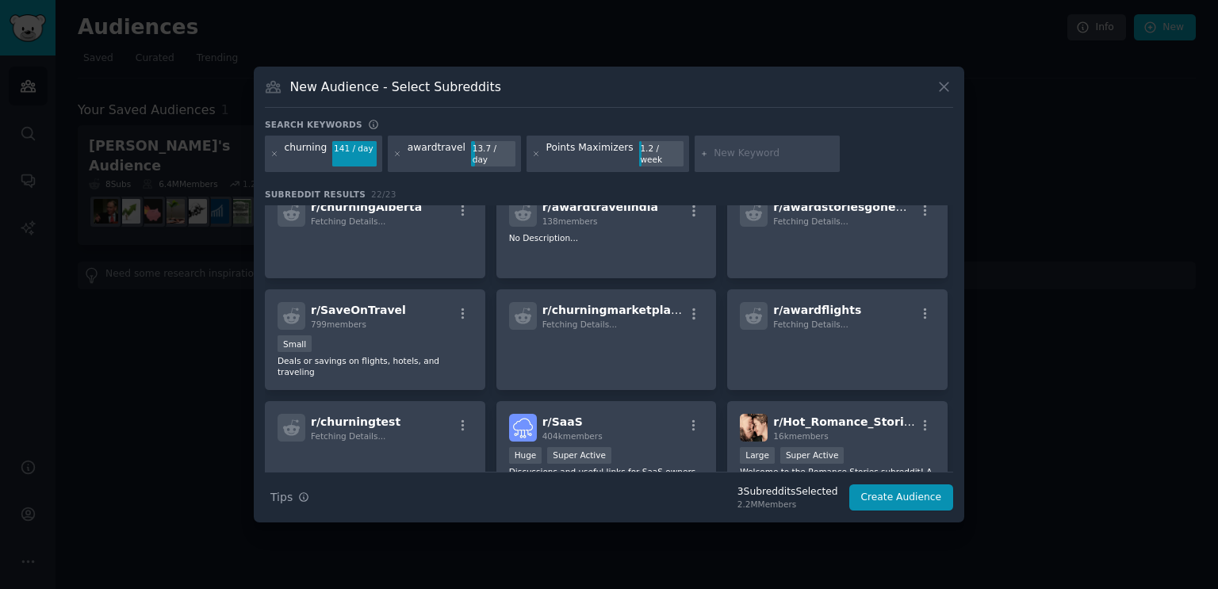
scroll to position [0, 0]
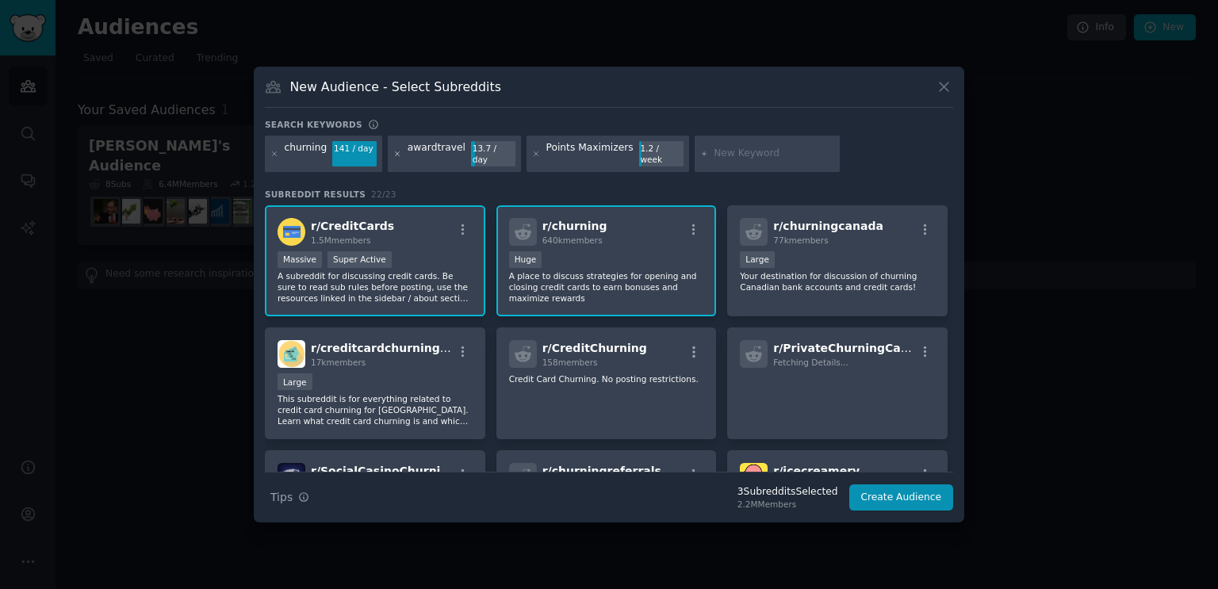
click at [393, 156] on icon at bounding box center [397, 154] width 9 height 9
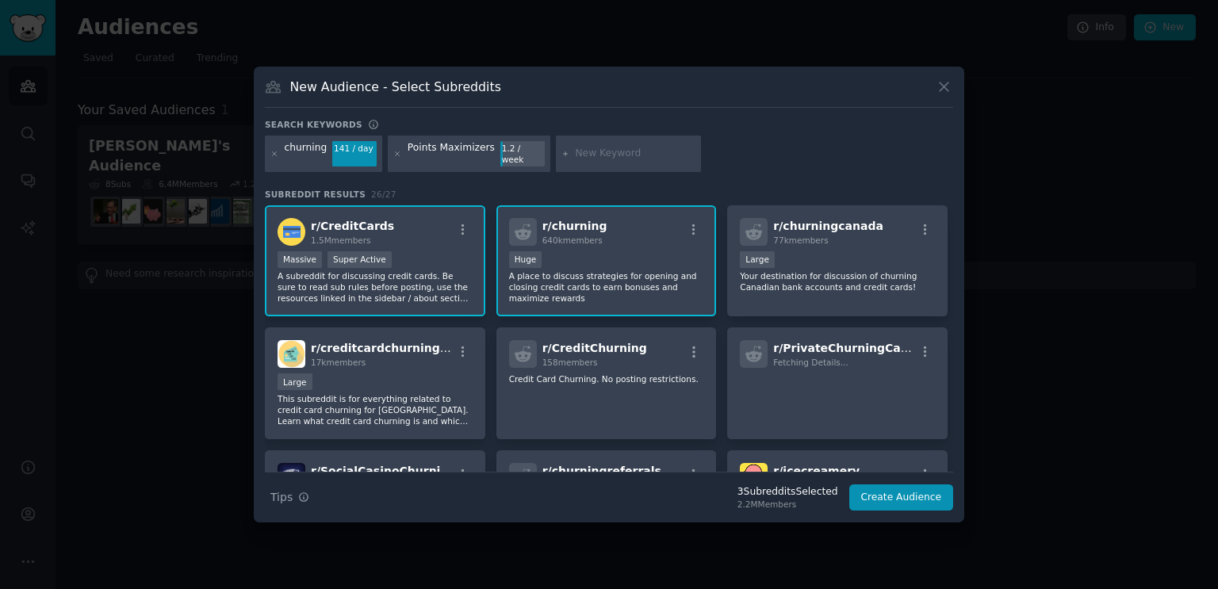
click at [626, 147] on input "text" at bounding box center [635, 154] width 121 height 14
click at [880, 494] on button "Create Audience" at bounding box center [901, 497] width 105 height 27
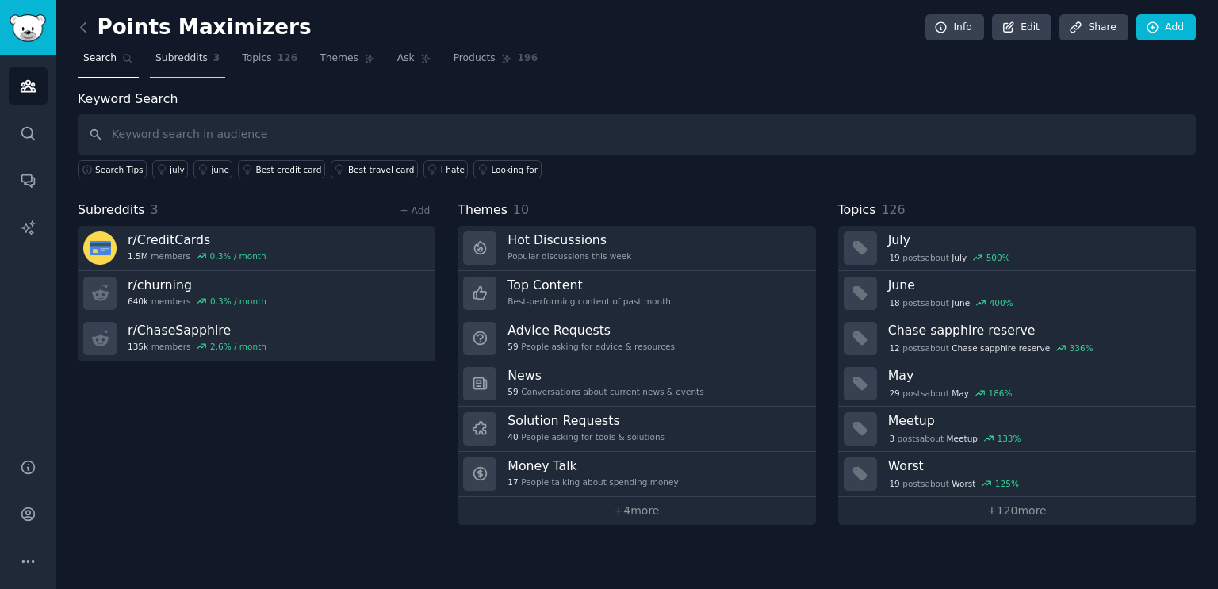
click at [170, 55] on span "Subreddits" at bounding box center [181, 59] width 52 height 14
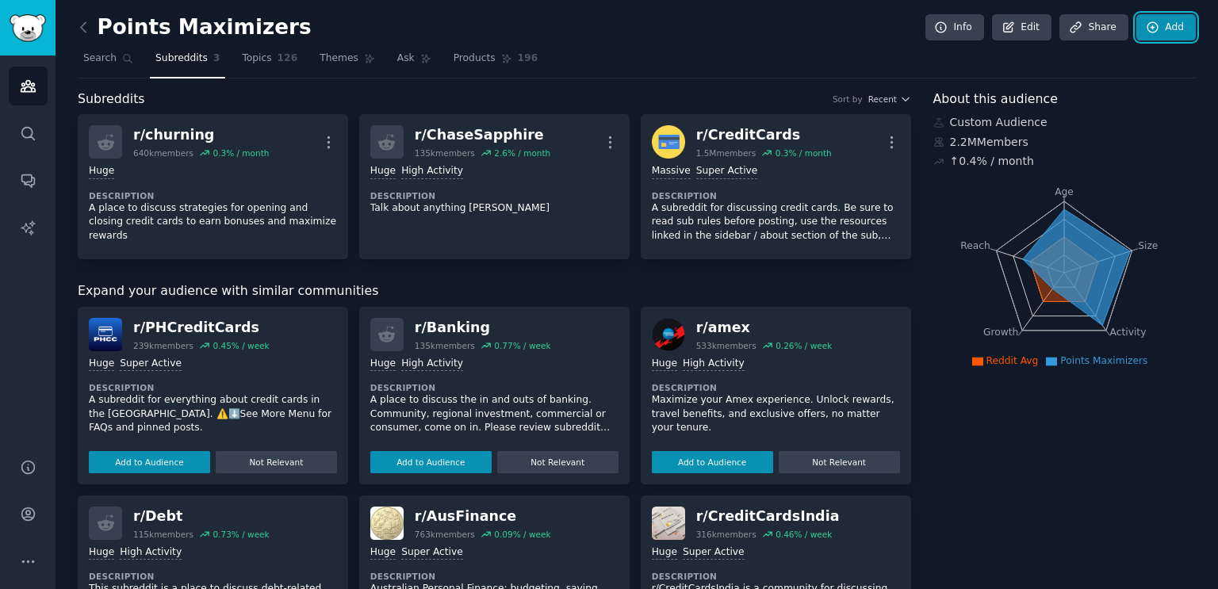
click at [1155, 29] on icon at bounding box center [1153, 28] width 14 height 14
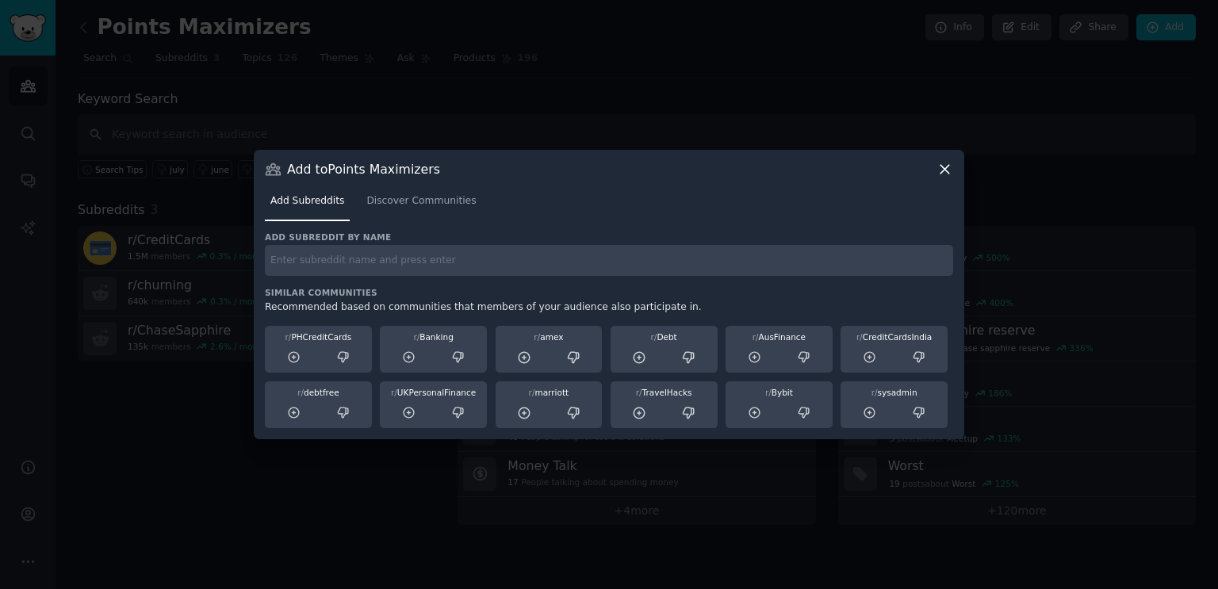
click at [327, 266] on input "text" at bounding box center [609, 260] width 688 height 31
paste input "awardtravel"
type input "awardtravel"
click at [408, 202] on span "Discover Communities" at bounding box center [420, 201] width 109 height 14
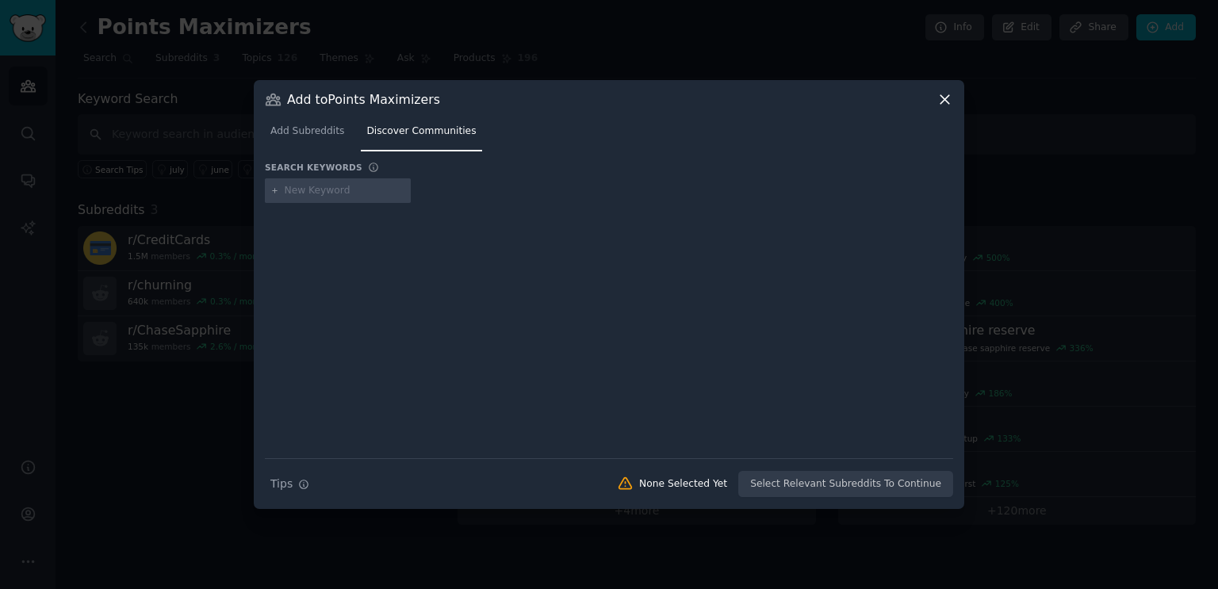
click at [349, 193] on input "text" at bounding box center [345, 191] width 121 height 14
type input "awardtravel"
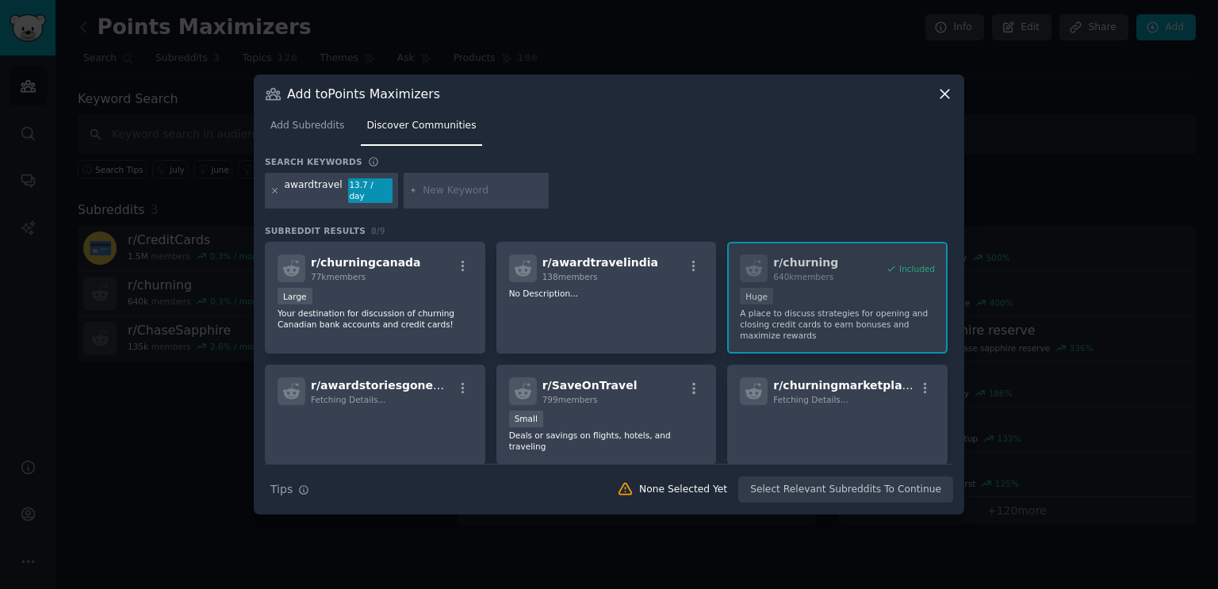
click at [275, 190] on icon at bounding box center [275, 191] width 4 height 4
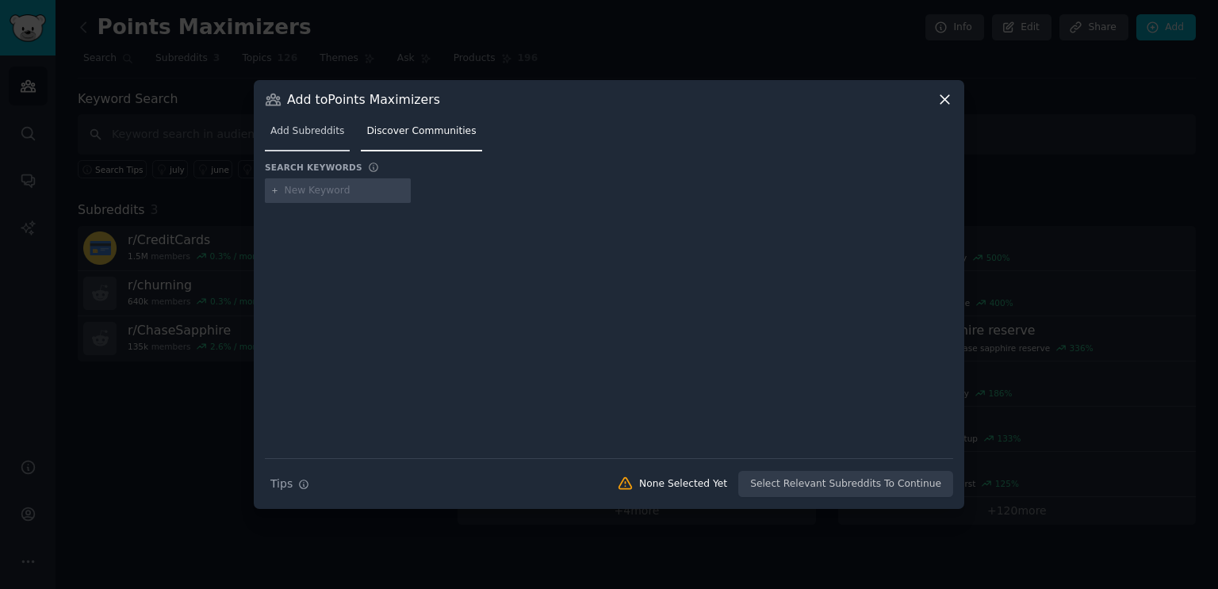
click at [298, 135] on span "Add Subreddits" at bounding box center [307, 131] width 74 height 14
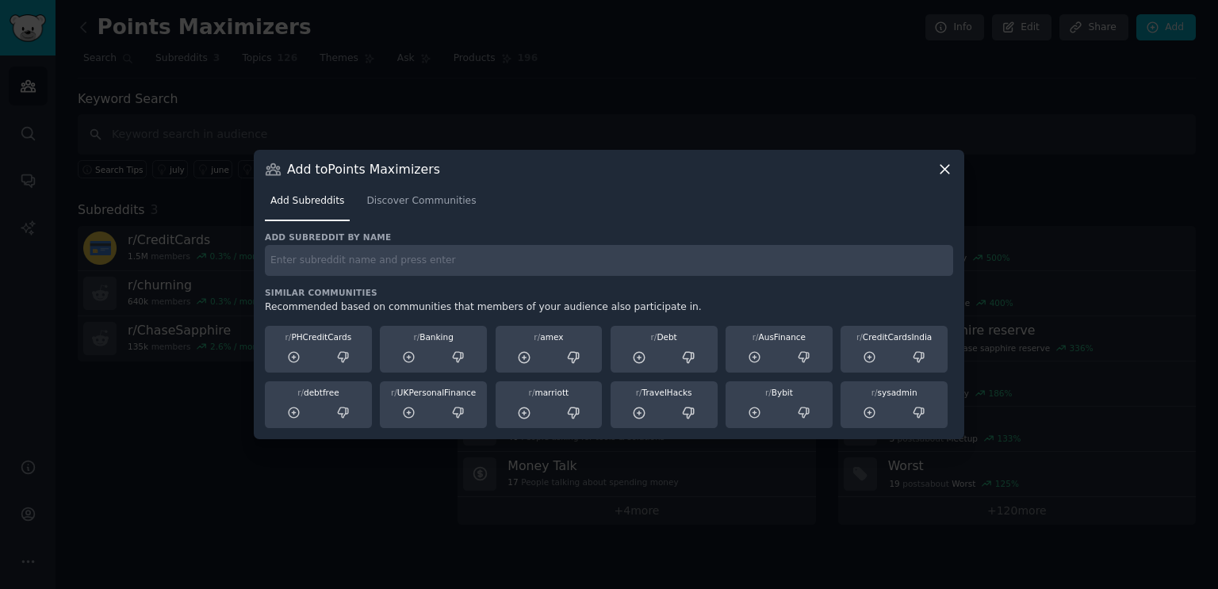
click at [381, 274] on input "text" at bounding box center [609, 260] width 688 height 31
click at [381, 260] on input "text" at bounding box center [609, 260] width 688 height 31
type input "awardtravel"
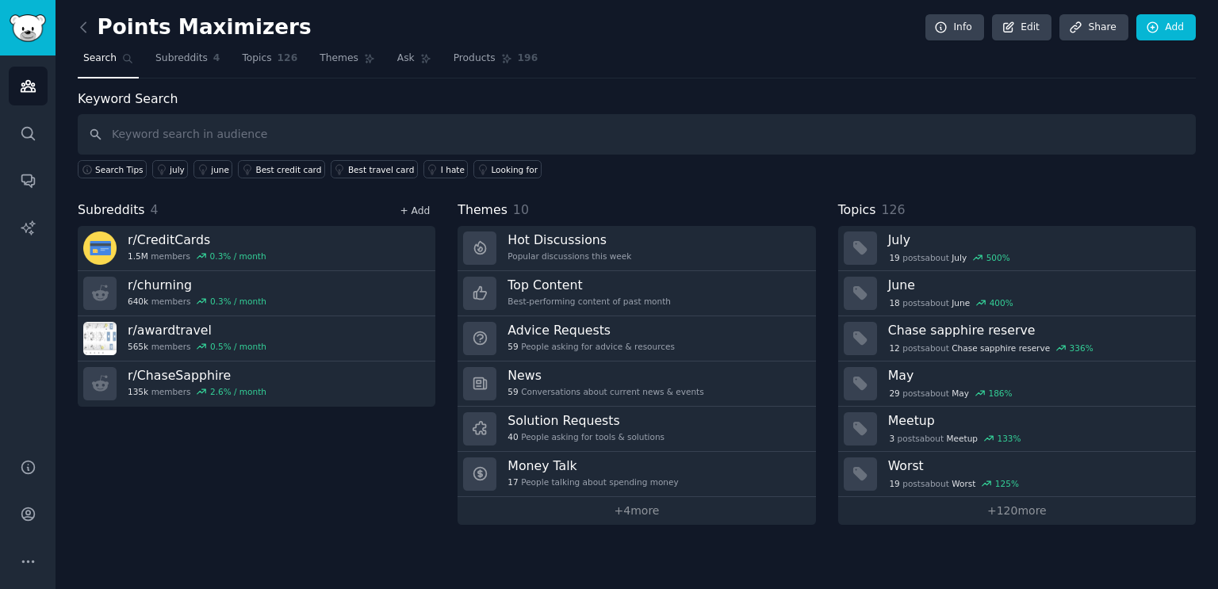
click at [422, 209] on link "+ Add" at bounding box center [415, 210] width 30 height 11
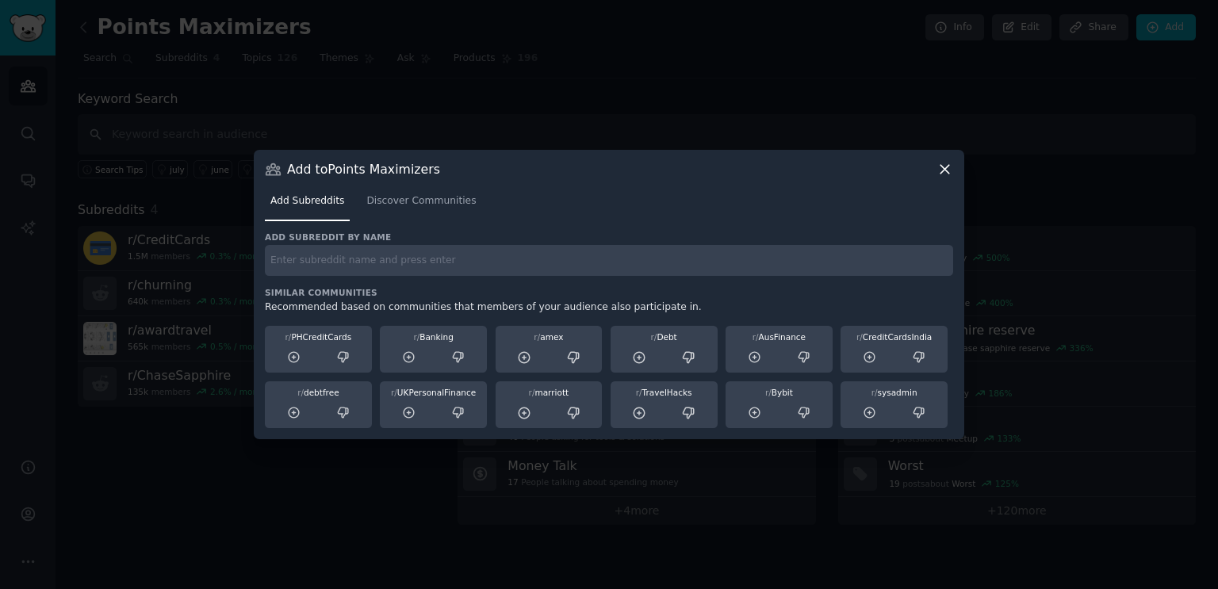
click at [396, 251] on input "text" at bounding box center [609, 260] width 688 height 31
paste input "TravelHacks"
type input "TravelHacks"
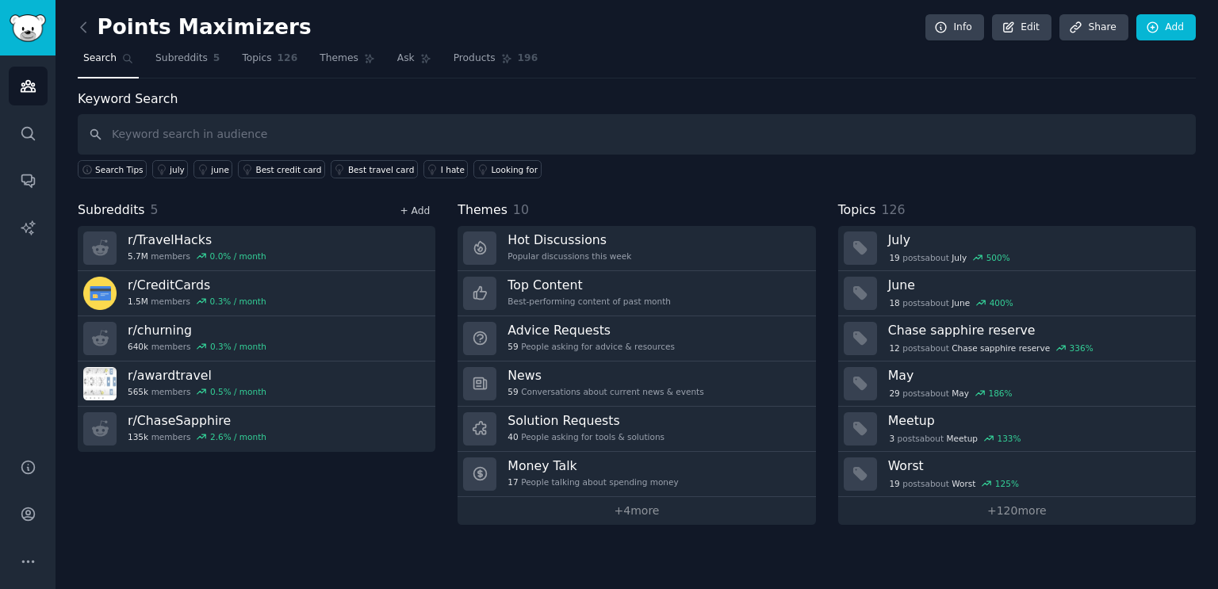
click at [421, 212] on link "+ Add" at bounding box center [415, 210] width 30 height 11
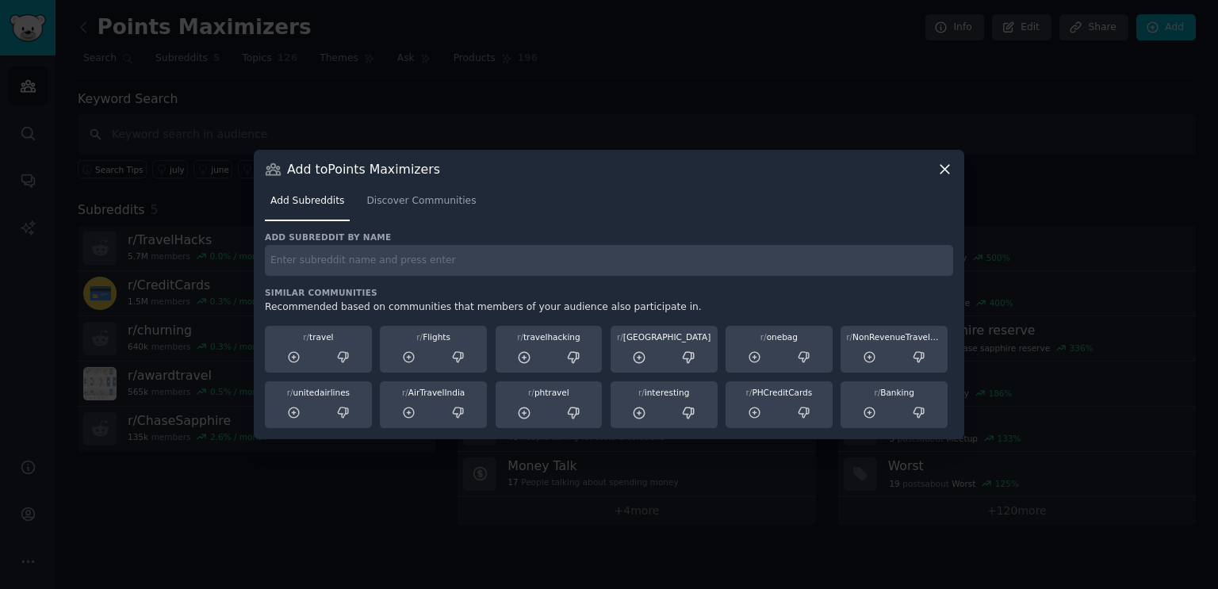
click at [368, 276] on div "Add subreddit by name Similar Communities Recommended based on communities that…" at bounding box center [609, 330] width 688 height 197
click at [368, 269] on input "text" at bounding box center [609, 260] width 688 height 31
paste input "frequentflyer"
type input "frequentflyer"
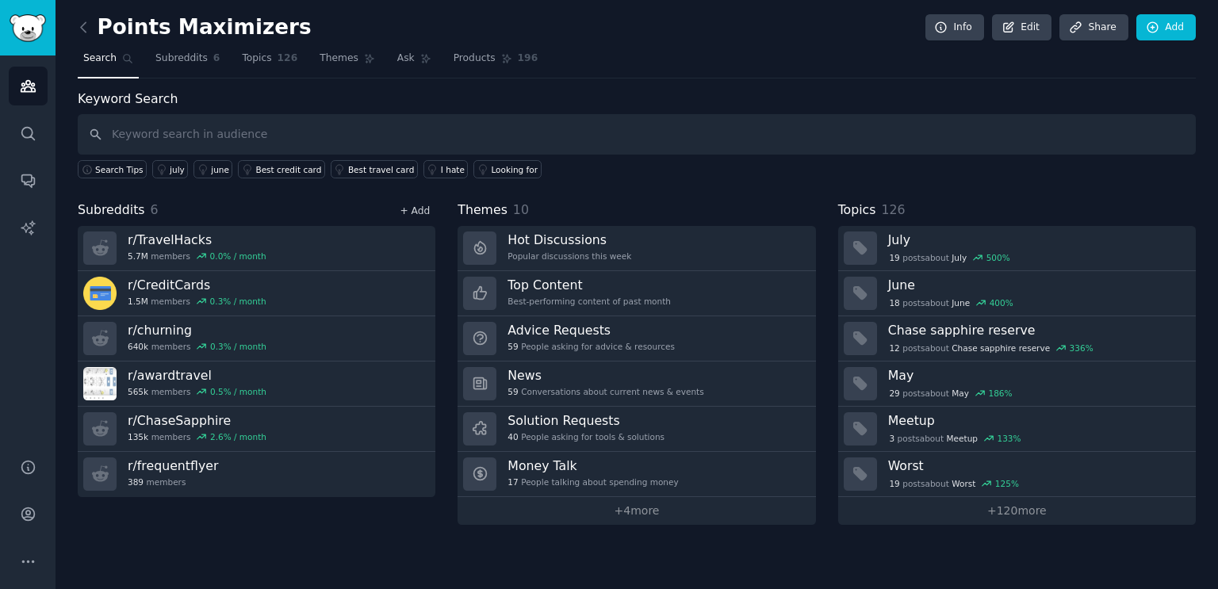
click at [419, 209] on link "+ Add" at bounding box center [415, 210] width 30 height 11
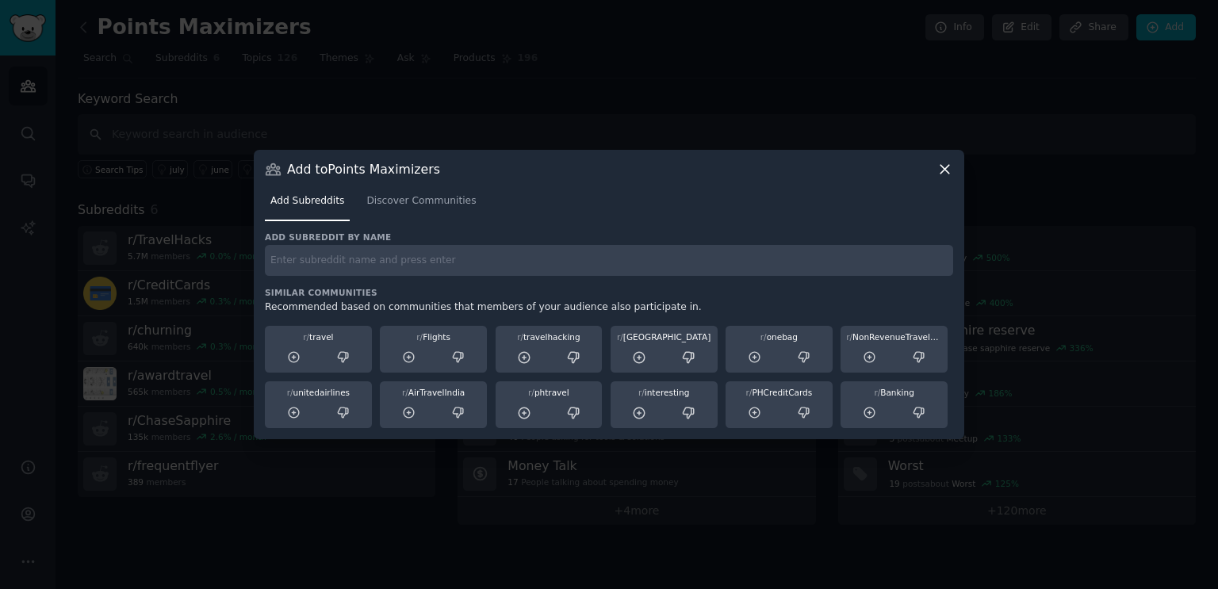
click at [411, 271] on input "text" at bounding box center [609, 260] width 688 height 31
paste input "frequentfliermiles"
type input "frequentfliermiles"
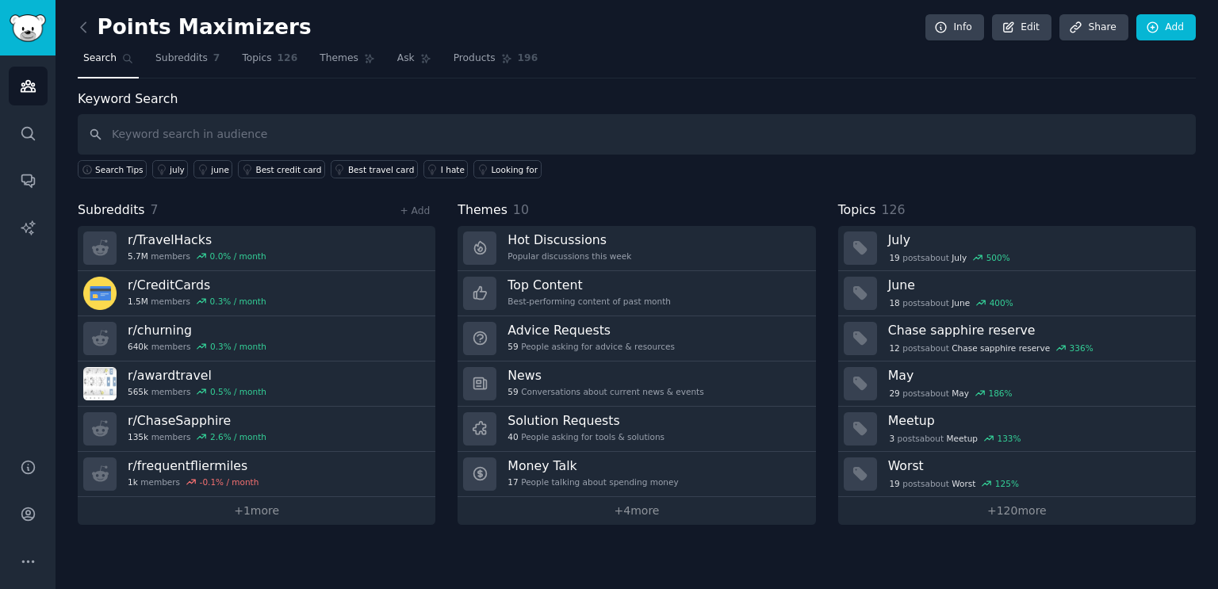
click at [96, 58] on span "Search" at bounding box center [99, 59] width 33 height 14
click at [327, 62] on span "Themes" at bounding box center [339, 59] width 39 height 14
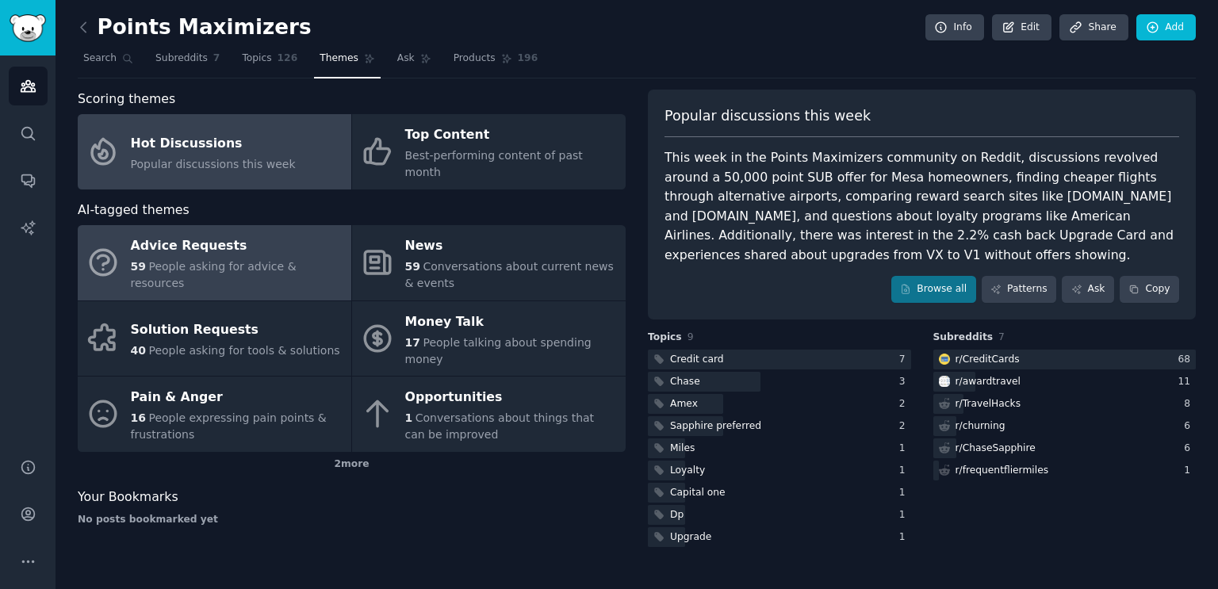
click at [216, 238] on div "Advice Requests" at bounding box center [237, 246] width 212 height 25
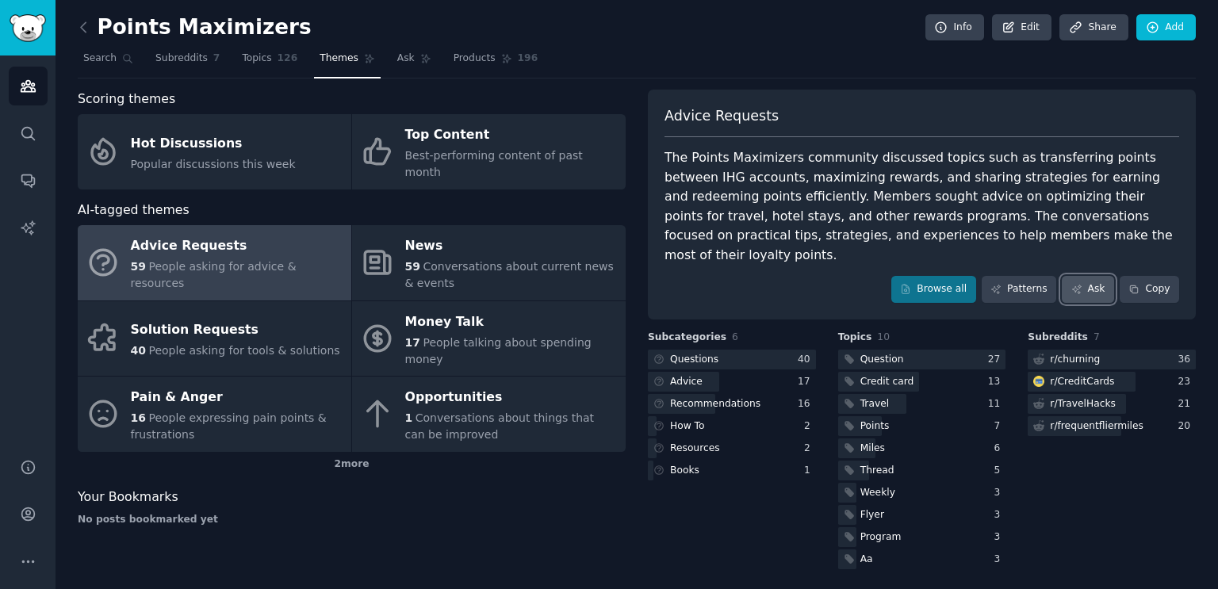
click at [1099, 276] on link "Ask" at bounding box center [1088, 289] width 52 height 27
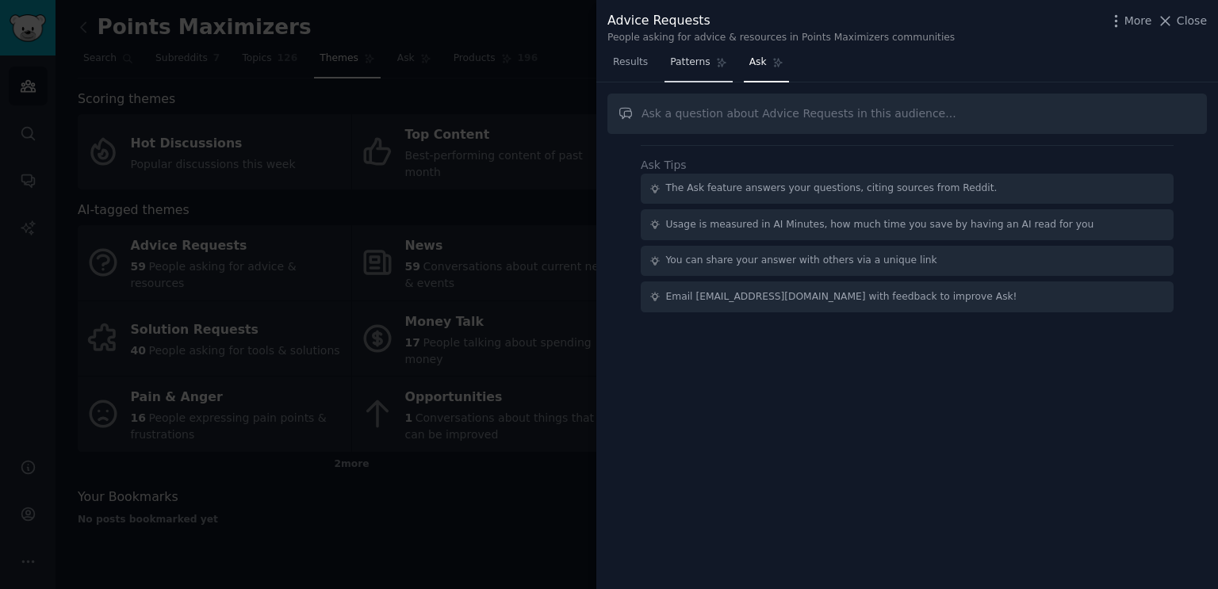
click at [692, 67] on span "Patterns" at bounding box center [690, 63] width 40 height 14
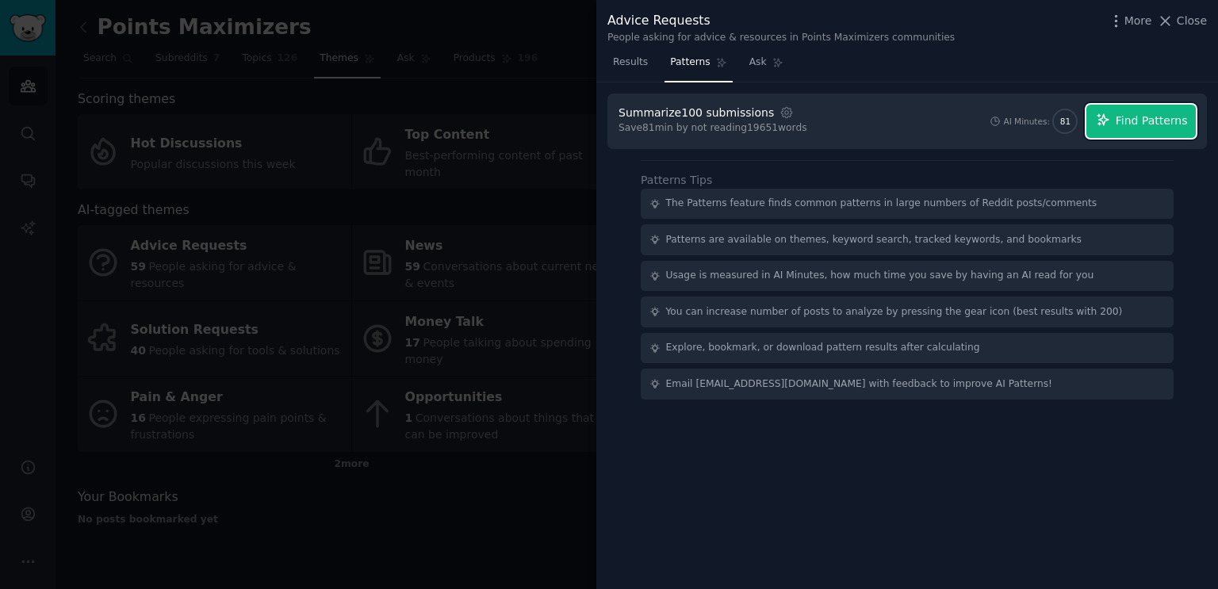
click at [1151, 117] on span "Find Patterns" at bounding box center [1152, 121] width 72 height 17
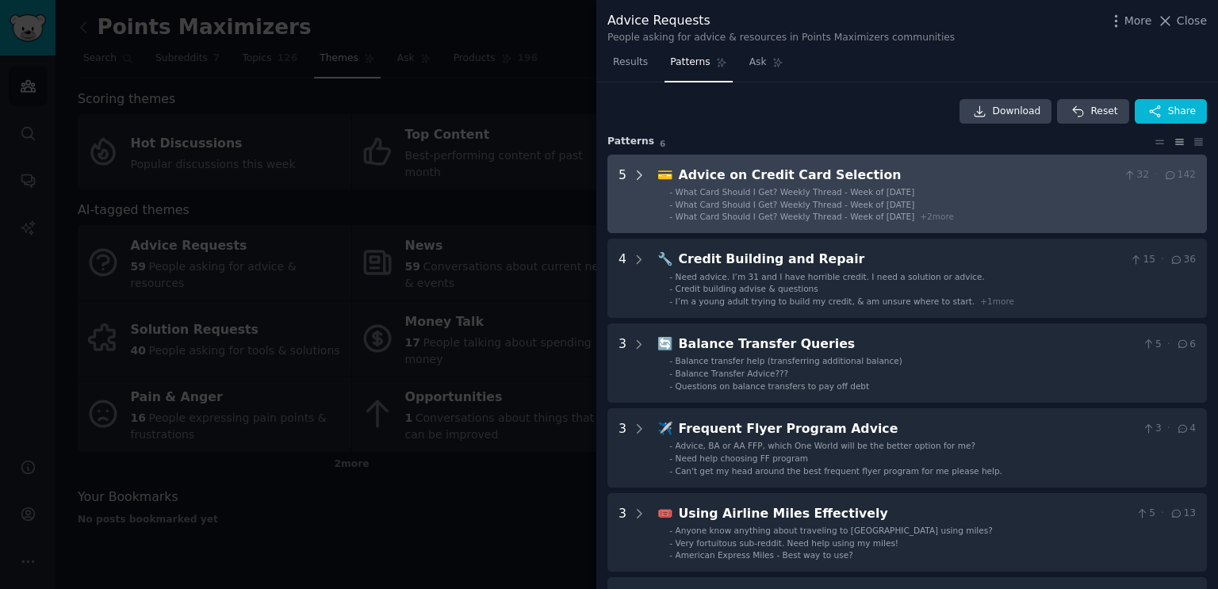
click at [639, 174] on icon at bounding box center [639, 175] width 4 height 8
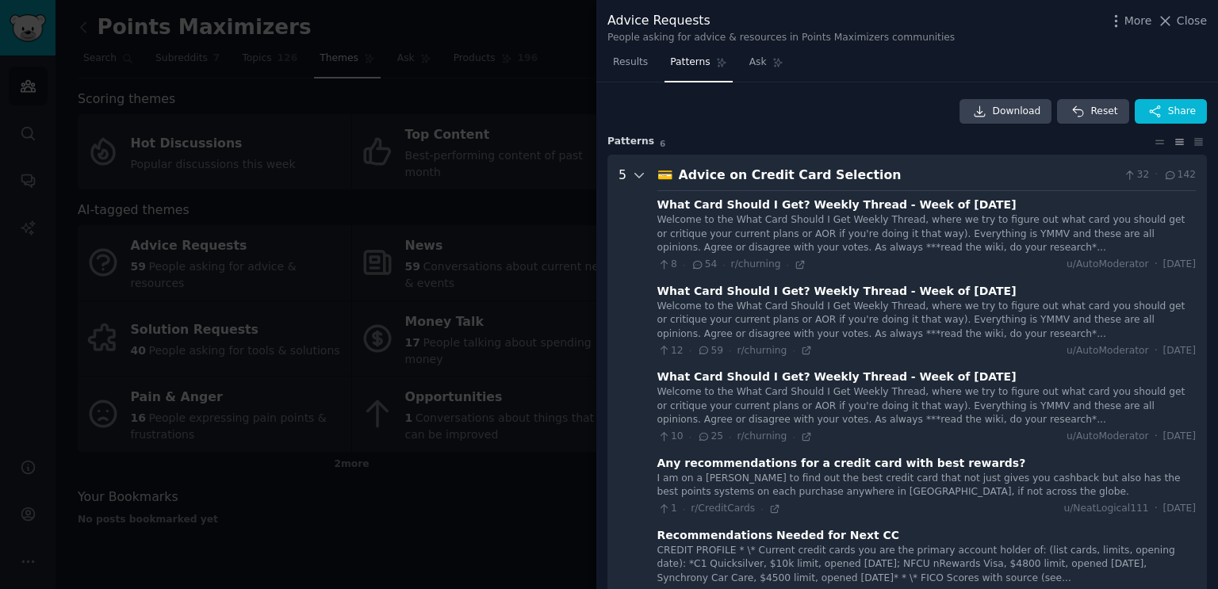
click at [635, 174] on icon at bounding box center [639, 175] width 14 height 14
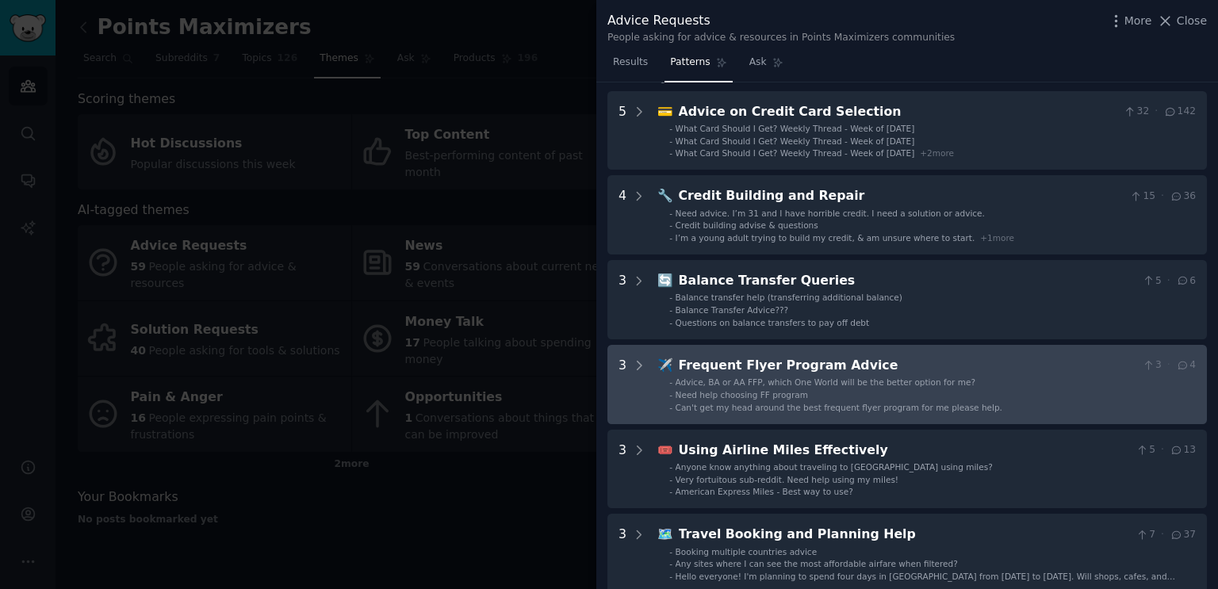
scroll to position [159, 0]
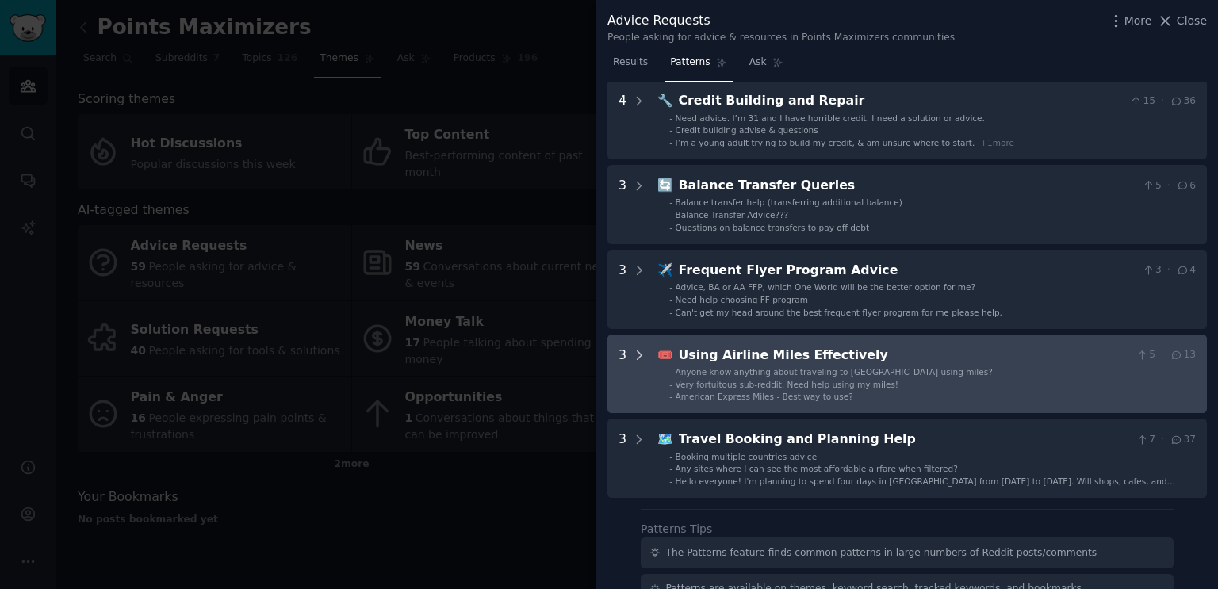
click at [632, 355] on icon at bounding box center [639, 355] width 14 height 14
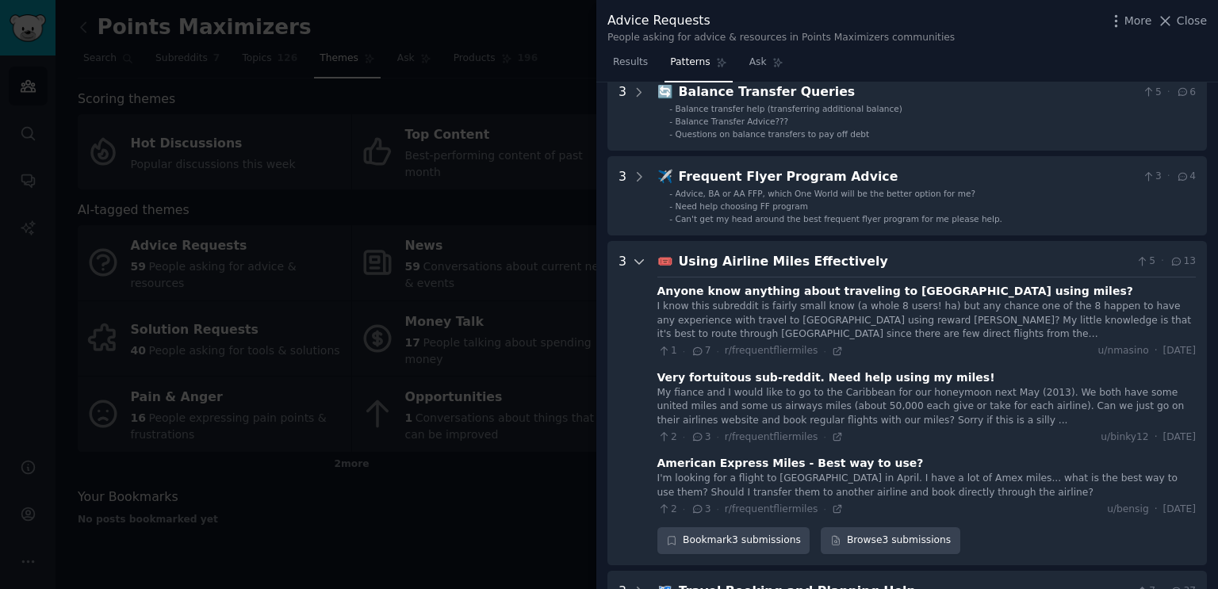
scroll to position [94, 0]
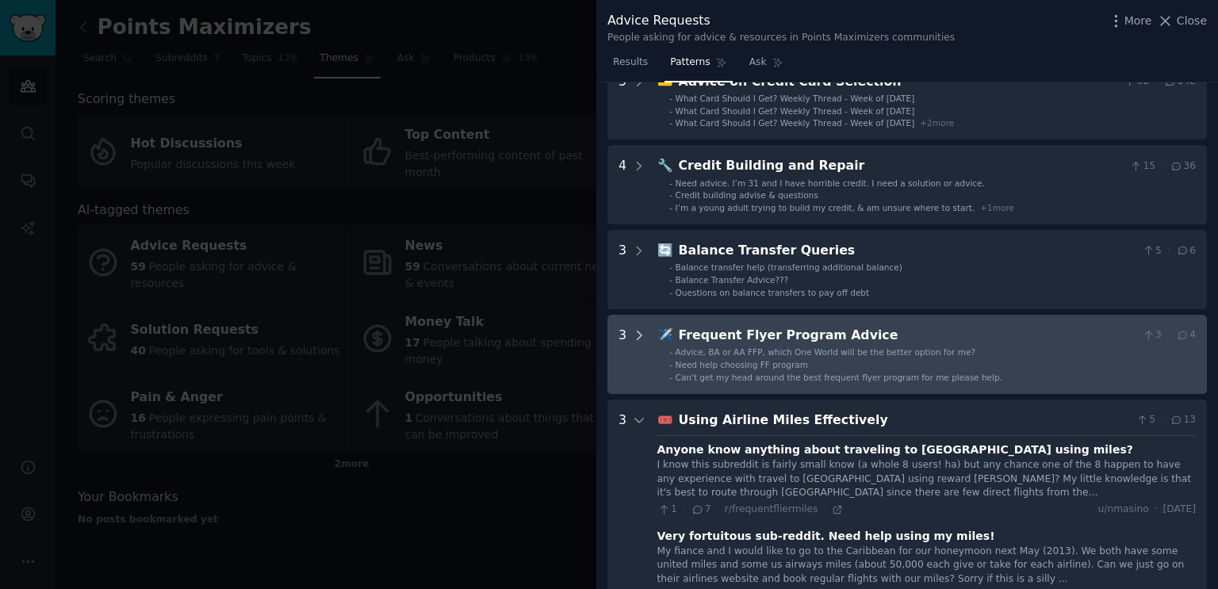
click at [636, 329] on icon at bounding box center [639, 335] width 14 height 14
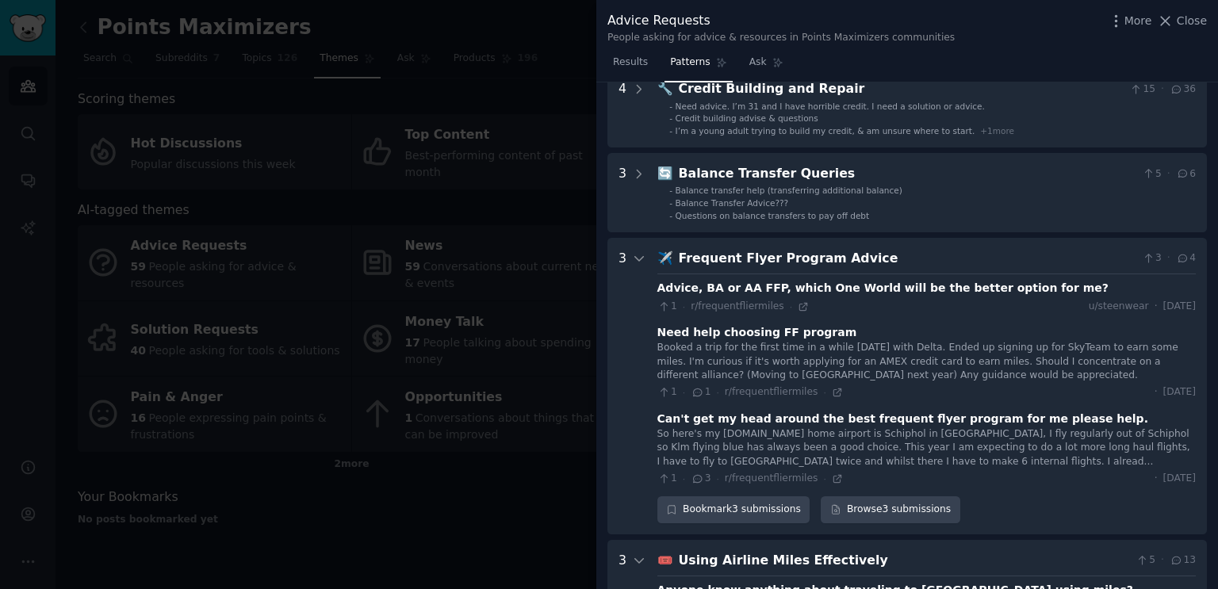
scroll to position [88, 0]
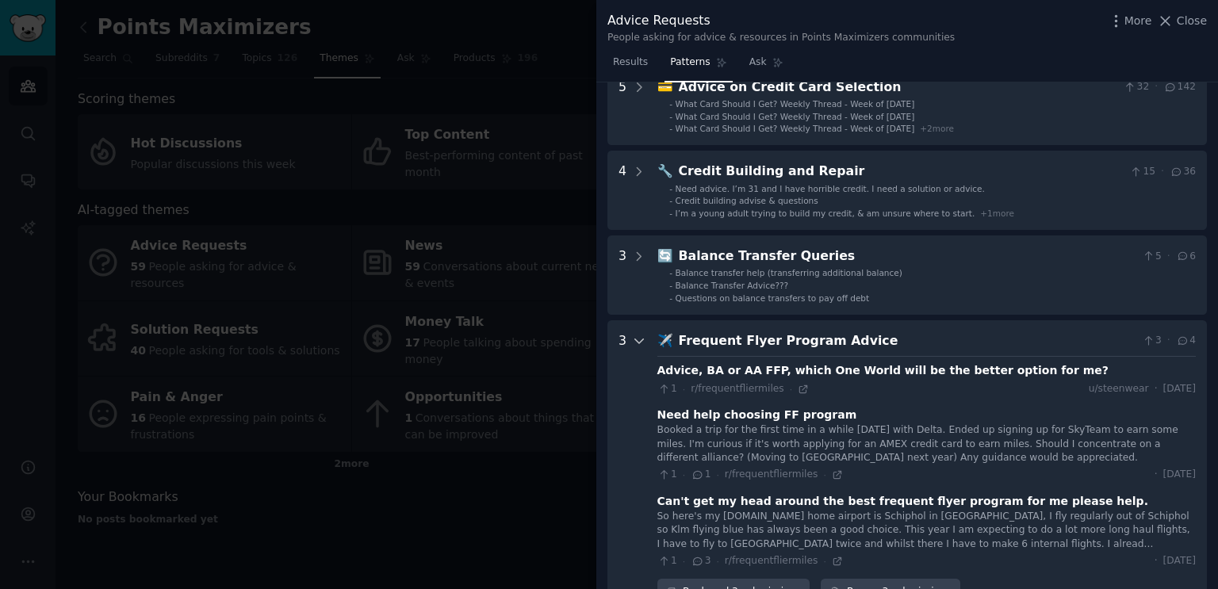
click at [641, 335] on icon at bounding box center [639, 341] width 14 height 14
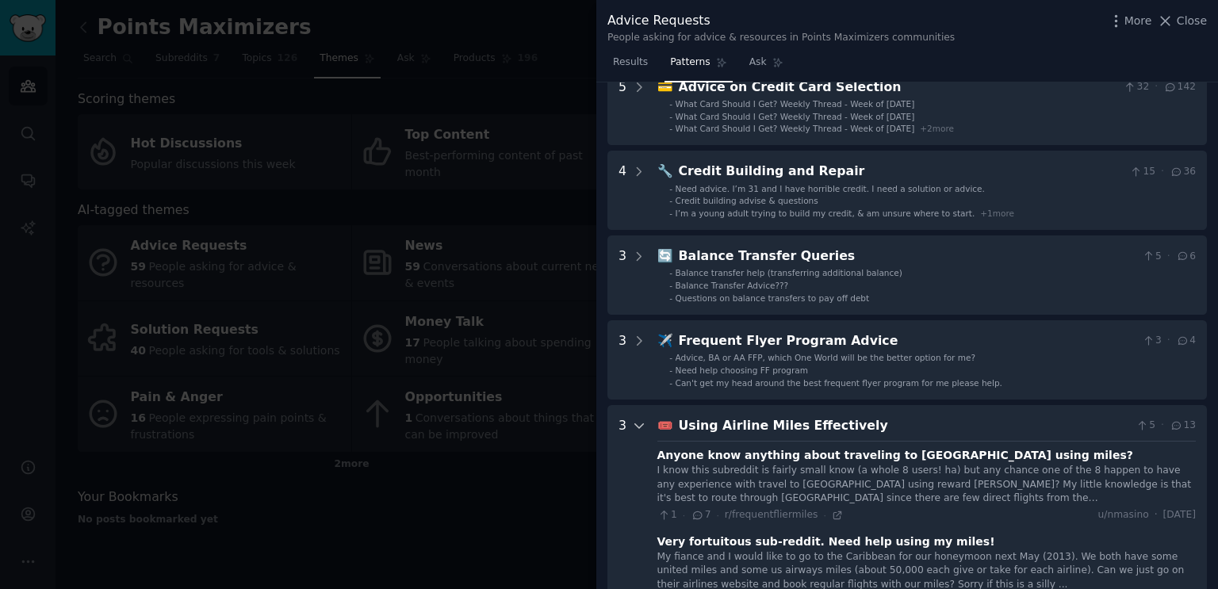
click at [637, 419] on icon at bounding box center [639, 426] width 14 height 14
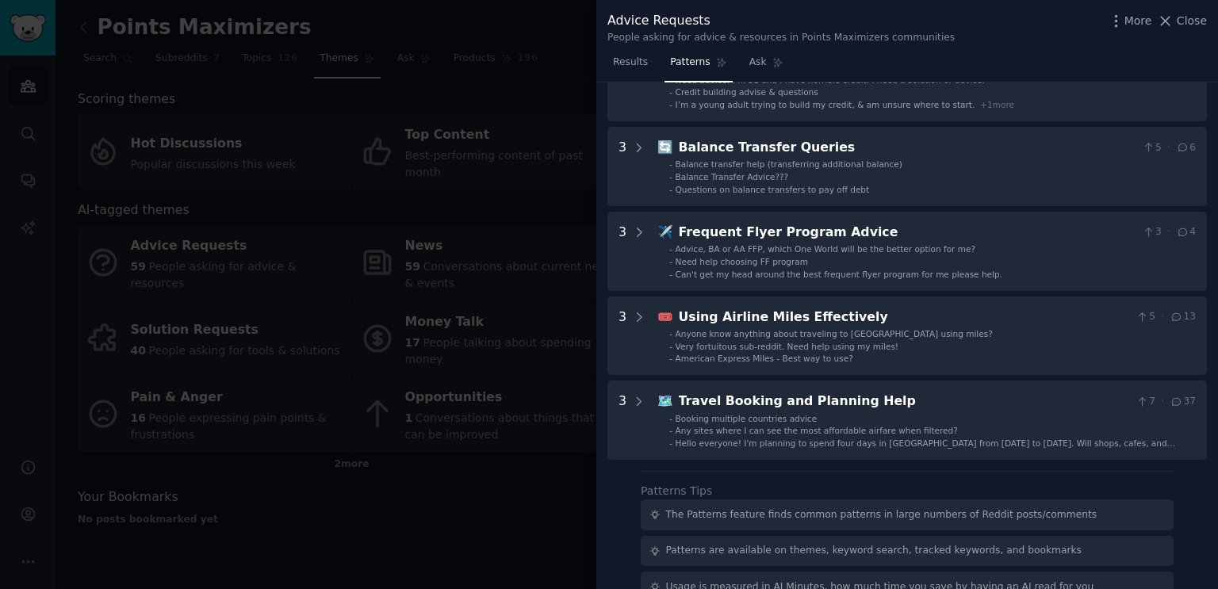
scroll to position [0, 0]
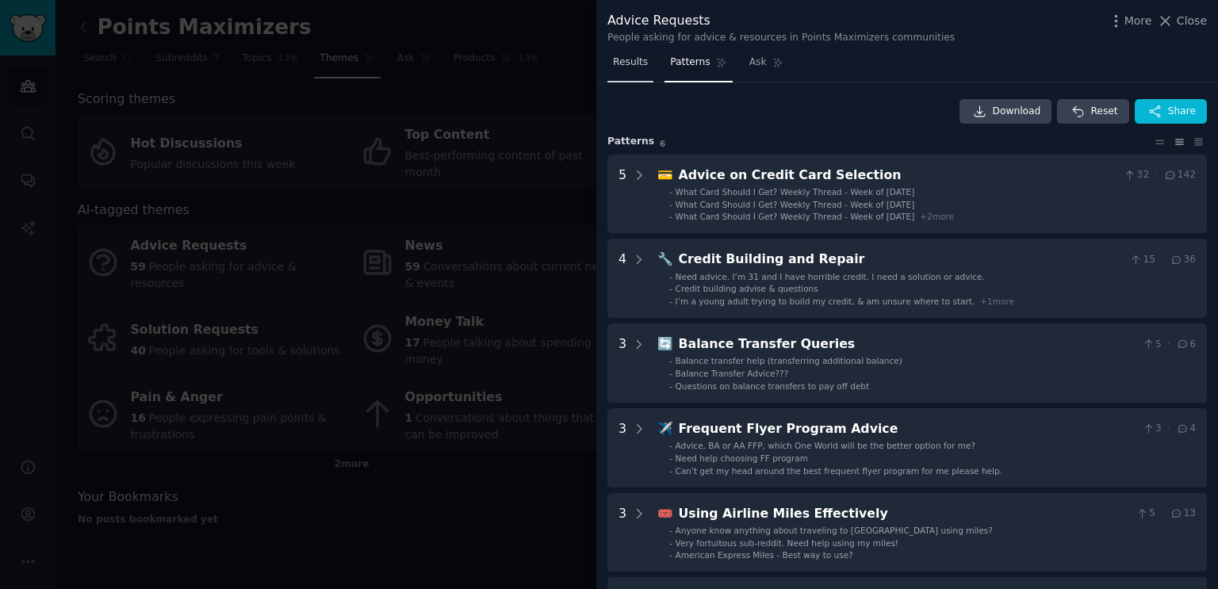
click at [641, 59] on span "Results" at bounding box center [630, 63] width 35 height 14
click at [434, 513] on div at bounding box center [609, 294] width 1218 height 589
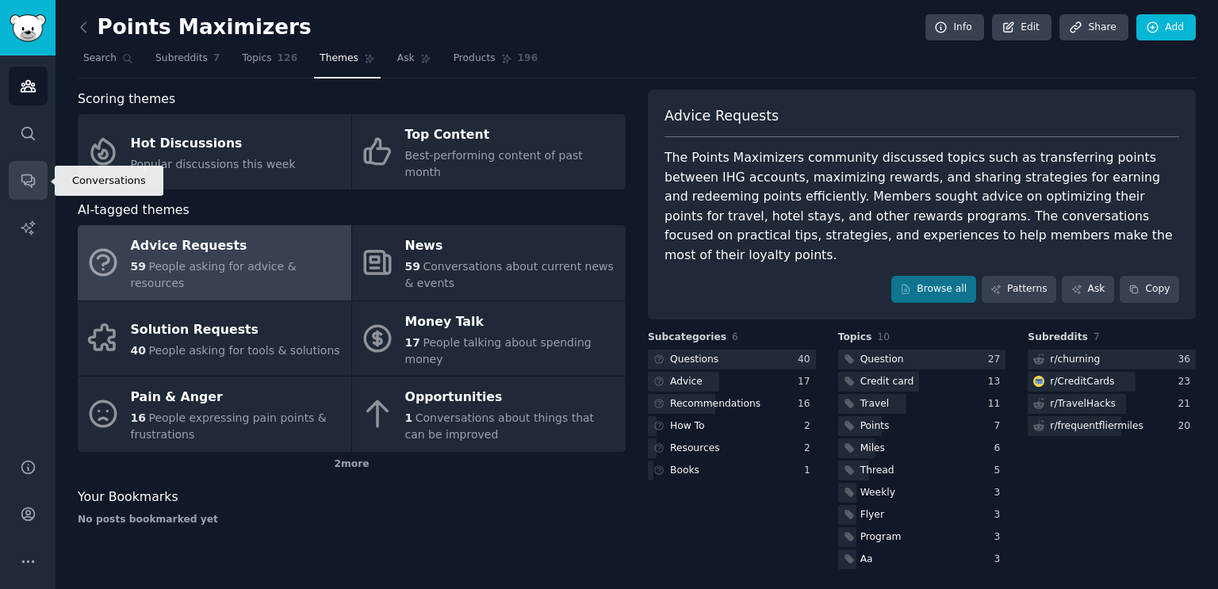
click at [22, 175] on icon "Sidebar" at bounding box center [27, 181] width 13 height 13
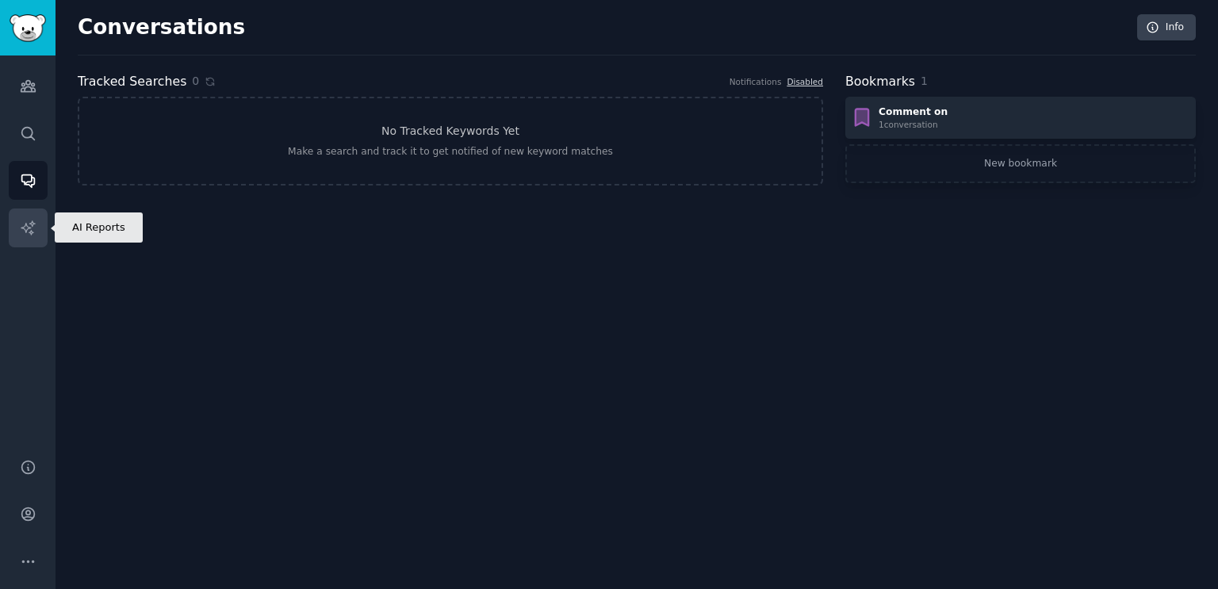
click at [38, 223] on link "AI Reports" at bounding box center [28, 228] width 39 height 39
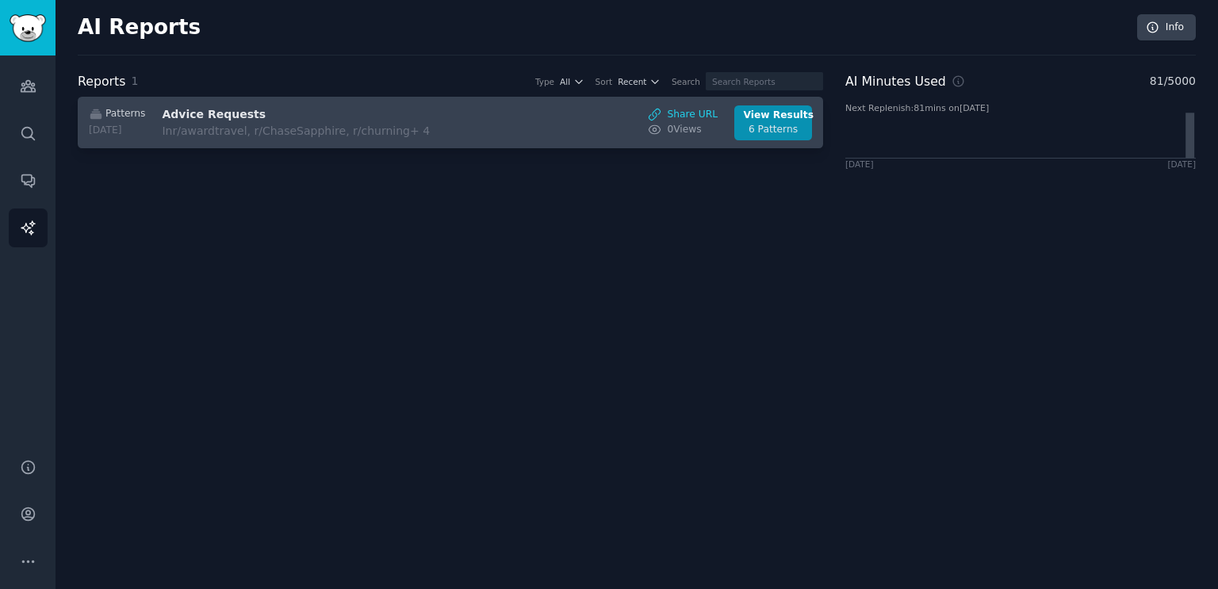
click at [200, 129] on div "In r/awardtravel, r/ChaseSapphire, r/churning + 4" at bounding box center [296, 131] width 268 height 17
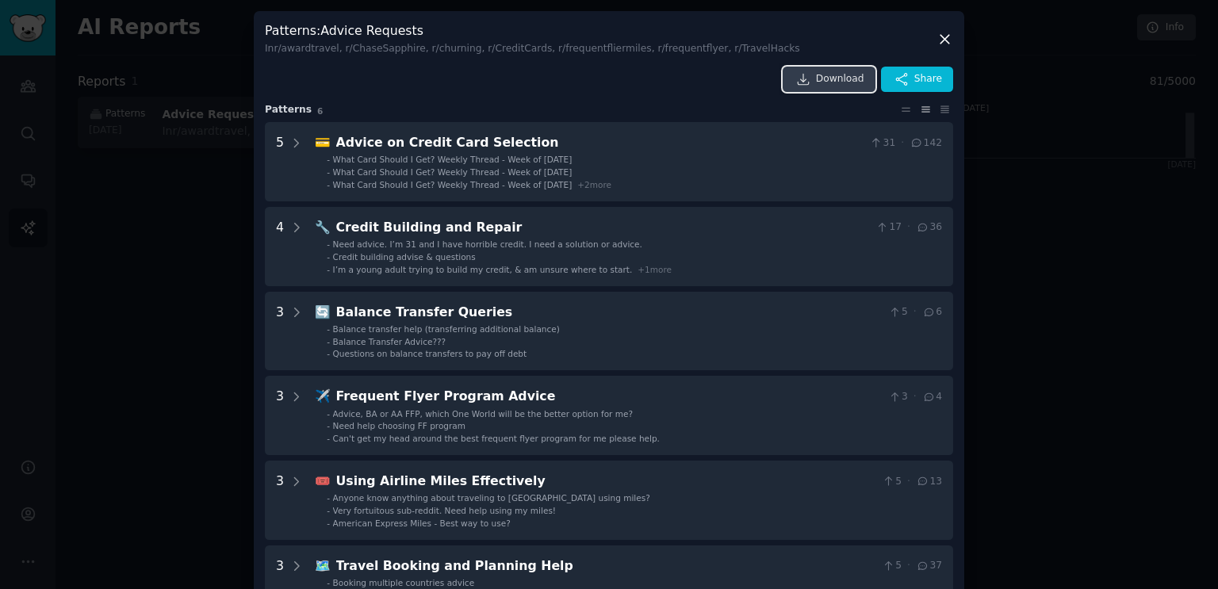
click at [823, 83] on span "Download" at bounding box center [840, 79] width 48 height 14
click at [164, 388] on div at bounding box center [609, 294] width 1218 height 589
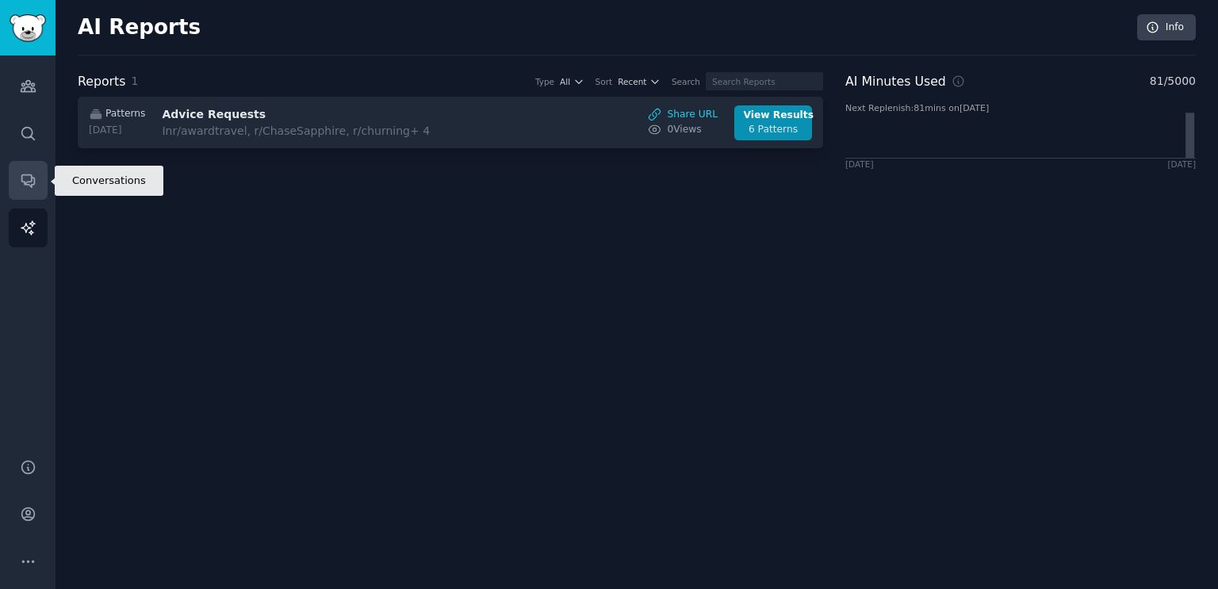
click at [24, 198] on link "Conversations" at bounding box center [28, 180] width 39 height 39
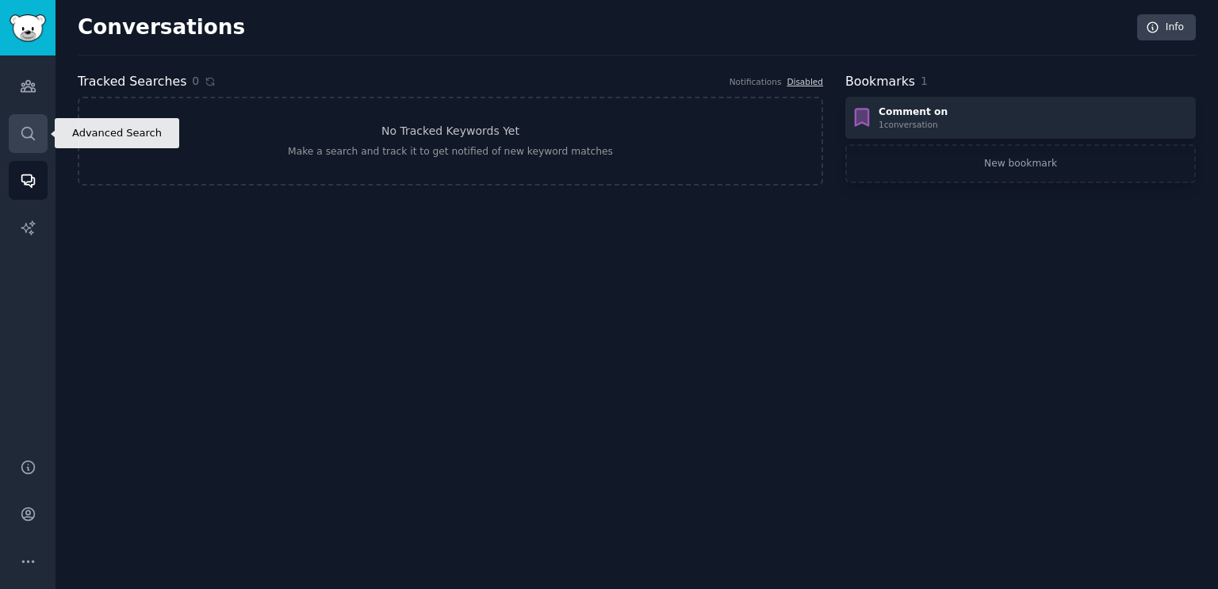
click at [35, 132] on icon "Sidebar" at bounding box center [28, 133] width 17 height 17
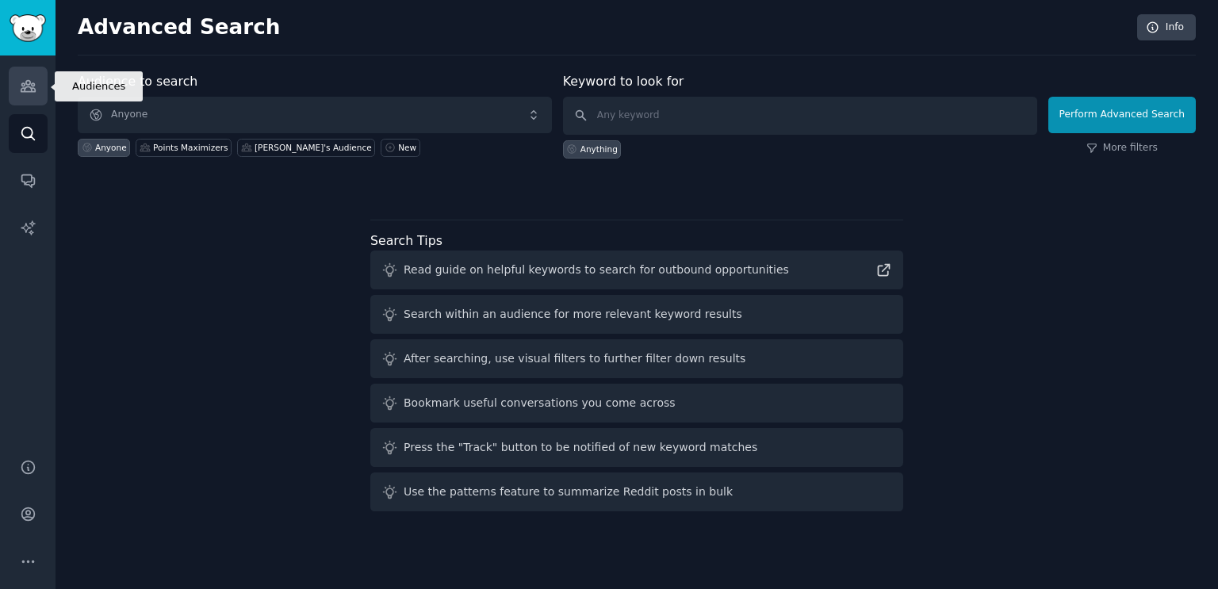
click at [40, 88] on link "Audiences" at bounding box center [28, 86] width 39 height 39
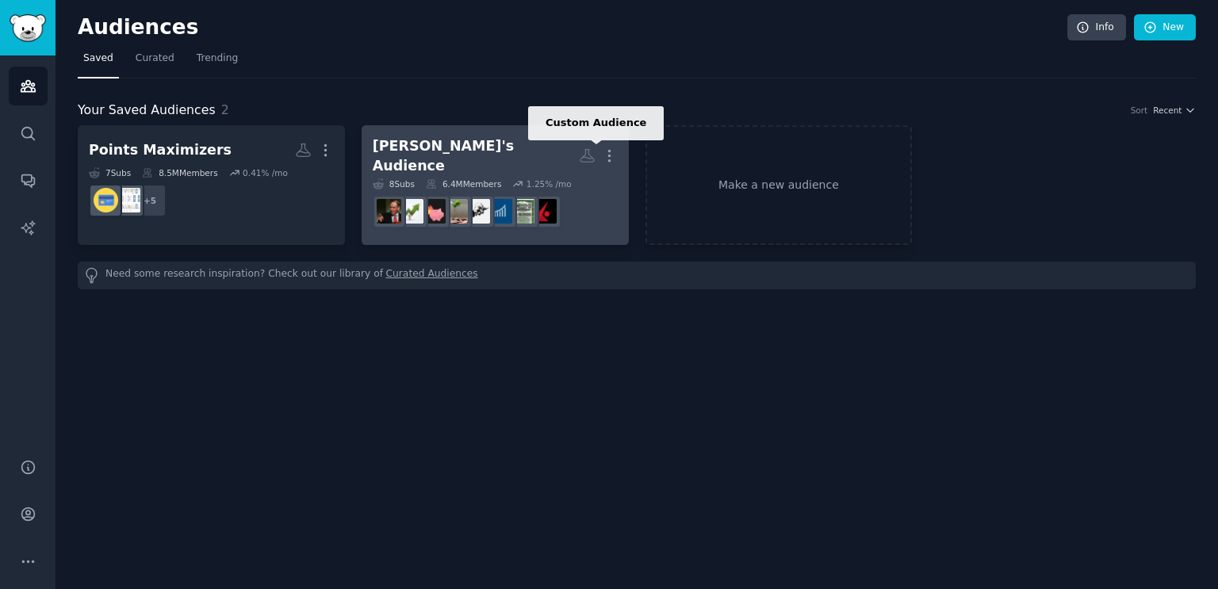
click at [587, 155] on icon at bounding box center [586, 156] width 13 height 13
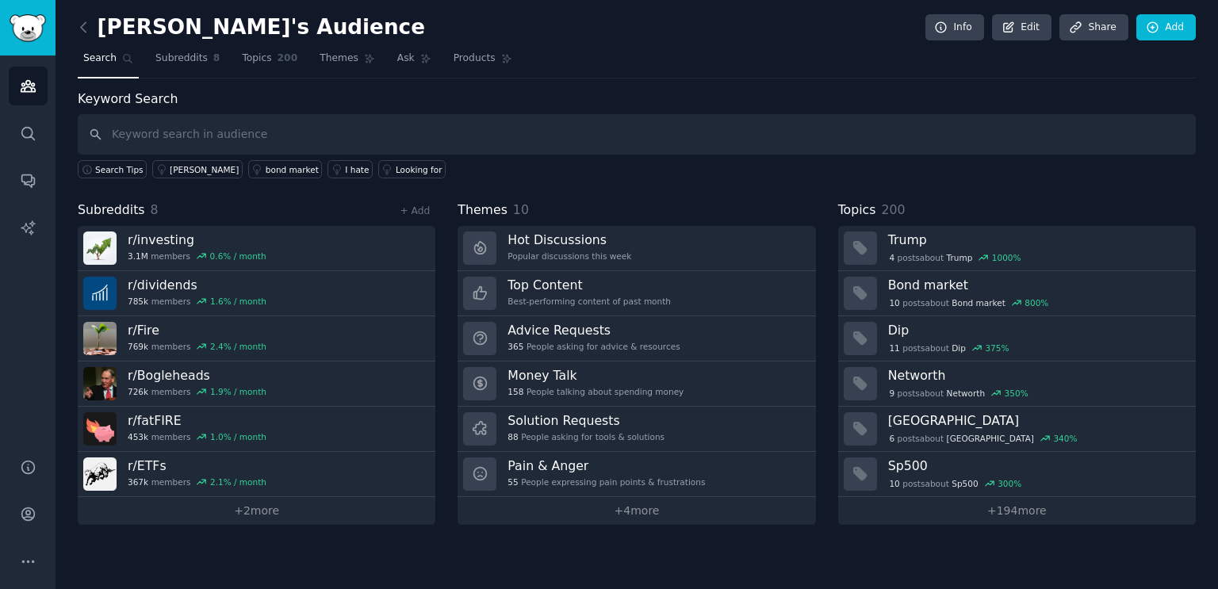
click at [73, 21] on div "Silo's Audience Info Edit Share Add Search Subreddits 8 Topics 200 Themes Ask P…" at bounding box center [637, 294] width 1162 height 589
click at [81, 27] on icon at bounding box center [83, 27] width 5 height 10
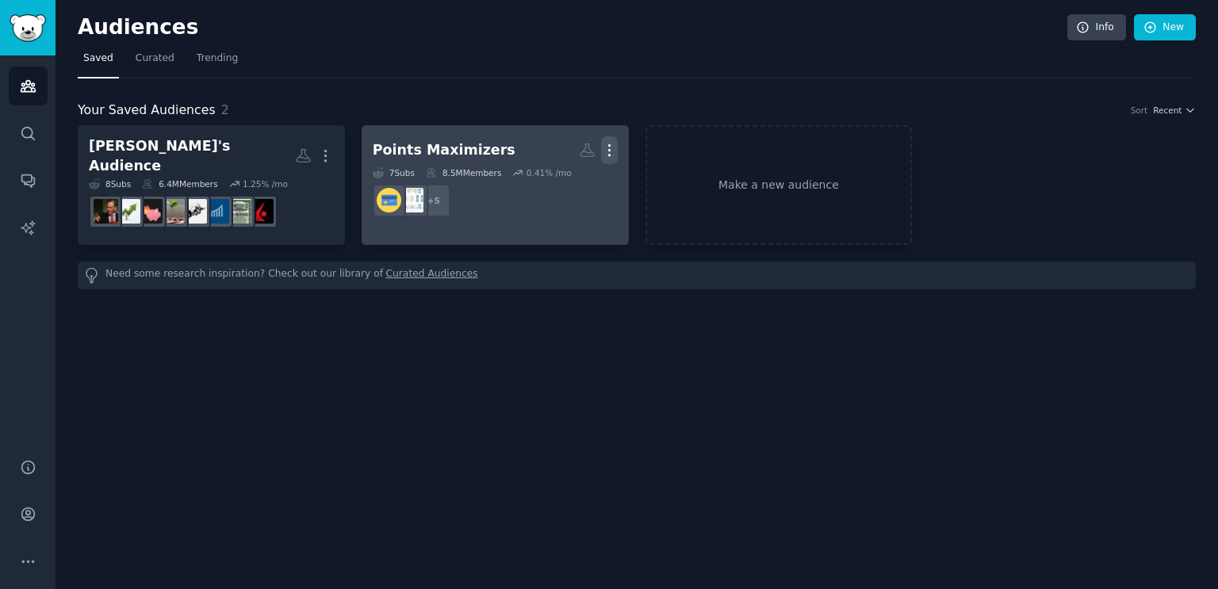
click at [607, 151] on icon "button" at bounding box center [609, 150] width 17 height 17
click at [581, 151] on link "View" at bounding box center [554, 156] width 75 height 33
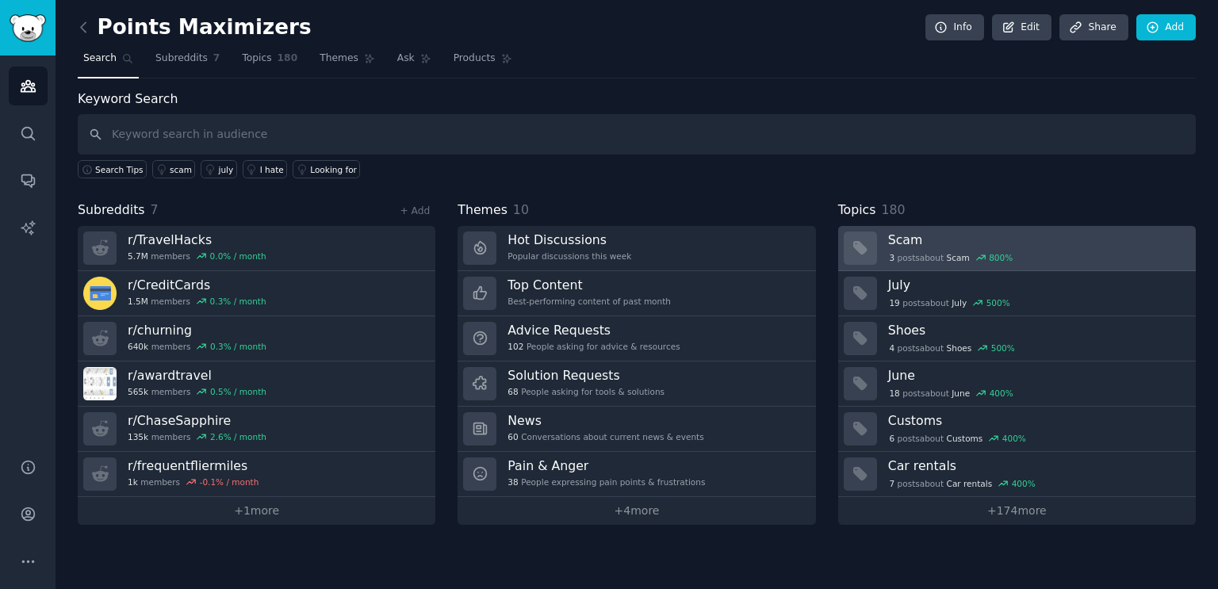
click at [1050, 248] on div "3 post s about Scam 800 %" at bounding box center [1036, 256] width 297 height 17
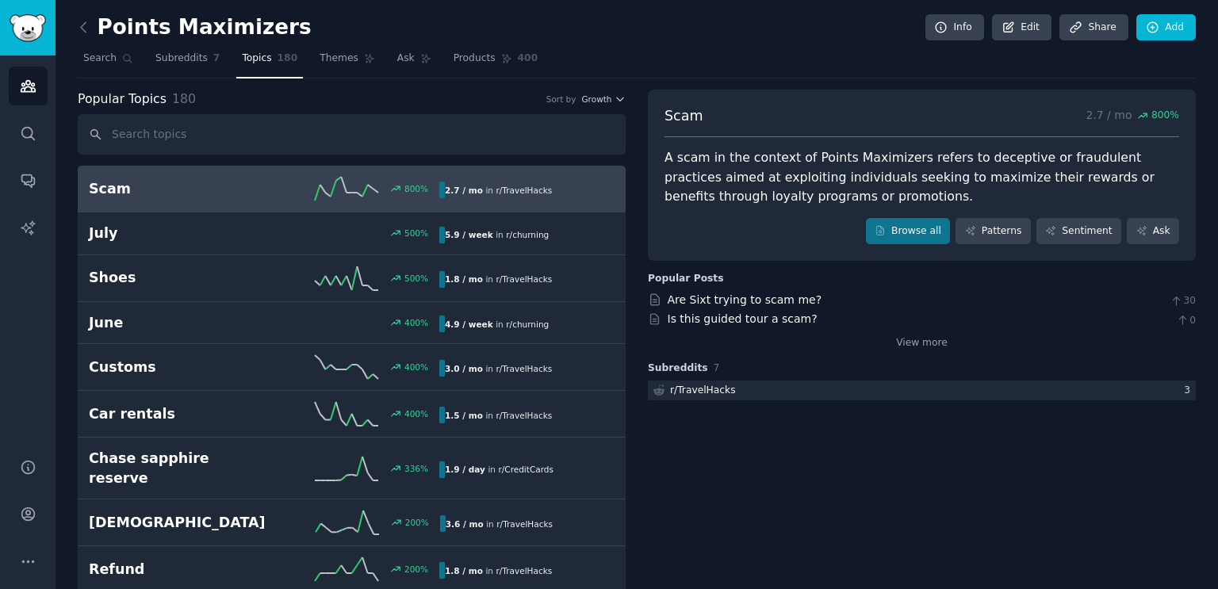
click at [92, 29] on link at bounding box center [88, 27] width 20 height 25
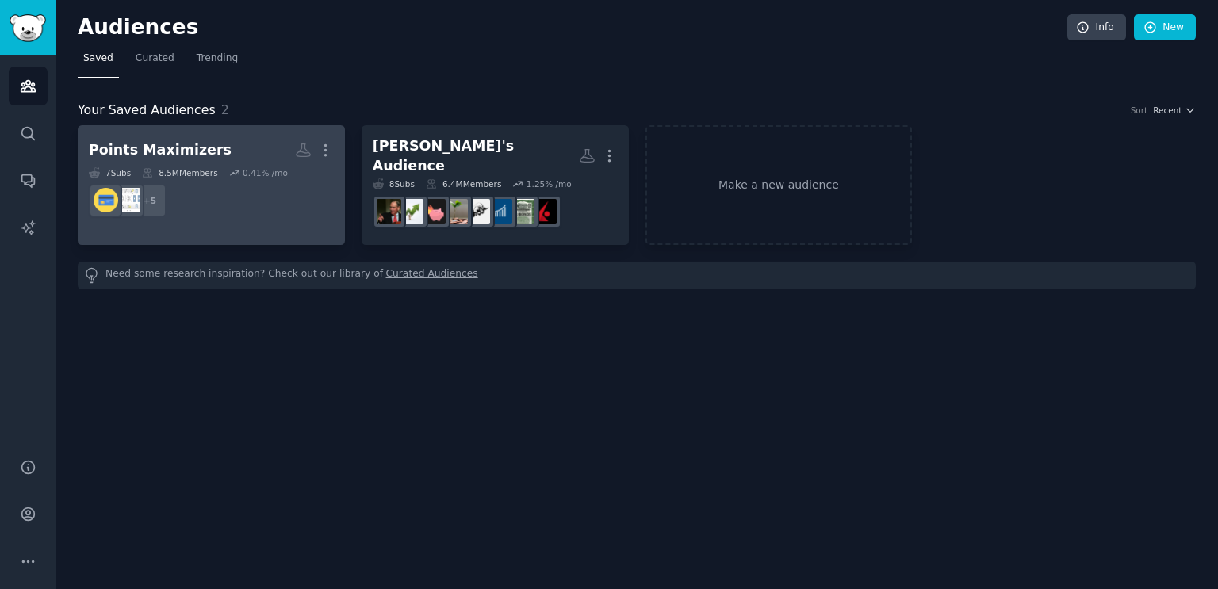
click at [232, 145] on h2 "Points Maximizers Custom Audience More" at bounding box center [211, 150] width 245 height 28
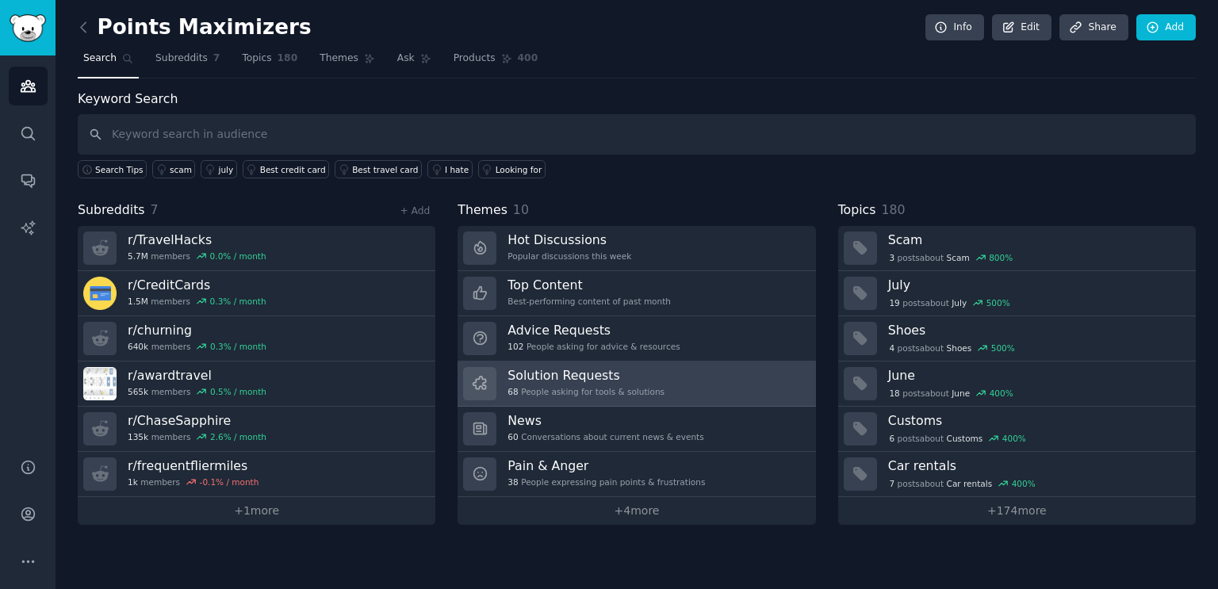
click at [664, 379] on link "Solution Requests 68 People asking for tools & solutions" at bounding box center [637, 384] width 358 height 45
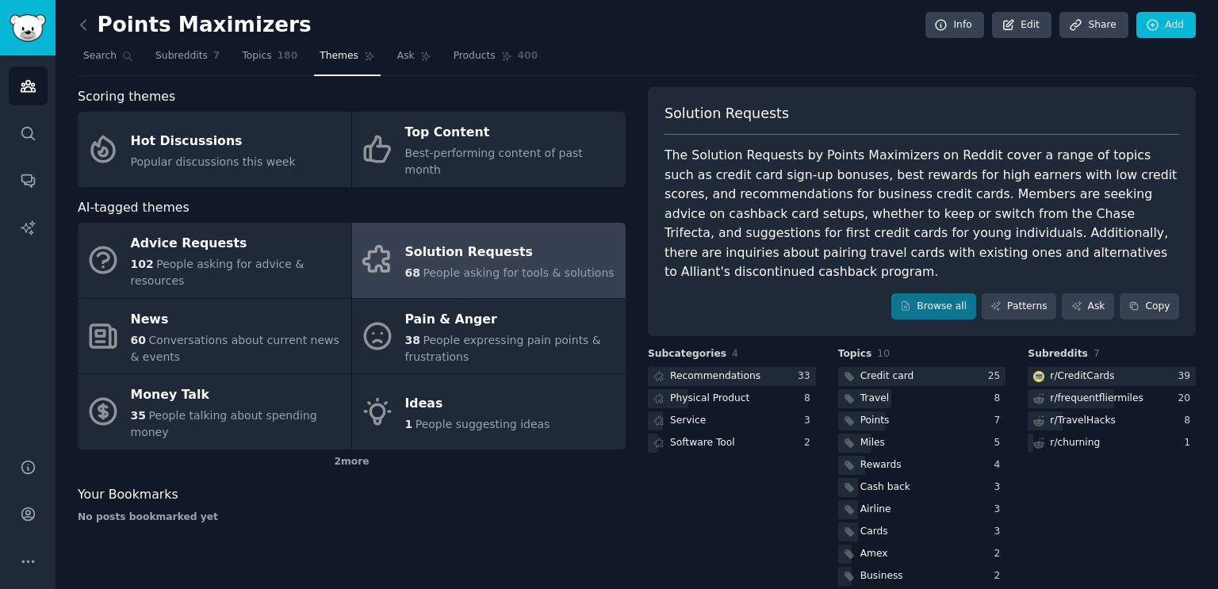
scroll to position [3, 0]
click at [909, 293] on link "Browse all" at bounding box center [933, 306] width 85 height 27
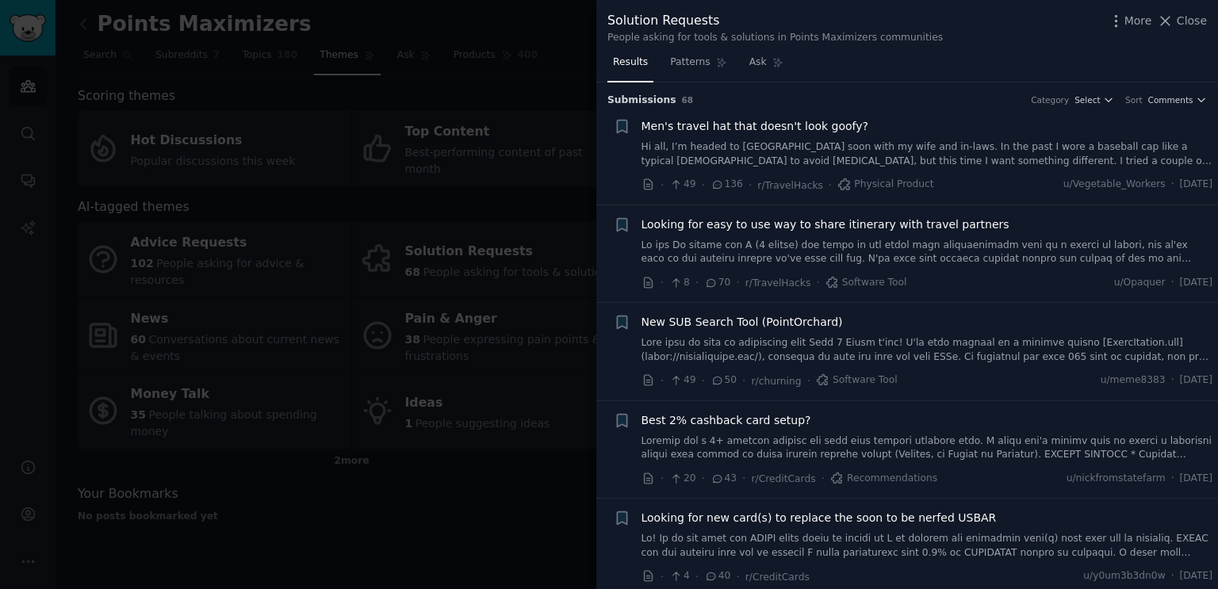
click at [441, 513] on div at bounding box center [609, 294] width 1218 height 589
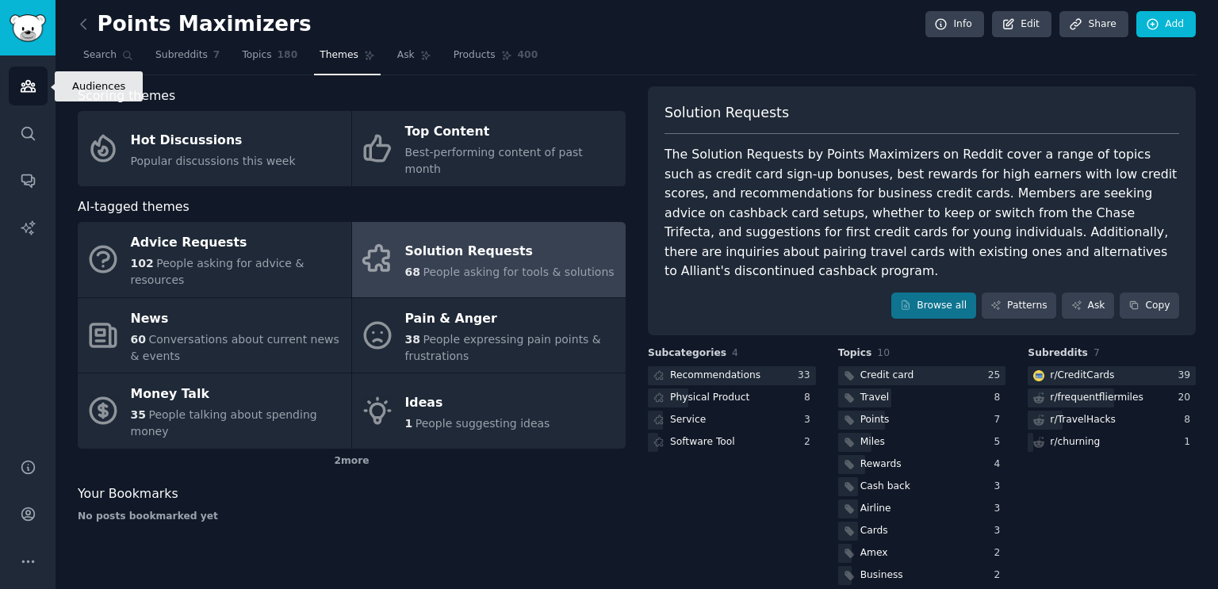
click at [35, 89] on icon "Sidebar" at bounding box center [28, 86] width 14 height 11
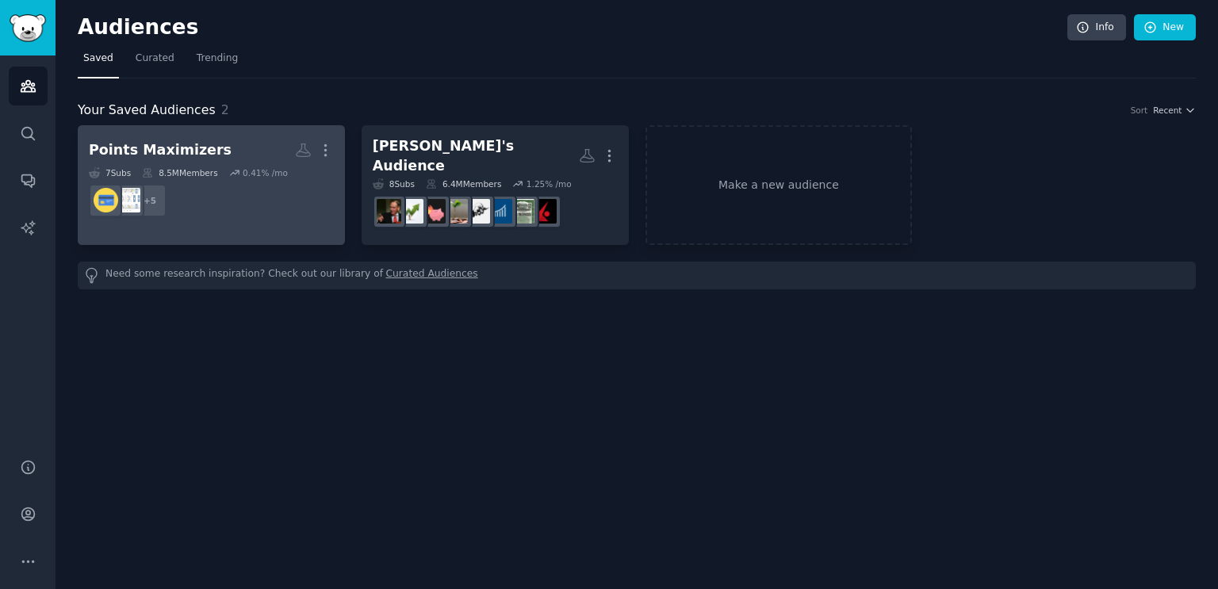
click at [222, 150] on h2 "Points Maximizers More" at bounding box center [211, 150] width 245 height 28
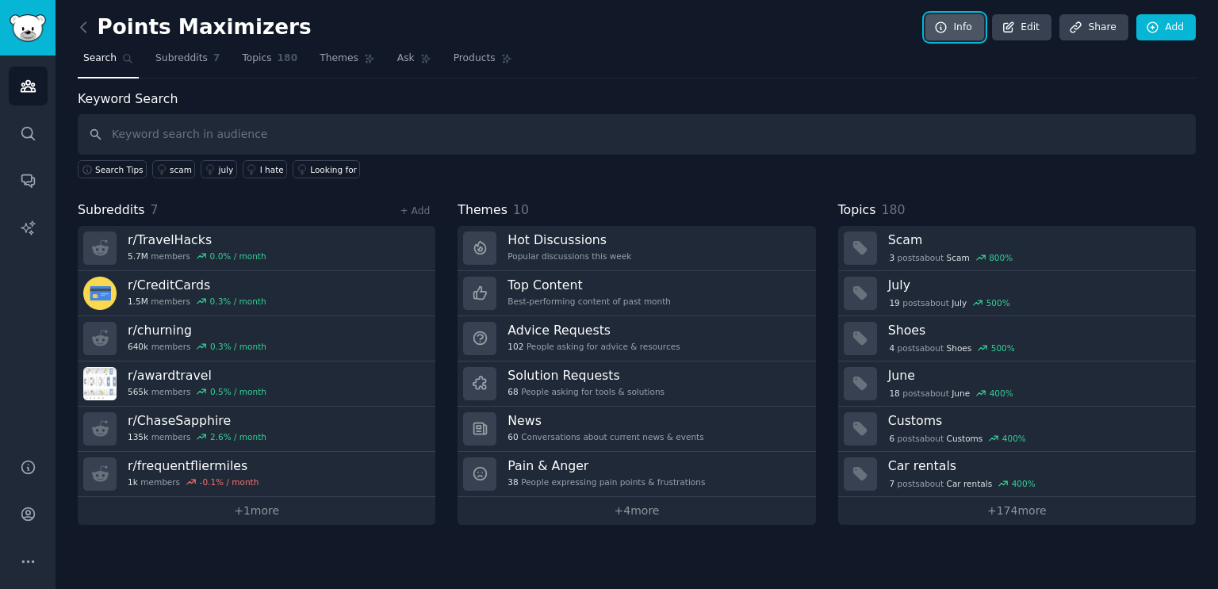
click at [974, 31] on link "Info" at bounding box center [954, 27] width 59 height 27
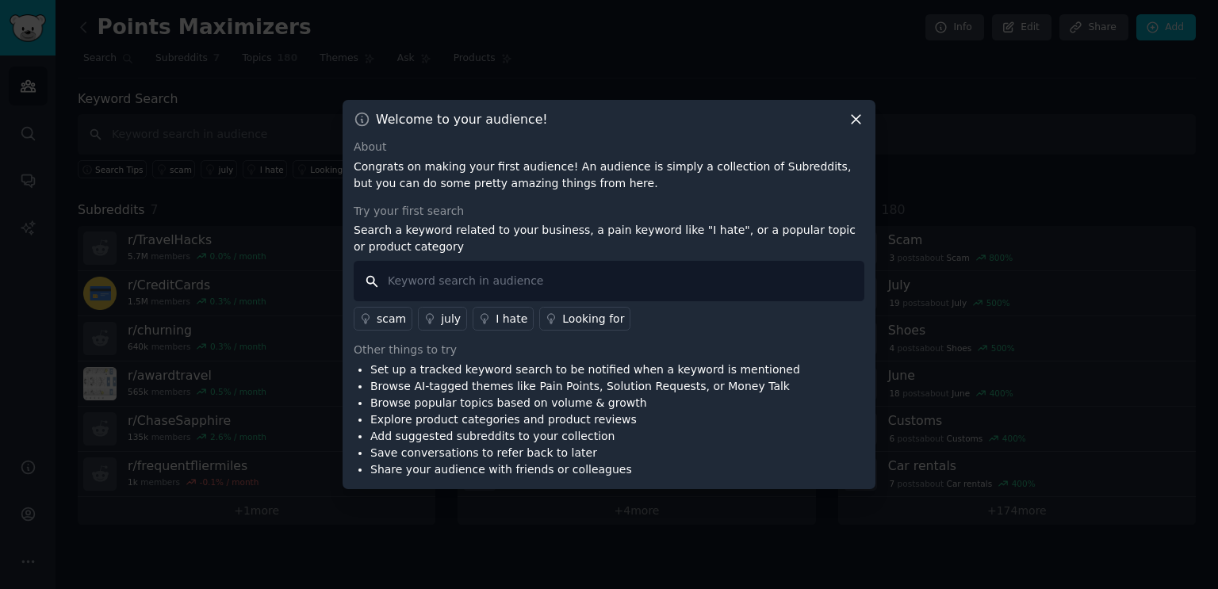
click at [438, 288] on input "text" at bounding box center [609, 281] width 511 height 40
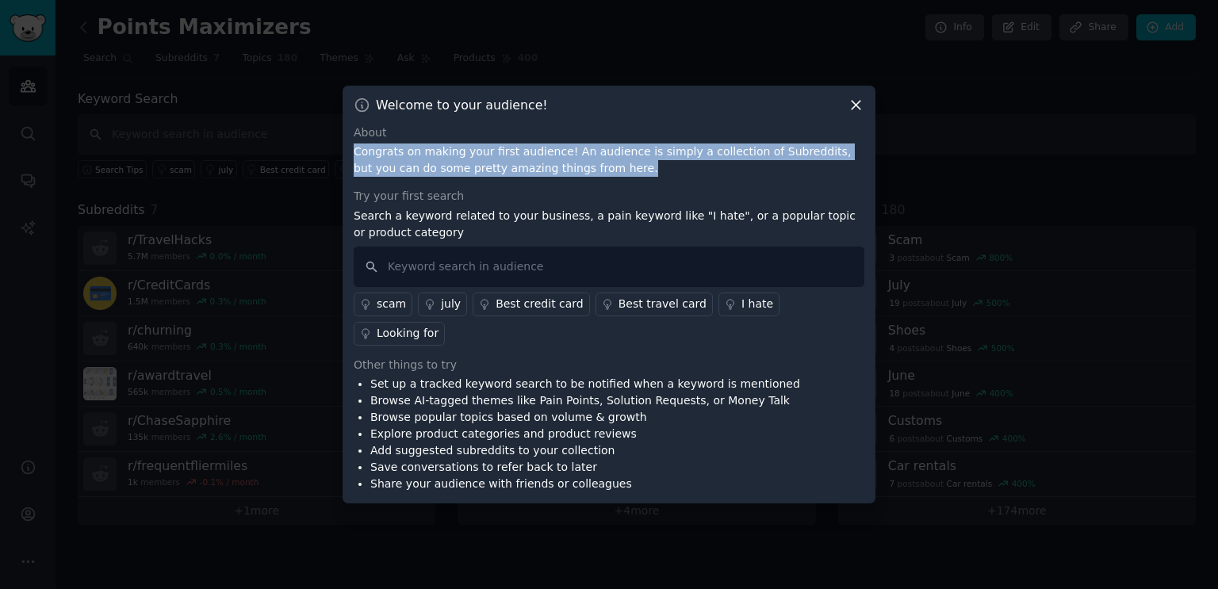
drag, startPoint x: 355, startPoint y: 171, endPoint x: 659, endPoint y: 179, distance: 303.8
click at [656, 177] on p "Congrats on making your first audience! An audience is simply a collection of S…" at bounding box center [609, 160] width 511 height 33
click at [659, 177] on p "Congrats on making your first audience! An audience is simply a collection of S…" at bounding box center [609, 160] width 511 height 33
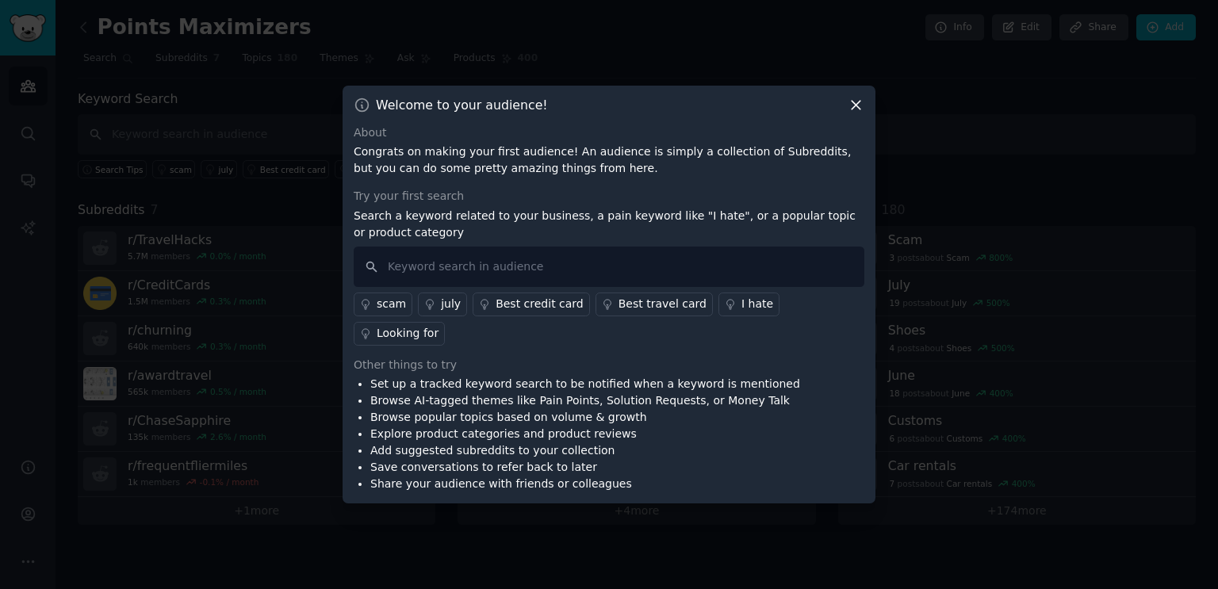
click at [619, 177] on p "Congrats on making your first audience! An audience is simply a collection of S…" at bounding box center [609, 160] width 511 height 33
drag, startPoint x: 561, startPoint y: 164, endPoint x: 682, endPoint y: 170, distance: 121.5
click at [682, 170] on p "Congrats on making your first audience! An audience is simply a collection of S…" at bounding box center [609, 160] width 511 height 33
drag, startPoint x: 448, startPoint y: 186, endPoint x: 554, endPoint y: 190, distance: 106.3
click at [554, 177] on p "Congrats on making your first audience! An audience is simply a collection of S…" at bounding box center [609, 160] width 511 height 33
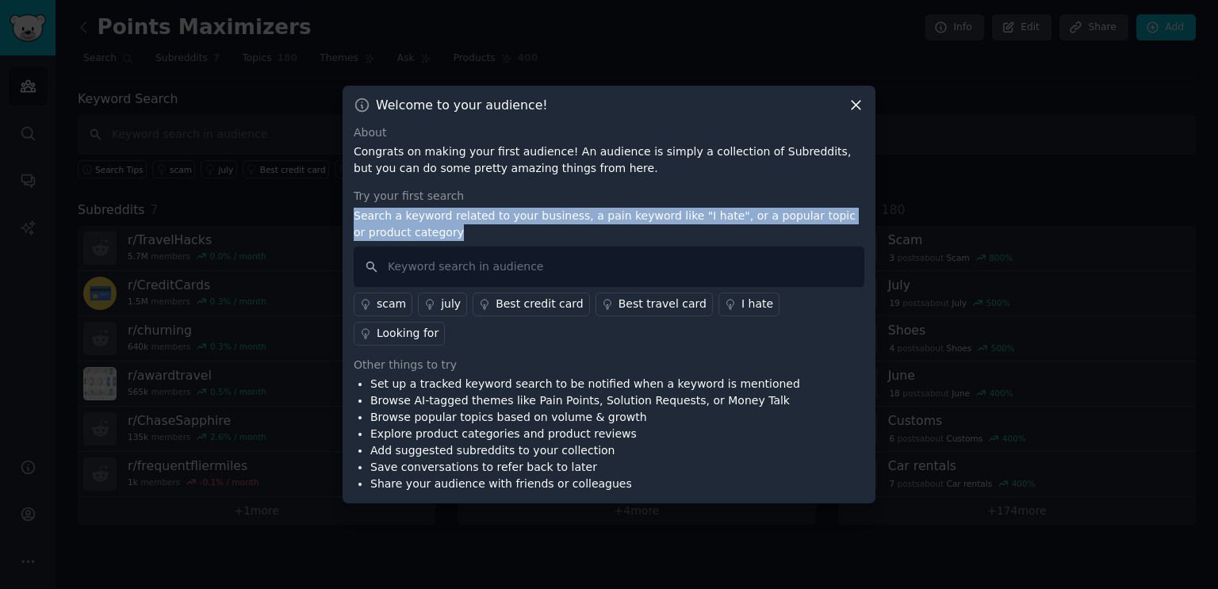
drag, startPoint x: 352, startPoint y: 238, endPoint x: 454, endPoint y: 243, distance: 101.6
click at [454, 243] on div "Welcome to your audience! About Congrats on making your first audience! An audi…" at bounding box center [609, 295] width 533 height 419
click at [523, 241] on p "Search a keyword related to your business, a pain keyword like "I hate", or a p…" at bounding box center [609, 224] width 511 height 33
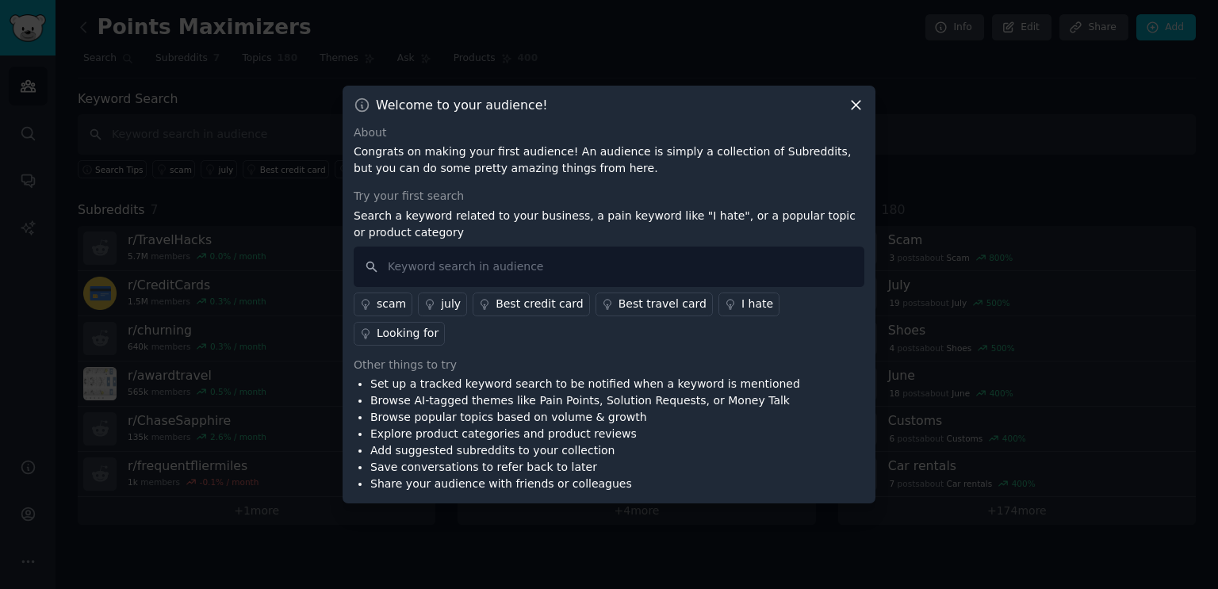
click at [726, 235] on p "Search a keyword related to your business, a pain keyword like "I hate", or a p…" at bounding box center [609, 224] width 511 height 33
drag, startPoint x: 710, startPoint y: 231, endPoint x: 798, endPoint y: 243, distance: 88.9
click at [798, 241] on p "Search a keyword related to your business, a pain keyword like "I hate", or a p…" at bounding box center [609, 224] width 511 height 33
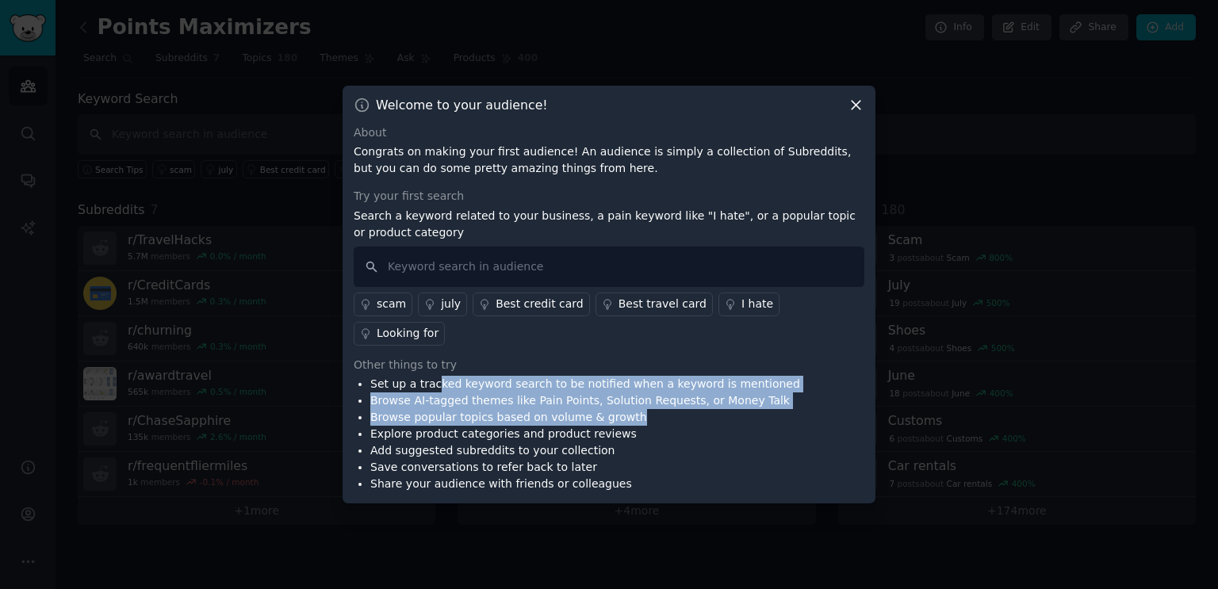
drag, startPoint x: 432, startPoint y: 373, endPoint x: 649, endPoint y: 405, distance: 219.6
click at [649, 405] on ul "Set up a tracked keyword search to be notified when a keyword is mentioned Brow…" at bounding box center [577, 434] width 446 height 117
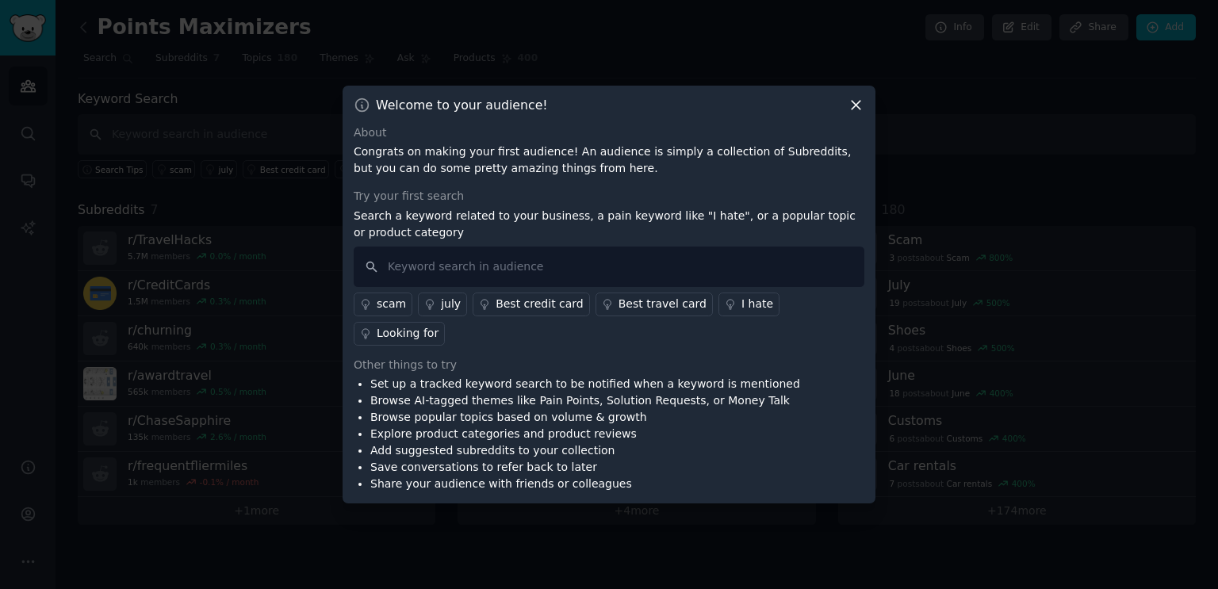
click at [594, 426] on li "Explore product categories and product reviews" at bounding box center [585, 434] width 430 height 17
click at [541, 409] on li "Browse popular topics based on volume & growth" at bounding box center [585, 417] width 430 height 17
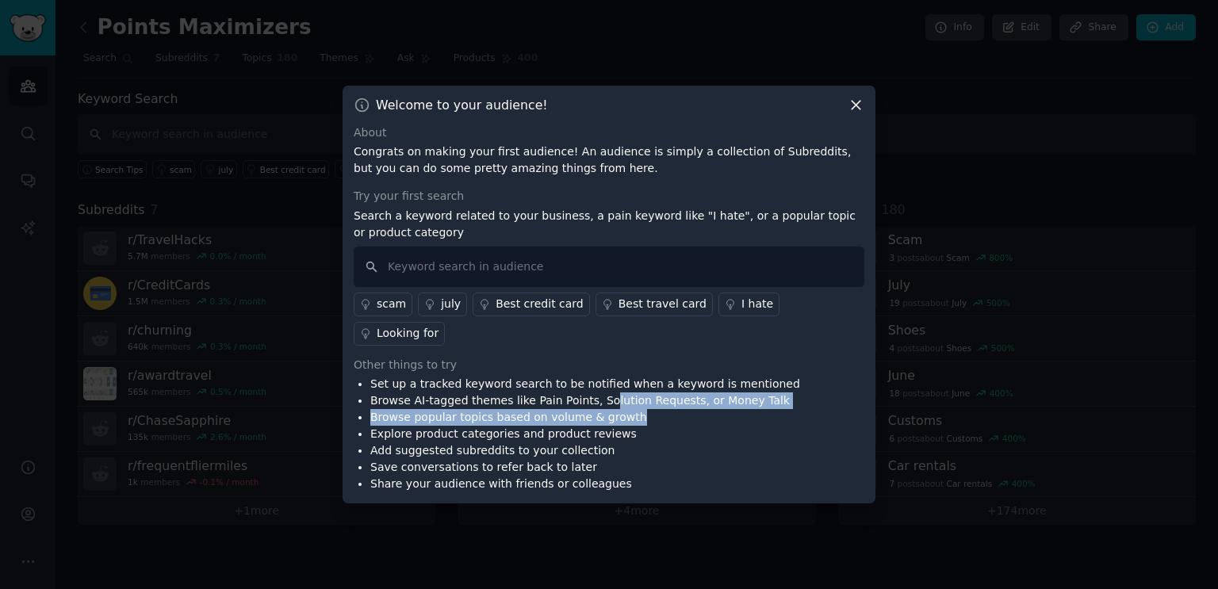
drag, startPoint x: 663, startPoint y: 392, endPoint x: 718, endPoint y: 400, distance: 56.1
click at [718, 400] on ul "Set up a tracked keyword search to be notified when a keyword is mentioned Brow…" at bounding box center [577, 434] width 446 height 117
click at [423, 409] on li "Browse popular topics based on volume & growth" at bounding box center [585, 417] width 430 height 17
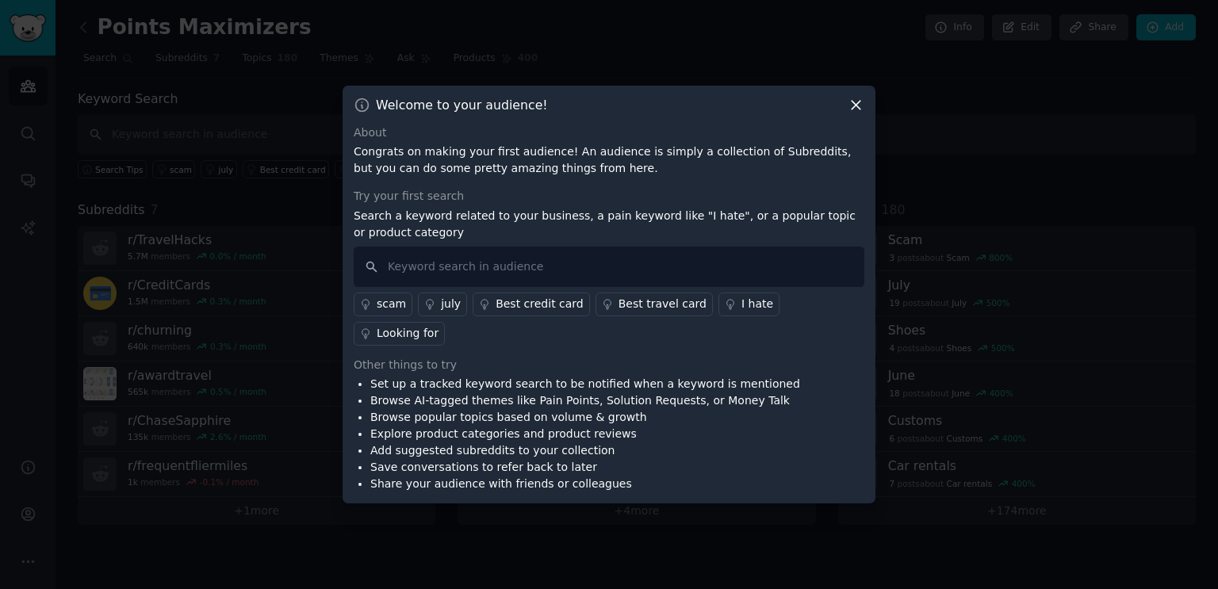
click at [393, 392] on li "Browse AI-tagged themes like Pain Points, Solution Requests, or Money Talk" at bounding box center [585, 400] width 430 height 17
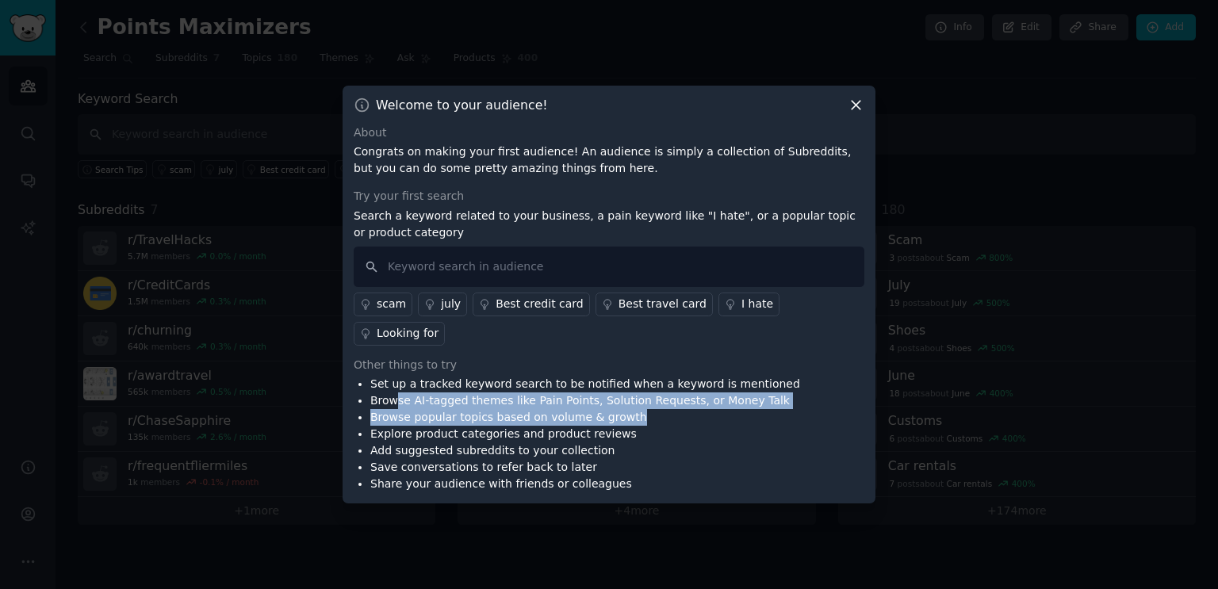
drag, startPoint x: 393, startPoint y: 389, endPoint x: 629, endPoint y: 396, distance: 235.6
click at [629, 396] on ul "Set up a tracked keyword search to be notified when a keyword is mentioned Brow…" at bounding box center [577, 434] width 446 height 117
click at [476, 409] on li "Browse popular topics based on volume & growth" at bounding box center [585, 417] width 430 height 17
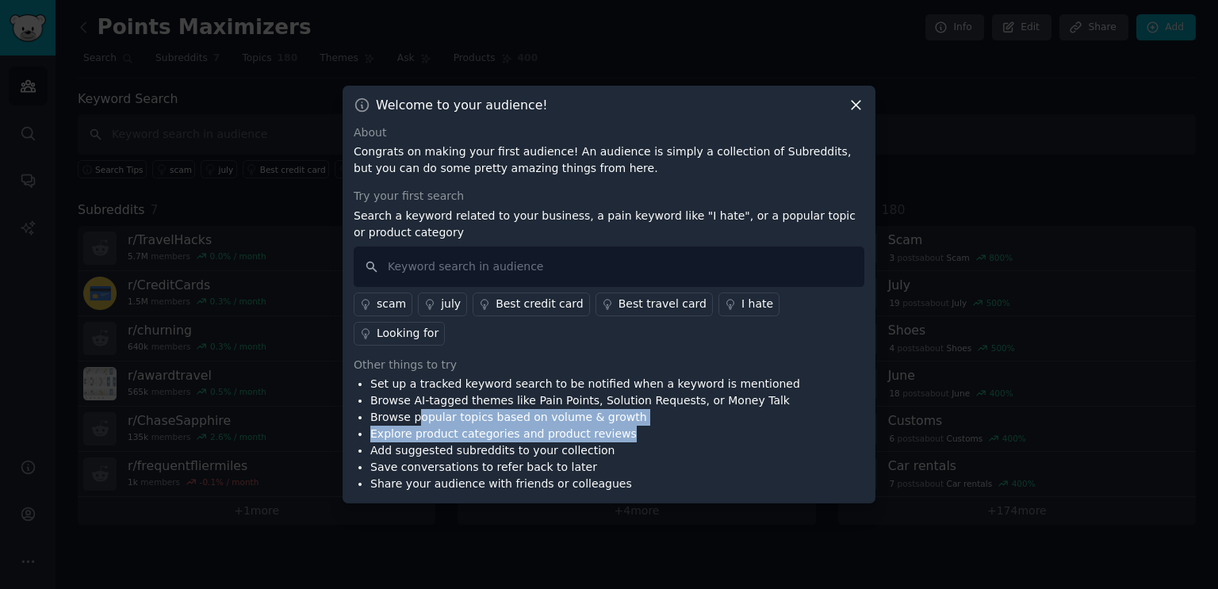
drag, startPoint x: 414, startPoint y: 402, endPoint x: 607, endPoint y: 412, distance: 193.7
click at [607, 412] on ul "Set up a tracked keyword search to be notified when a keyword is mentioned Brow…" at bounding box center [577, 434] width 446 height 117
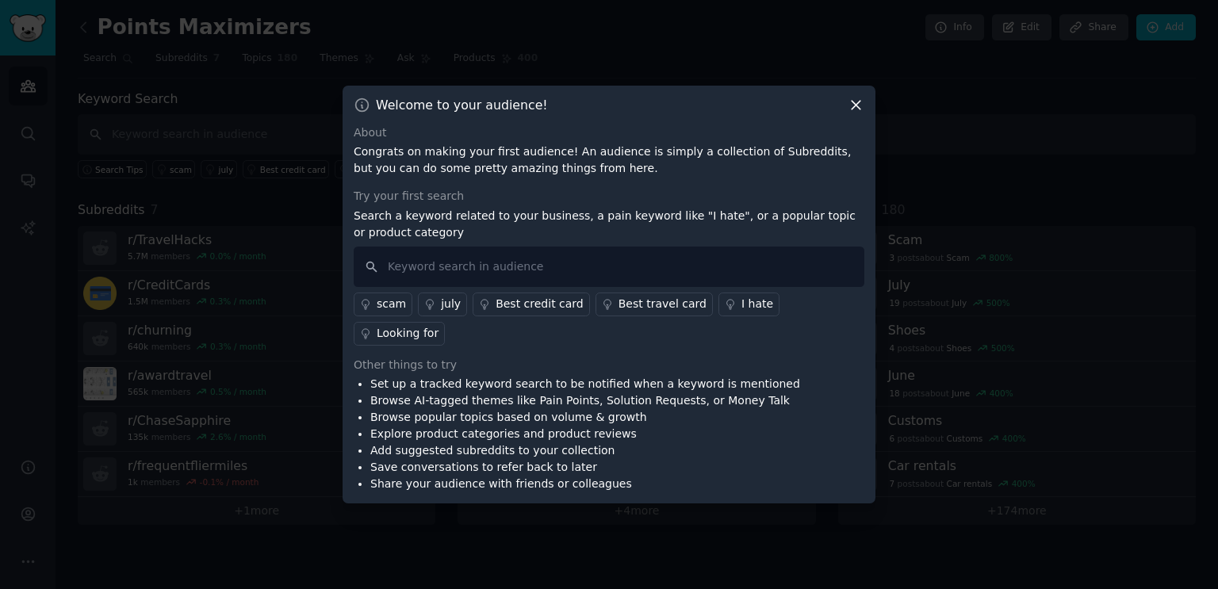
click at [568, 442] on li "Add suggested subreddits to your collection" at bounding box center [585, 450] width 430 height 17
drag, startPoint x: 388, startPoint y: 439, endPoint x: 498, endPoint y: 438, distance: 110.2
click at [498, 442] on li "Add suggested subreddits to your collection" at bounding box center [585, 450] width 430 height 17
click at [493, 459] on li "Save conversations to refer back to later" at bounding box center [585, 467] width 430 height 17
drag, startPoint x: 384, startPoint y: 453, endPoint x: 565, endPoint y: 455, distance: 181.6
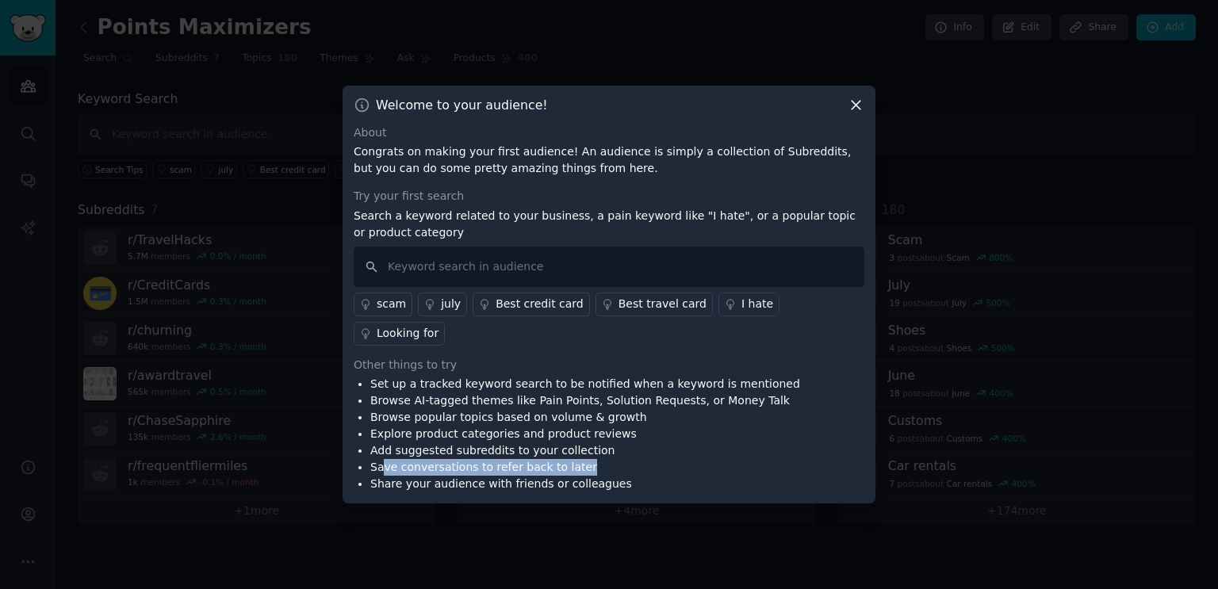
click at [565, 459] on li "Save conversations to refer back to later" at bounding box center [585, 467] width 430 height 17
click at [450, 459] on li "Save conversations to refer back to later" at bounding box center [585, 467] width 430 height 17
click at [374, 476] on li "Share your audience with friends or colleagues" at bounding box center [585, 484] width 430 height 17
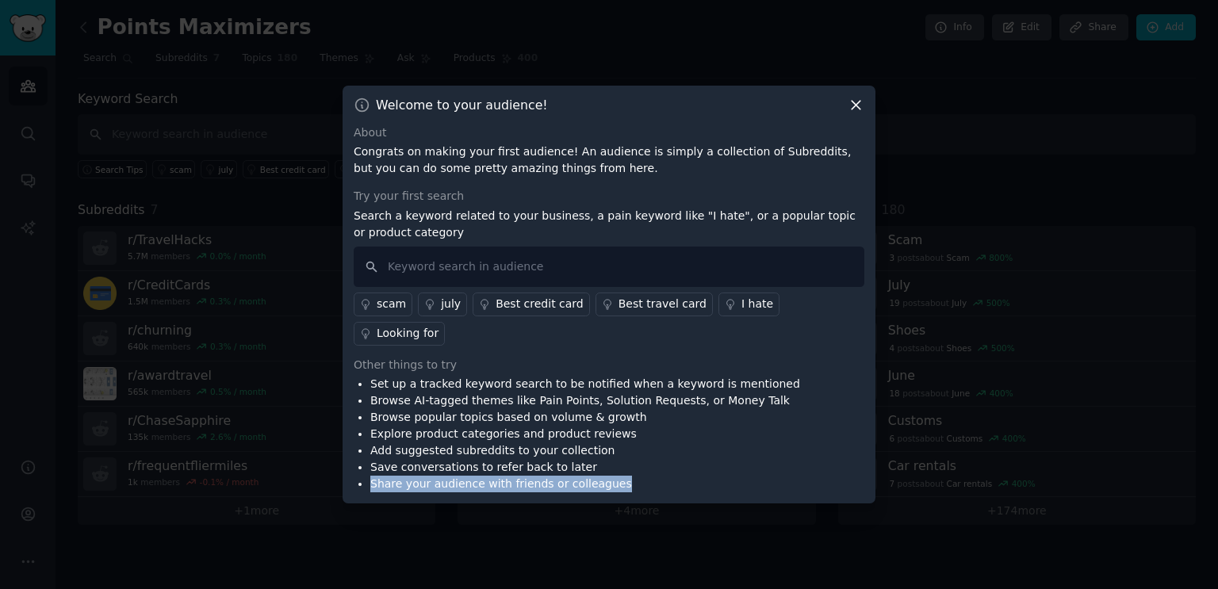
drag, startPoint x: 369, startPoint y: 470, endPoint x: 621, endPoint y: 469, distance: 252.1
click at [621, 469] on ul "Set up a tracked keyword search to be notified when a keyword is mentioned Brow…" at bounding box center [577, 434] width 446 height 117
click at [856, 109] on icon at bounding box center [856, 105] width 9 height 9
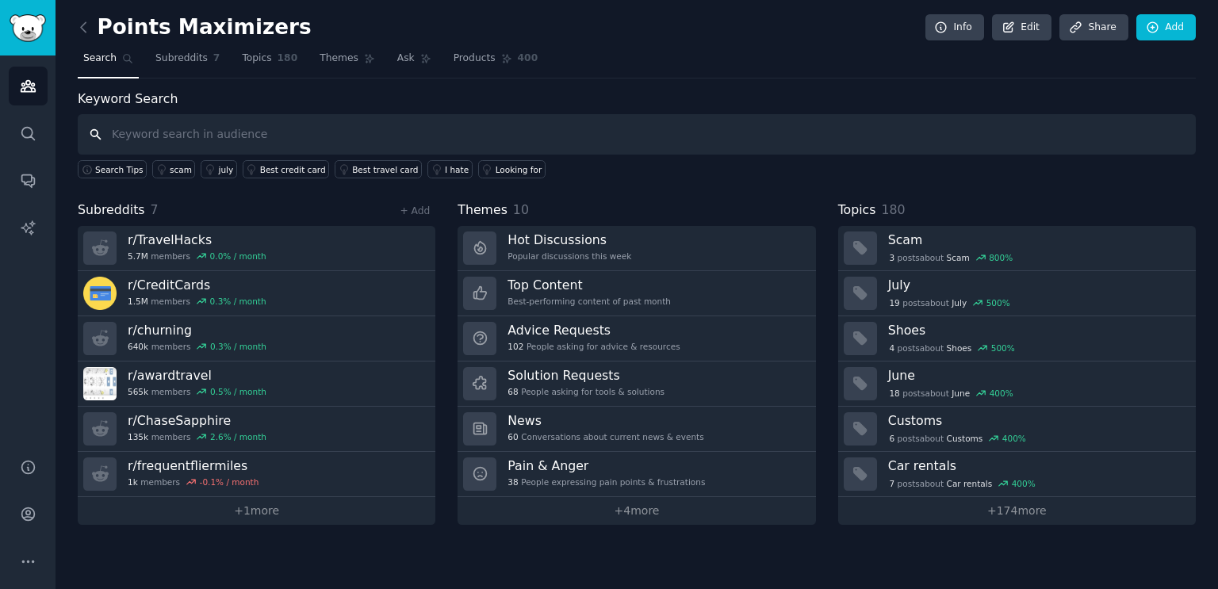
click at [339, 144] on input "text" at bounding box center [637, 134] width 1118 height 40
type input "points back"
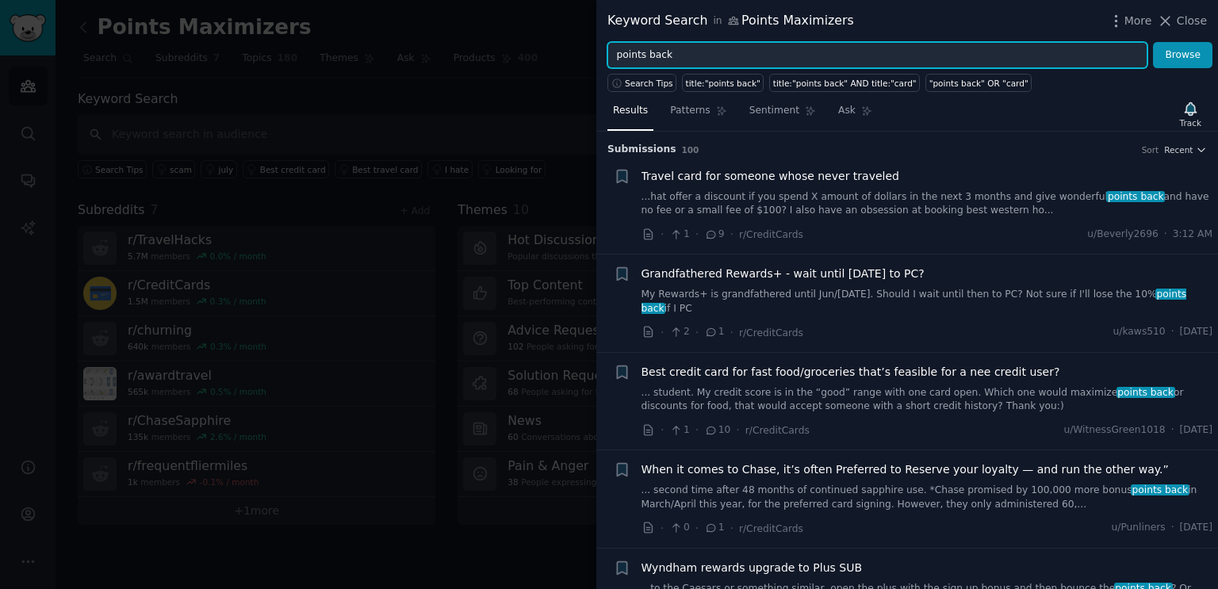
drag, startPoint x: 704, startPoint y: 57, endPoint x: 643, endPoint y: 63, distance: 61.3
click at [643, 63] on input "points back" at bounding box center [877, 55] width 540 height 27
click at [1153, 42] on button "Browse" at bounding box center [1182, 55] width 59 height 27
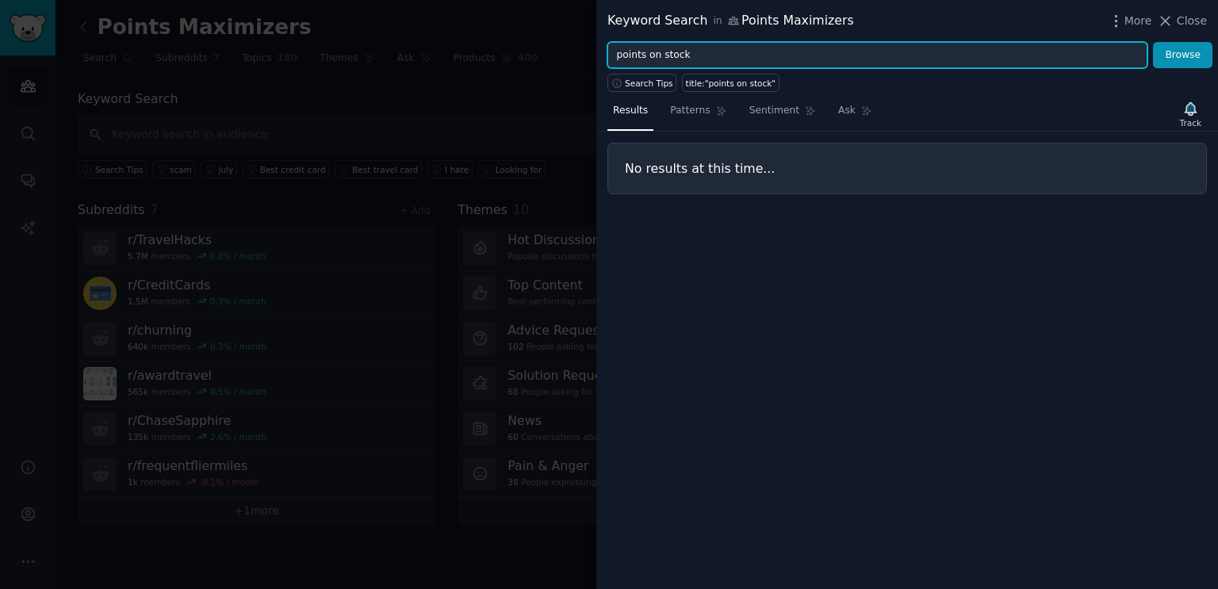
drag, startPoint x: 690, startPoint y: 56, endPoint x: 599, endPoint y: 58, distance: 90.4
click at [599, 58] on div "points on stock Browse" at bounding box center [907, 55] width 622 height 27
click at [1153, 42] on button "Browse" at bounding box center [1182, 55] width 59 height 27
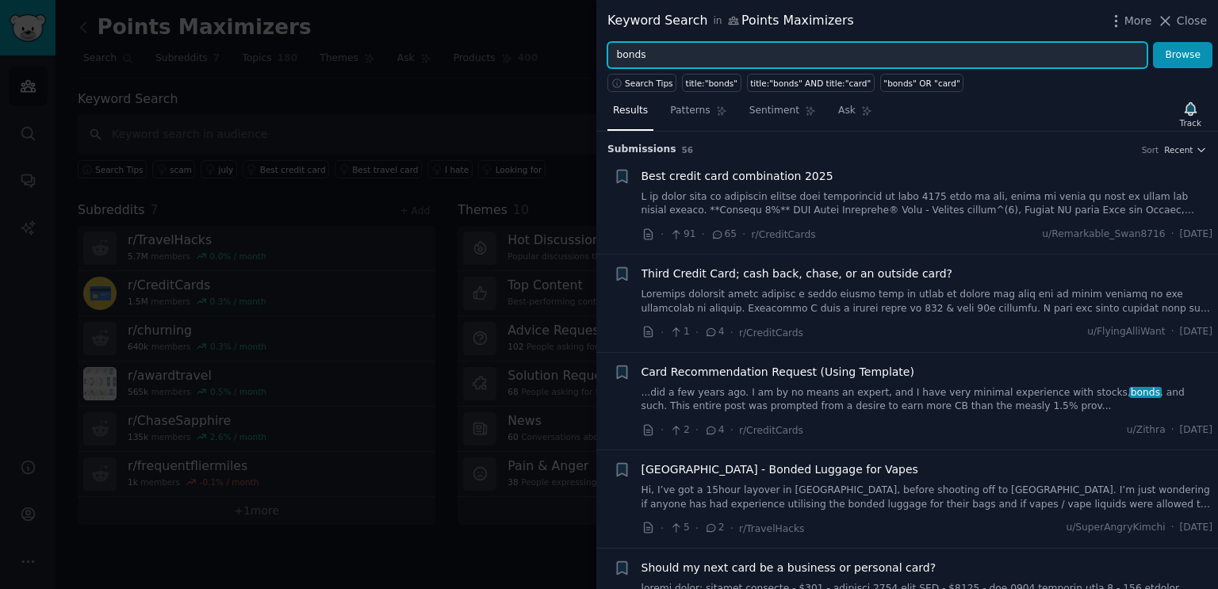
drag, startPoint x: 663, startPoint y: 56, endPoint x: 567, endPoint y: 66, distance: 96.4
click at [567, 66] on div "Keyword Search in Points Maximizers More Close bonds Browse Search Tips title:"…" at bounding box center [609, 294] width 1218 height 589
type input "cash back"
click at [1153, 42] on button "Browse" at bounding box center [1182, 55] width 59 height 27
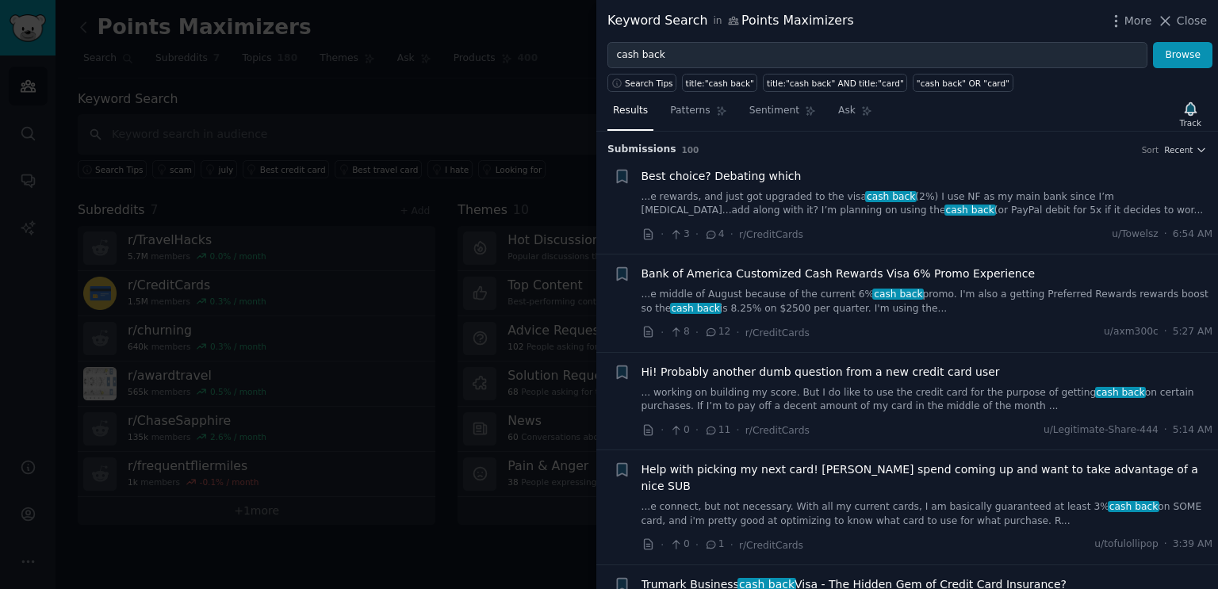
click at [1063, 103] on div "Results Patterns Sentiment Ask Track" at bounding box center [907, 115] width 622 height 34
click at [1143, 21] on span "More" at bounding box center [1138, 21] width 28 height 17
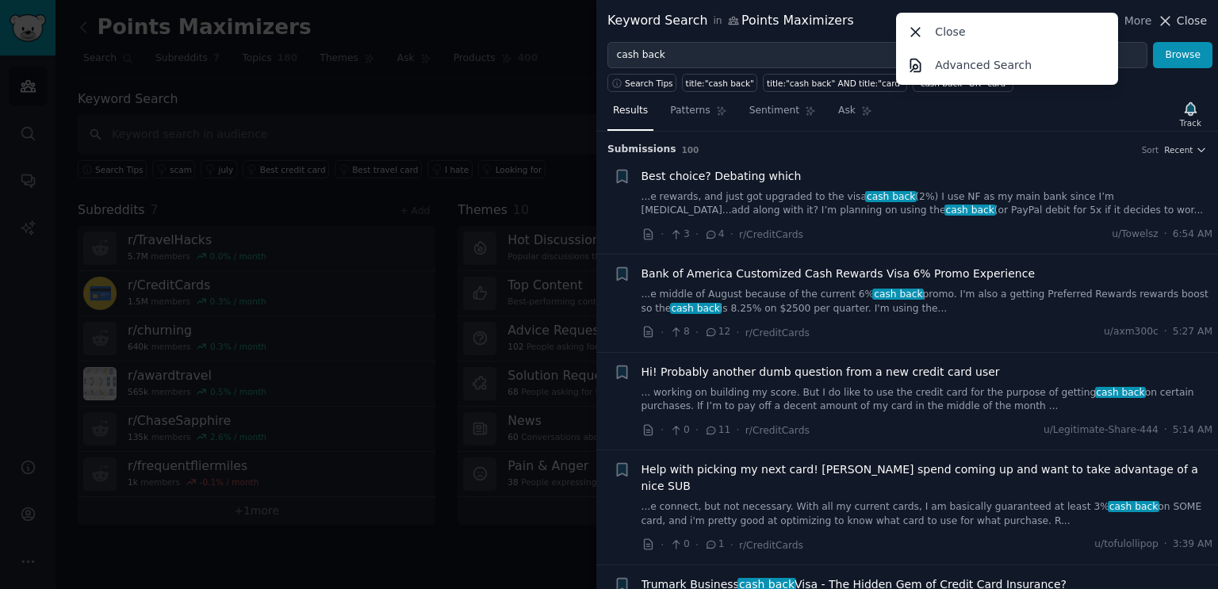
click at [1196, 18] on span "Close" at bounding box center [1192, 21] width 30 height 17
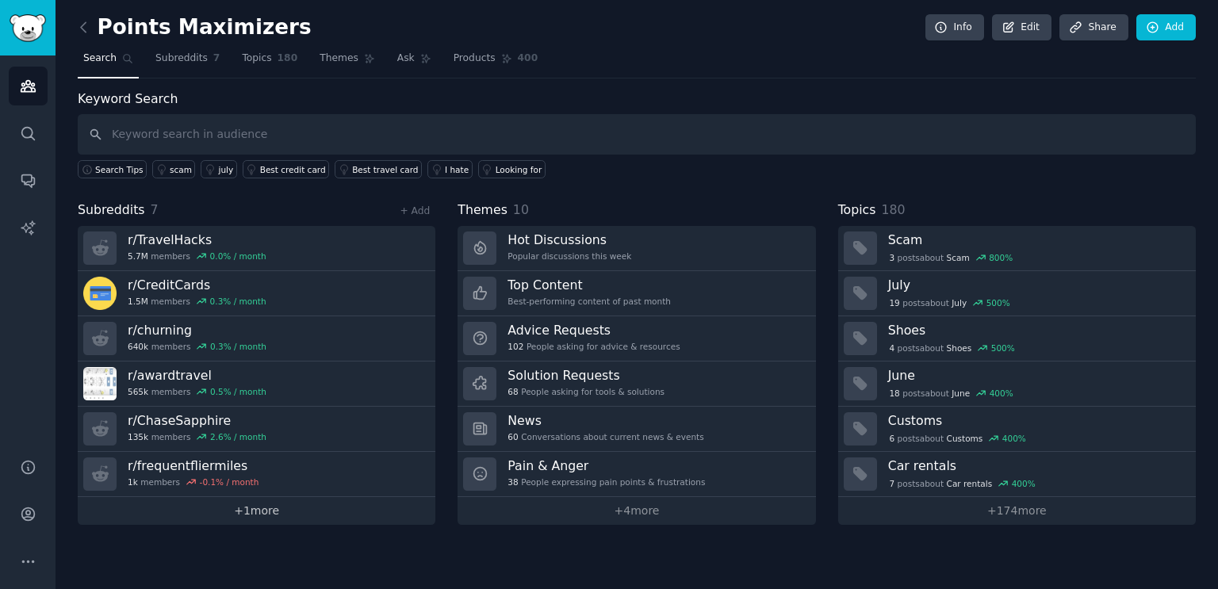
click at [255, 500] on link "+ 1 more" at bounding box center [257, 511] width 358 height 28
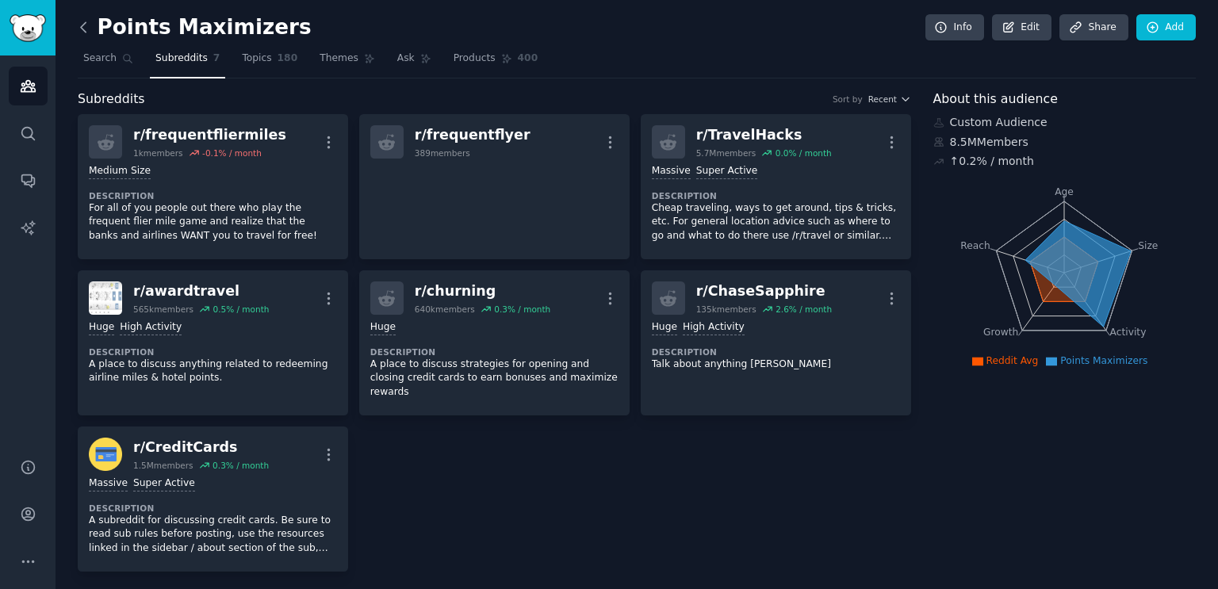
click at [83, 26] on icon at bounding box center [83, 27] width 17 height 17
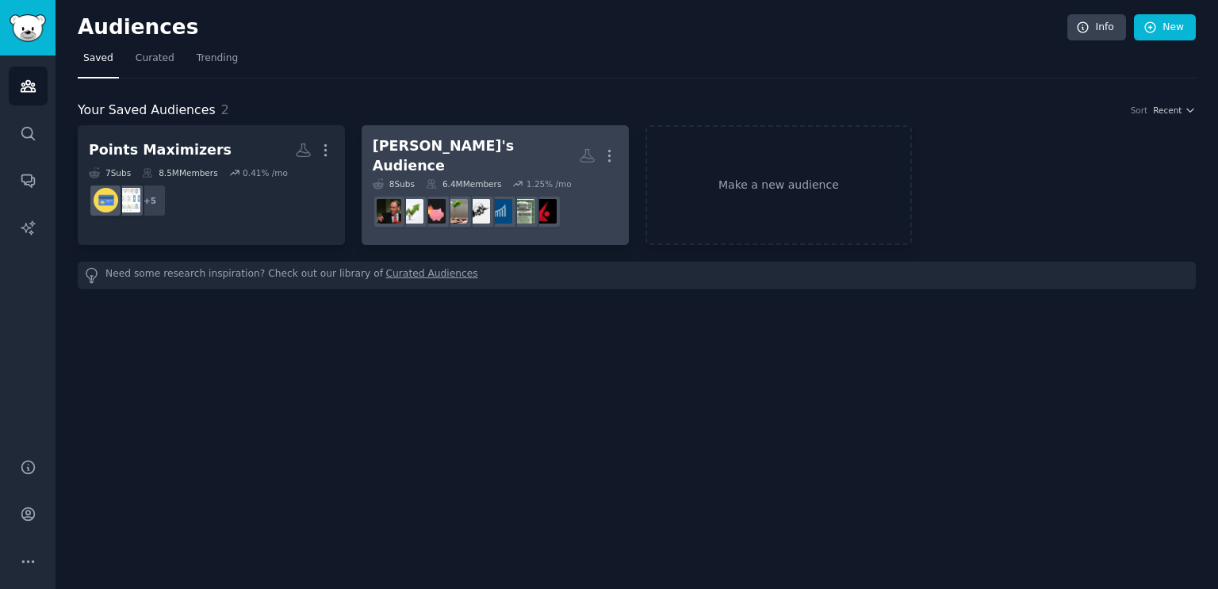
click at [450, 145] on div "Silo's Audience" at bounding box center [476, 155] width 206 height 39
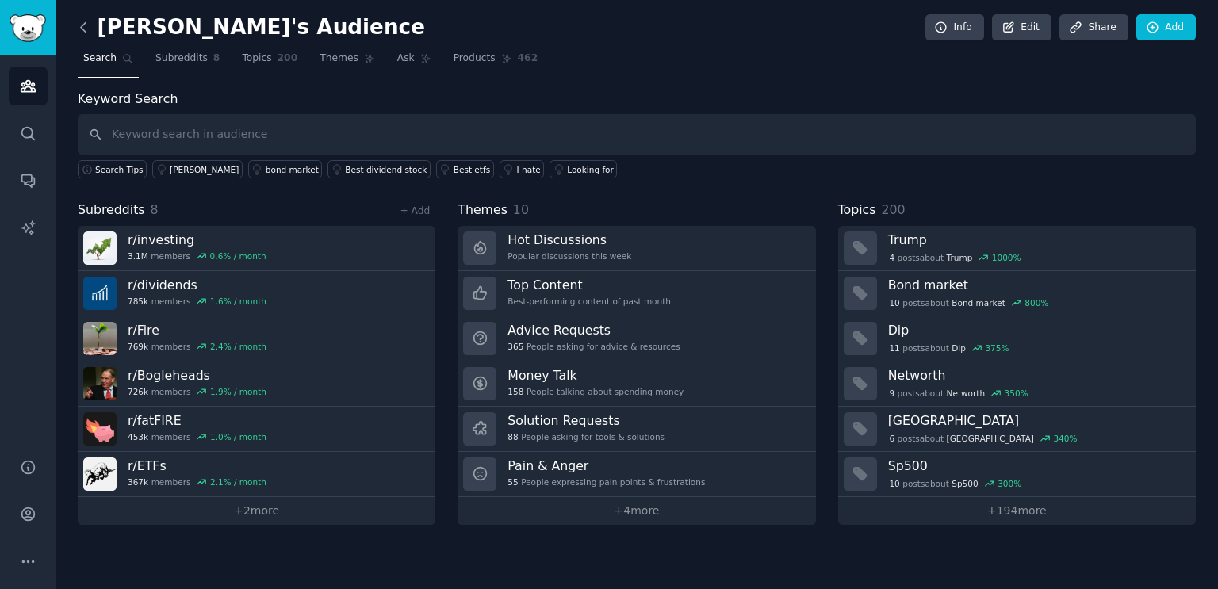
click at [86, 26] on icon at bounding box center [83, 27] width 17 height 17
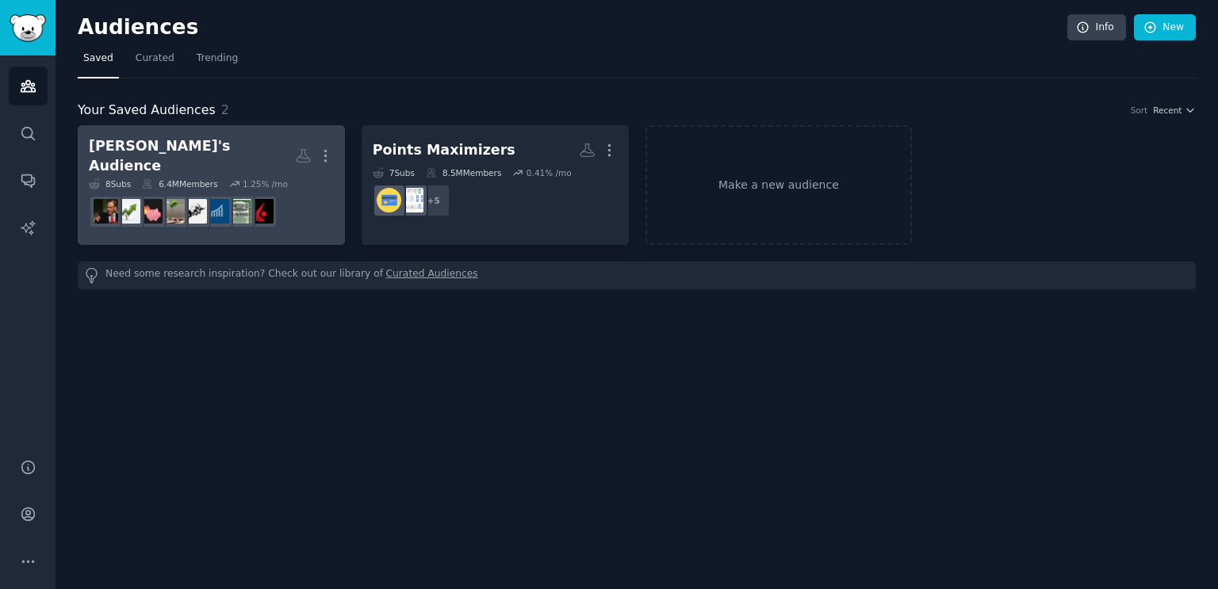
click at [215, 148] on h2 "Silo's Audience More" at bounding box center [211, 155] width 245 height 39
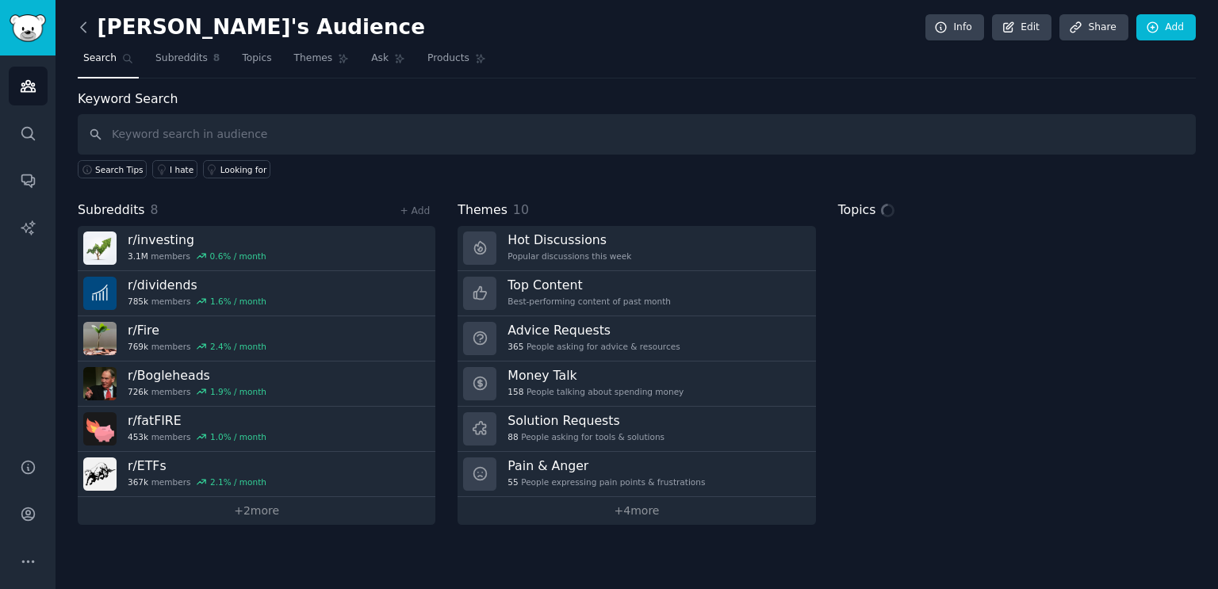
click at [82, 26] on icon at bounding box center [83, 27] width 5 height 10
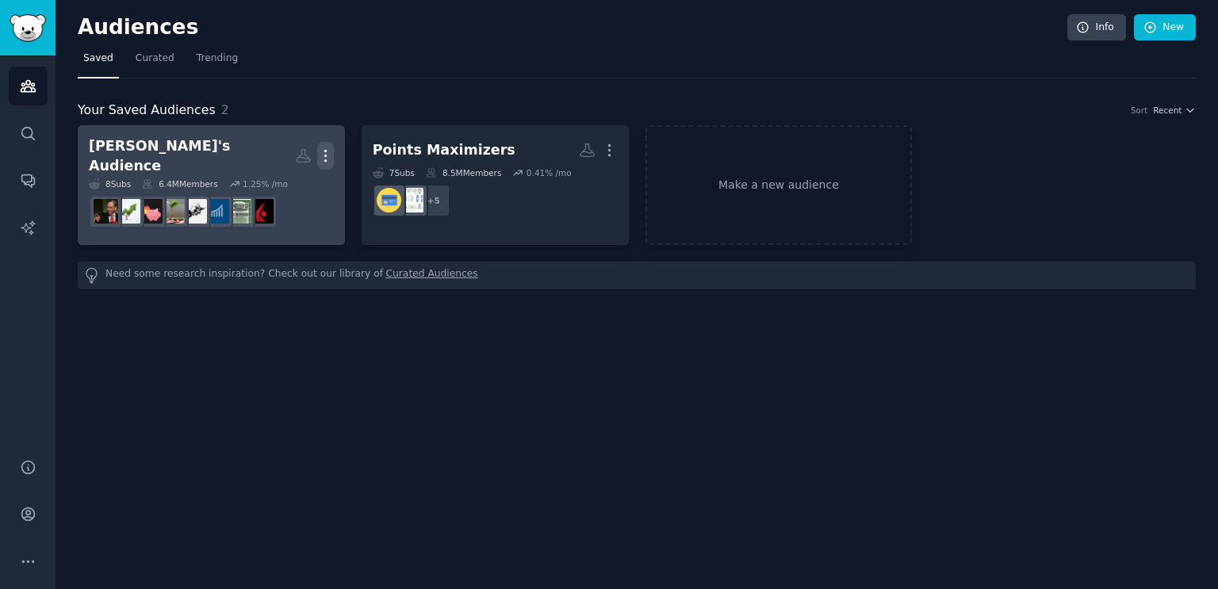
click at [330, 148] on icon "button" at bounding box center [325, 155] width 17 height 17
click at [281, 155] on p "View" at bounding box center [277, 161] width 26 height 17
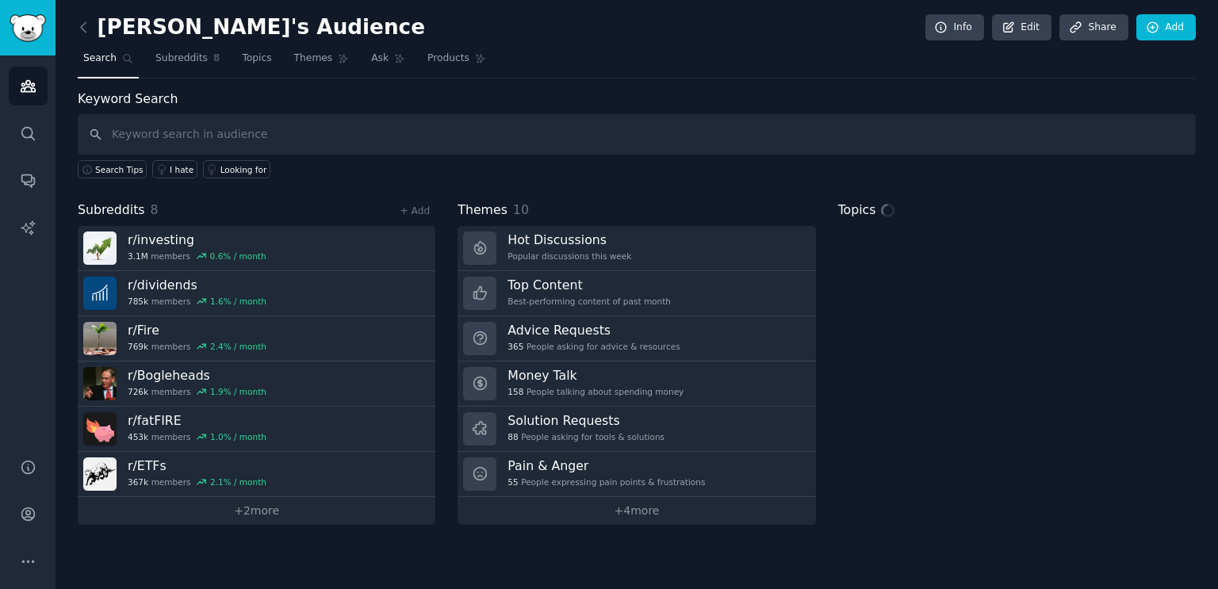
click at [162, 36] on h2 "Silo's Audience" at bounding box center [251, 27] width 347 height 25
click at [155, 29] on h2 "Silo's Audience" at bounding box center [251, 27] width 347 height 25
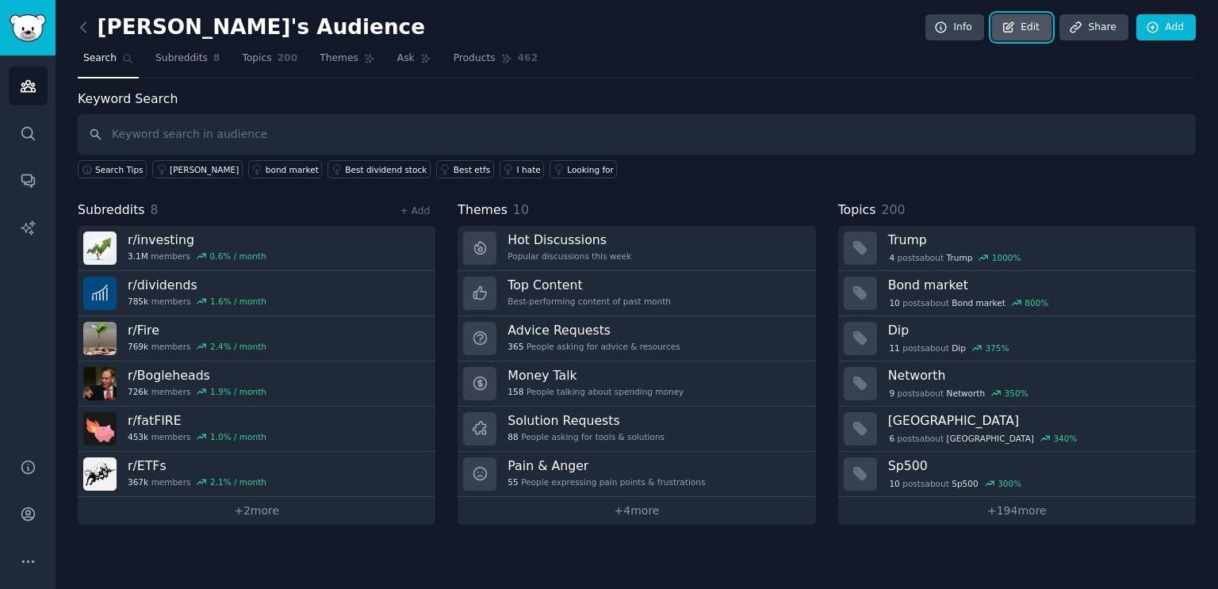
click at [1013, 31] on icon at bounding box center [1008, 28] width 14 height 14
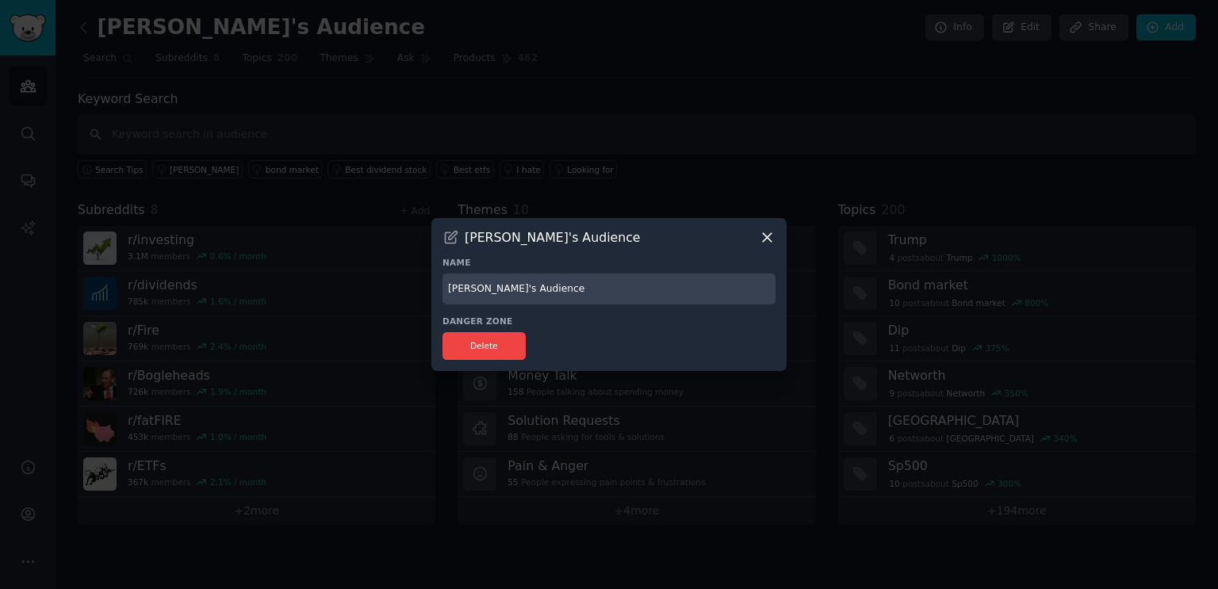
drag, startPoint x: 518, startPoint y: 287, endPoint x: 450, endPoint y: 289, distance: 67.4
click at [453, 289] on input "Silo's Audience" at bounding box center [608, 289] width 333 height 31
click at [450, 289] on input "Silo's Audience" at bounding box center [608, 289] width 333 height 31
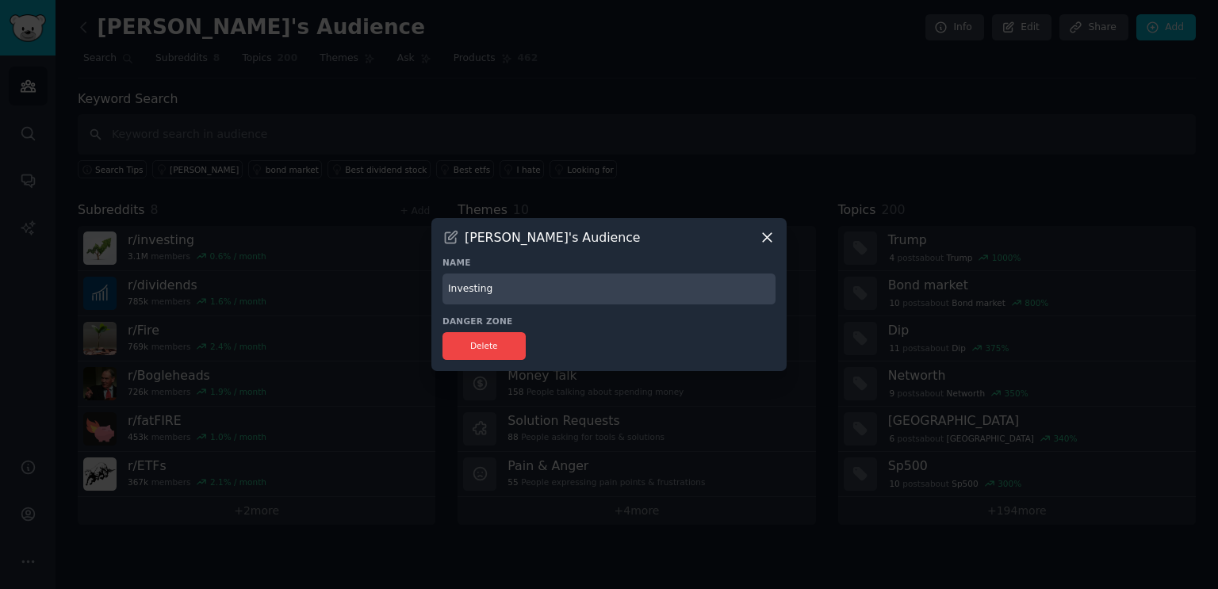
type input "Investing"
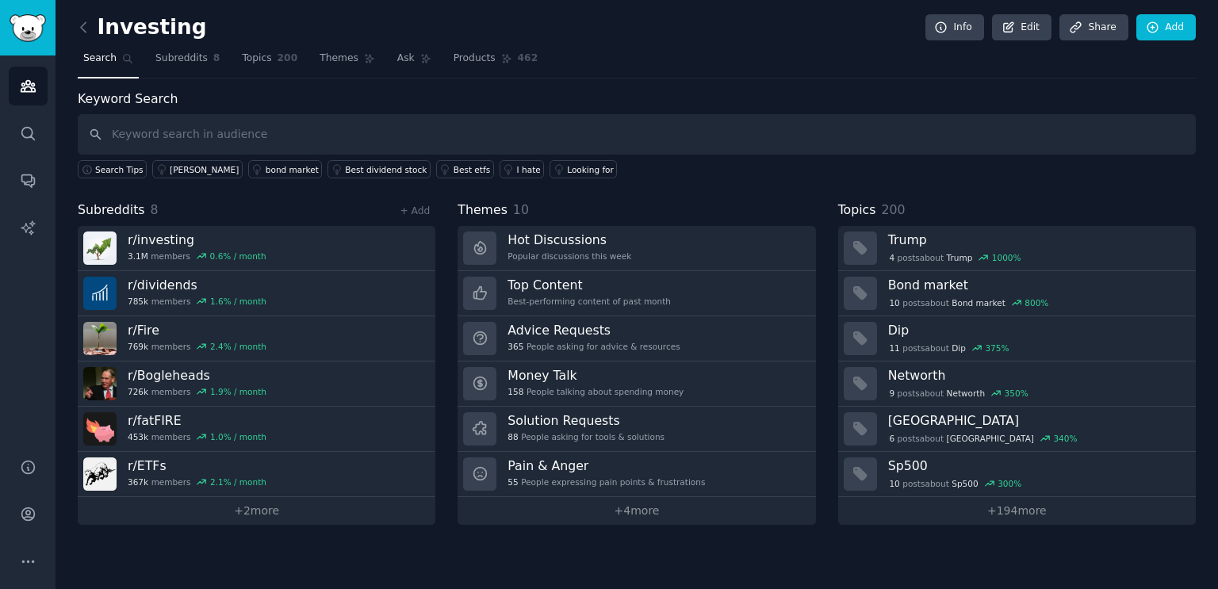
click at [76, 29] on div "Investing Info Edit Share Add Search Subreddits 8 Topics 200 Themes Ask Product…" at bounding box center [637, 294] width 1162 height 589
click at [80, 28] on icon at bounding box center [83, 27] width 17 height 17
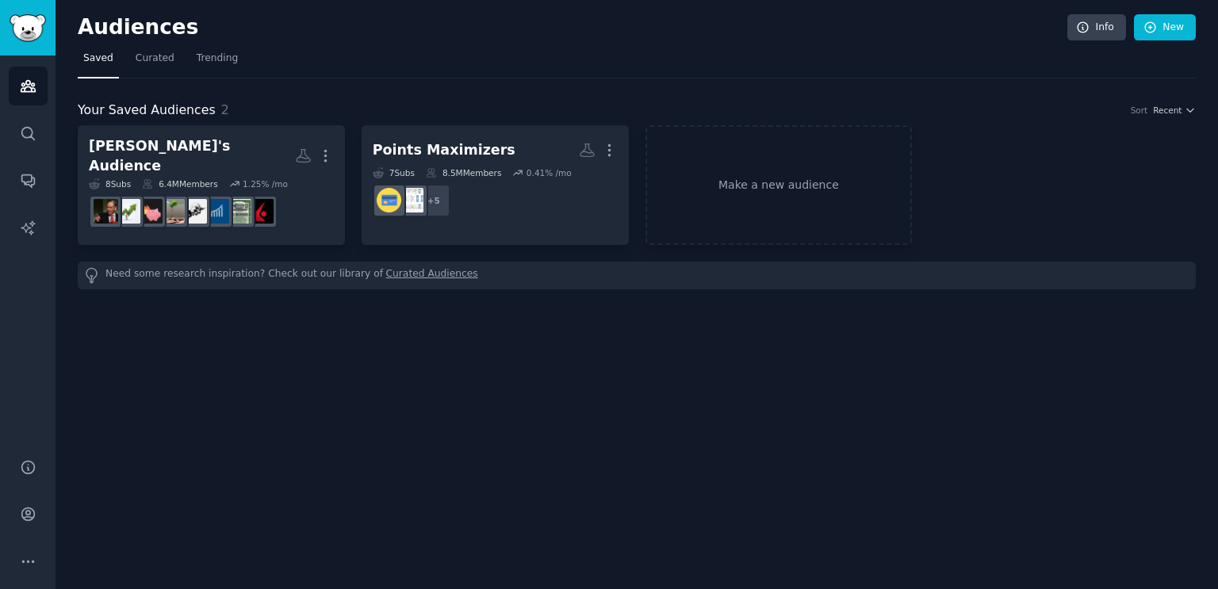
click at [343, 379] on div "Audiences Info New Saved Curated Trending Your Saved Audiences 2 Sort Recent Si…" at bounding box center [637, 294] width 1162 height 589
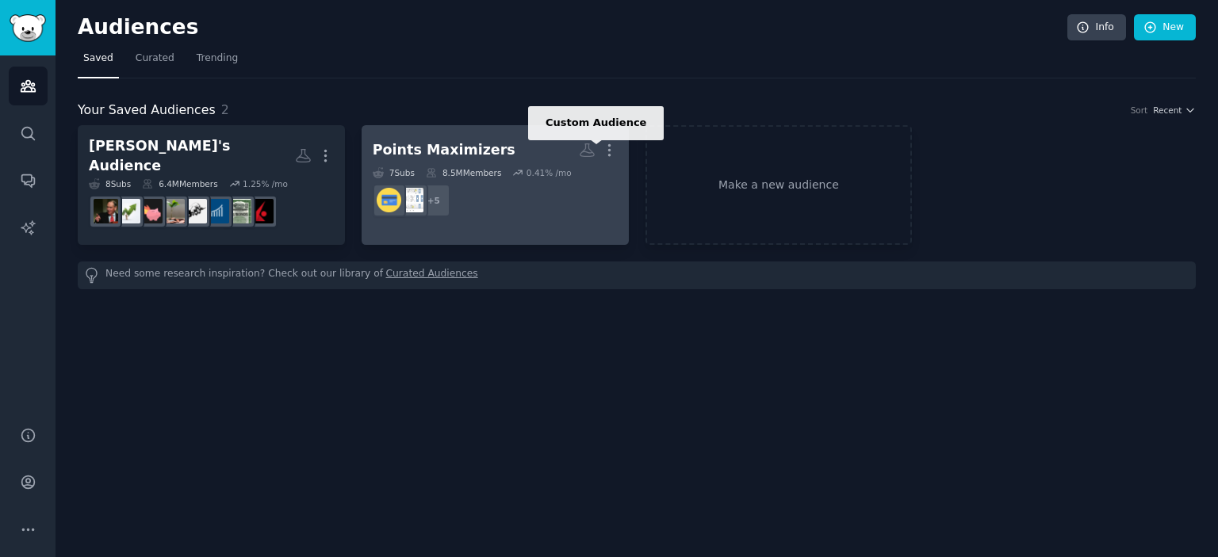
click at [587, 149] on icon at bounding box center [587, 150] width 17 height 17
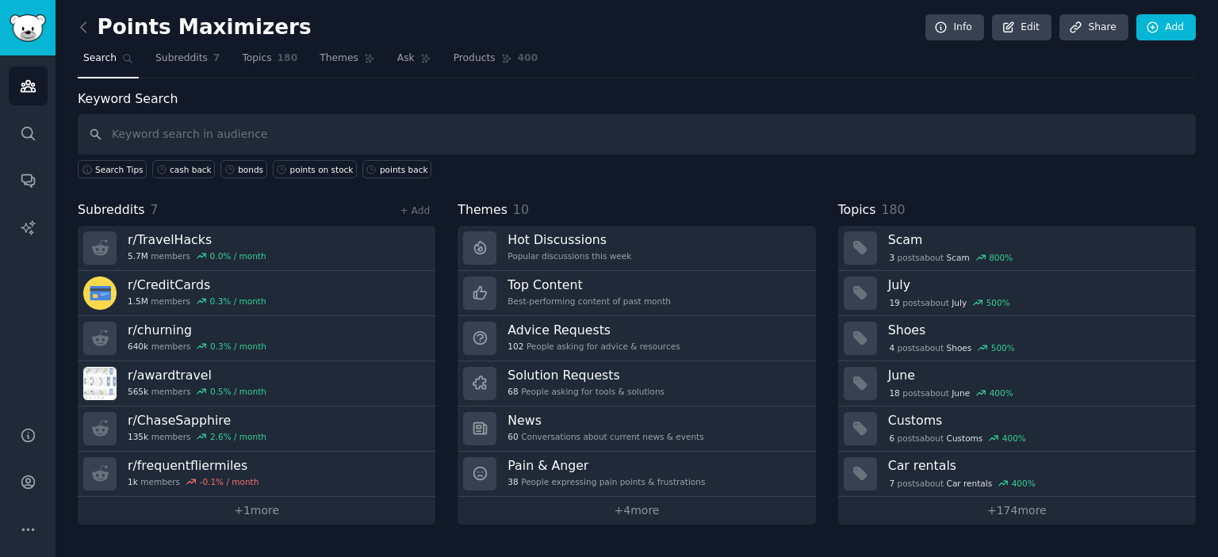
click at [72, 31] on div "Points Maximizers Info Edit Share Add Search Subreddits 7 Topics 180 Themes Ask…" at bounding box center [637, 278] width 1162 height 557
click at [83, 23] on icon at bounding box center [83, 27] width 5 height 10
